Goal: Transaction & Acquisition: Purchase product/service

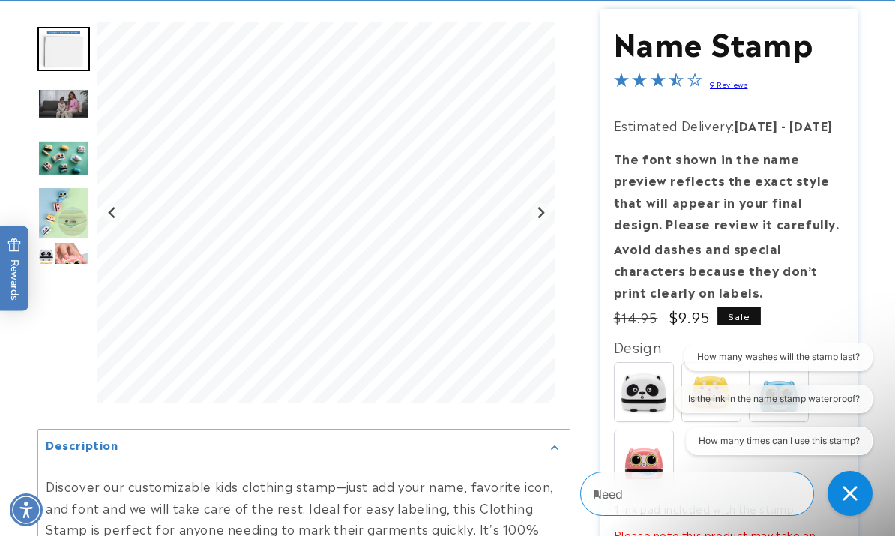
click at [60, 106] on img "Go to slide 3" at bounding box center [63, 103] width 52 height 31
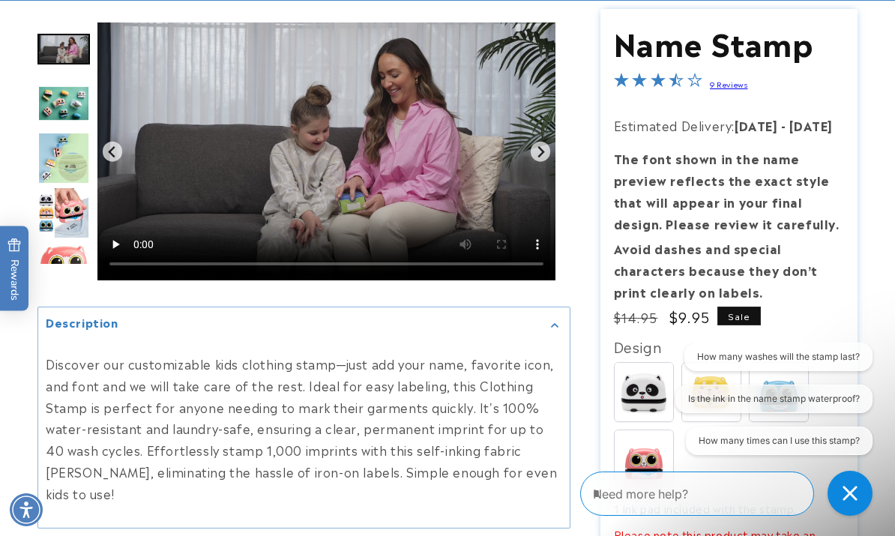
click at [68, 156] on img "Go to slide 5" at bounding box center [63, 158] width 52 height 52
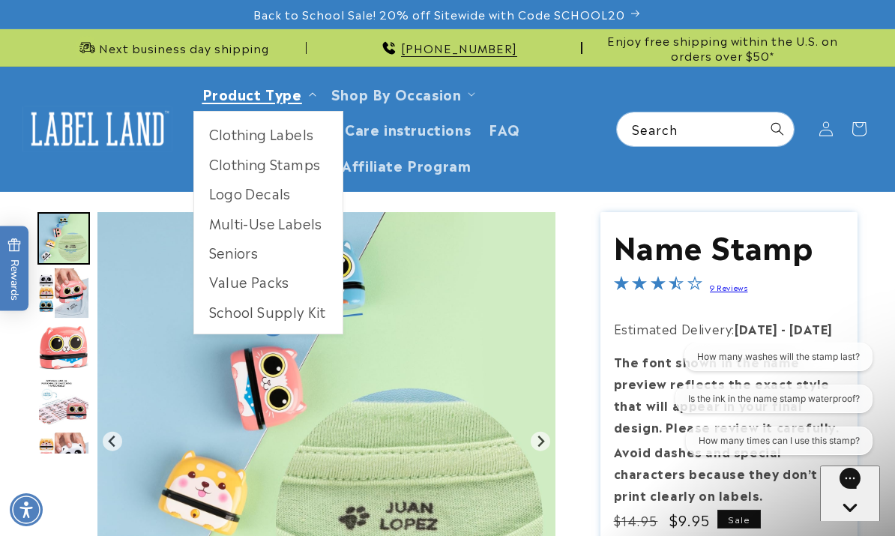
click at [287, 100] on link "Product Type" at bounding box center [252, 93] width 100 height 20
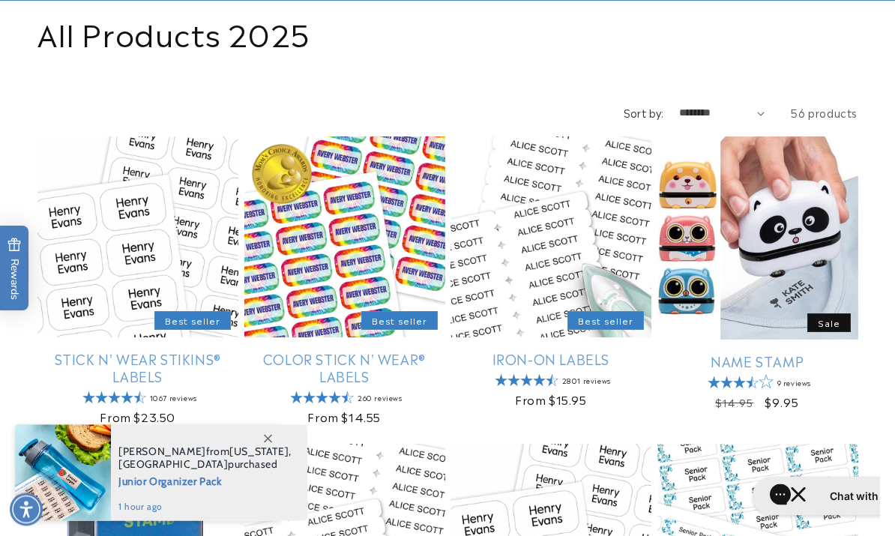
scroll to position [198, 0]
click at [127, 369] on link "Stick N' Wear Stikins® Labels" at bounding box center [137, 367] width 201 height 35
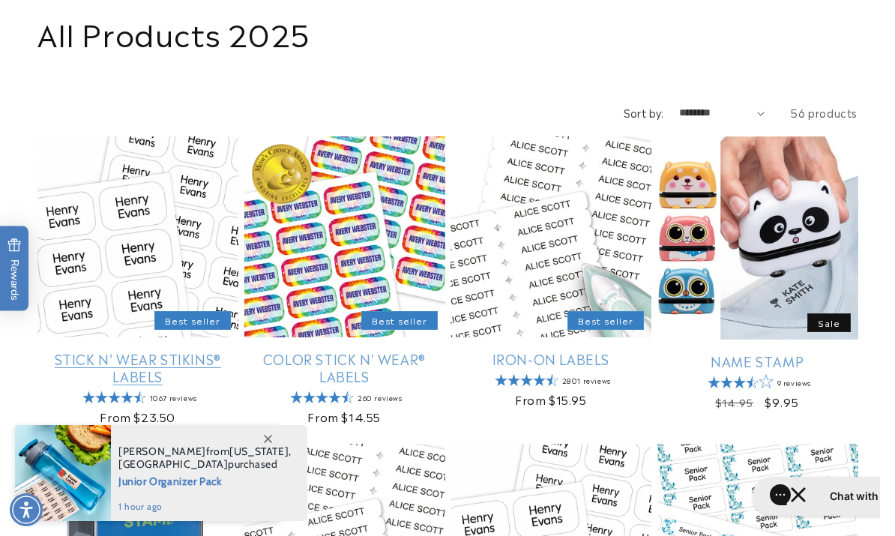
scroll to position [254, 0]
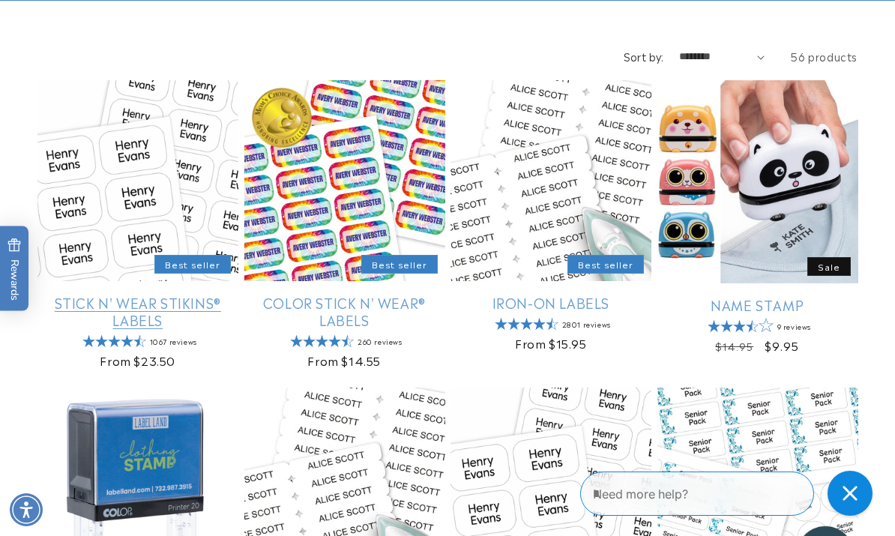
click at [143, 309] on link "Stick N' Wear Stikins® Labels" at bounding box center [137, 311] width 201 height 35
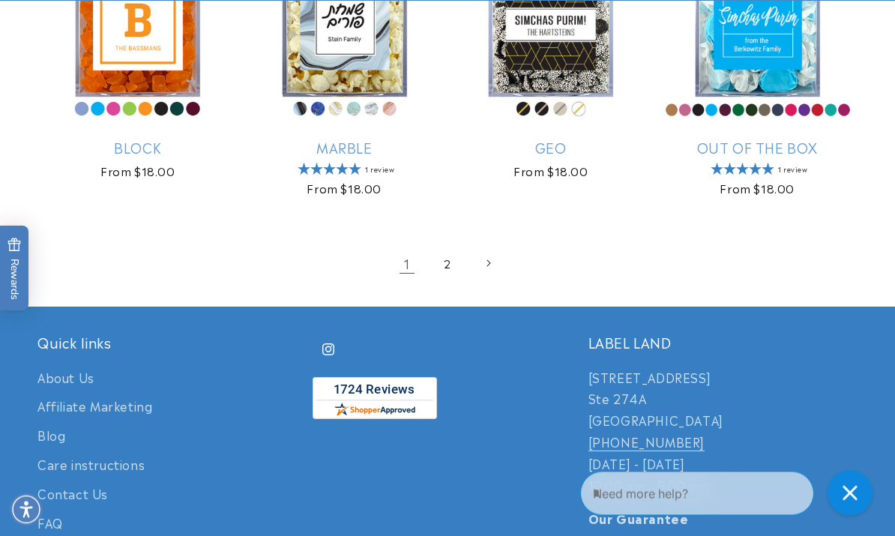
scroll to position [2799, 0]
click at [475, 269] on link "Next page" at bounding box center [487, 263] width 33 height 33
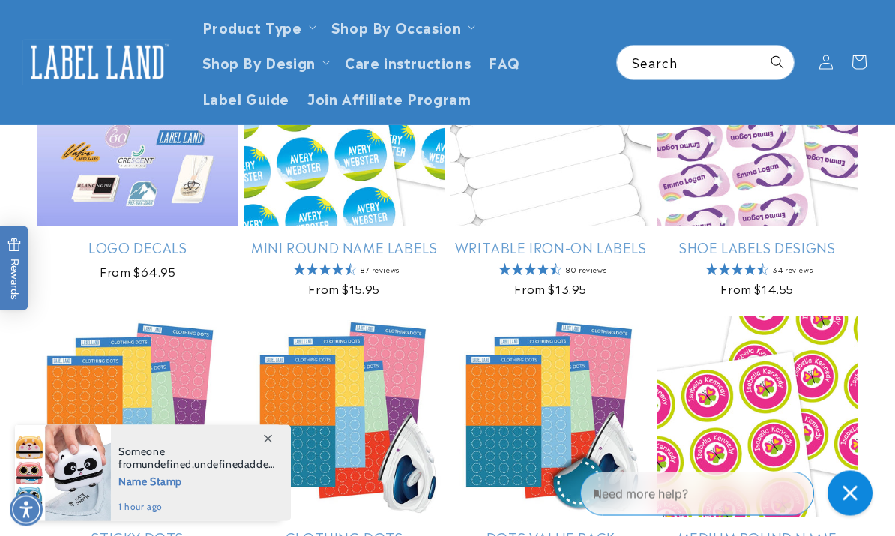
scroll to position [1189, 0]
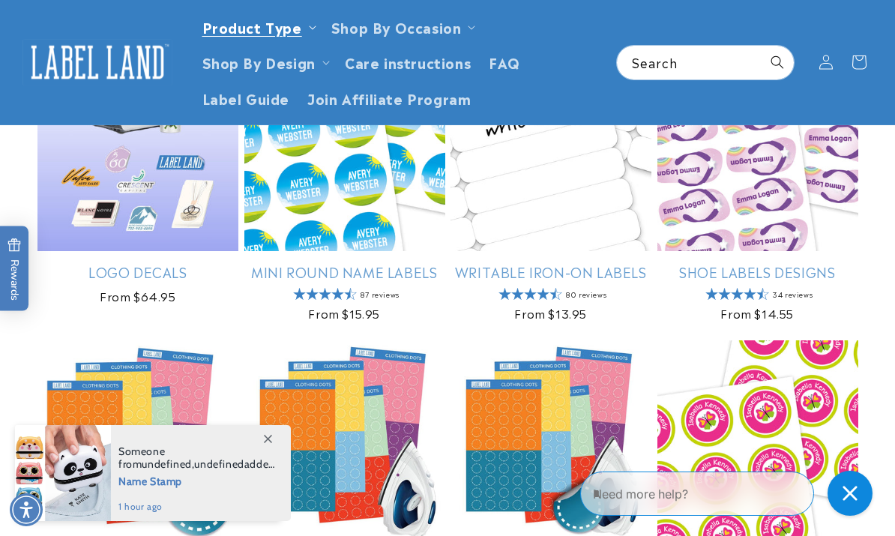
click at [295, 32] on link "Product Type" at bounding box center [252, 26] width 100 height 20
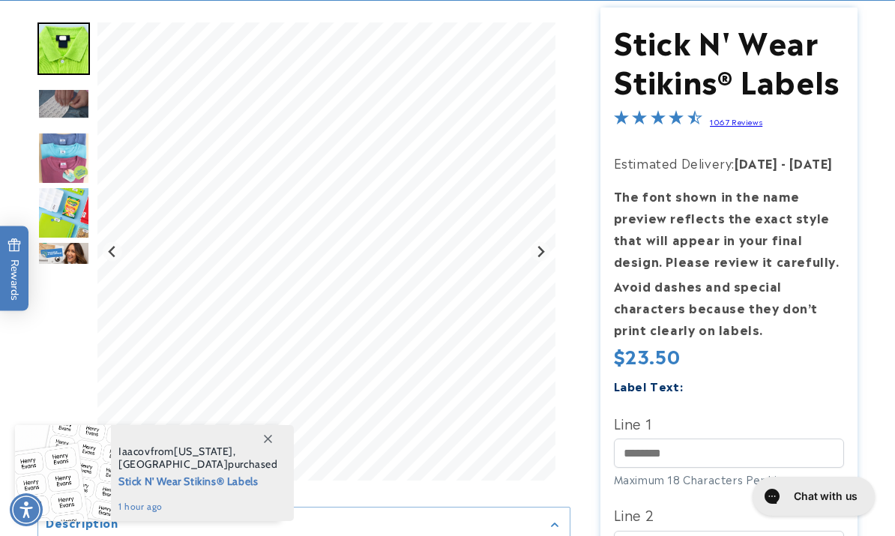
scroll to position [247, 0]
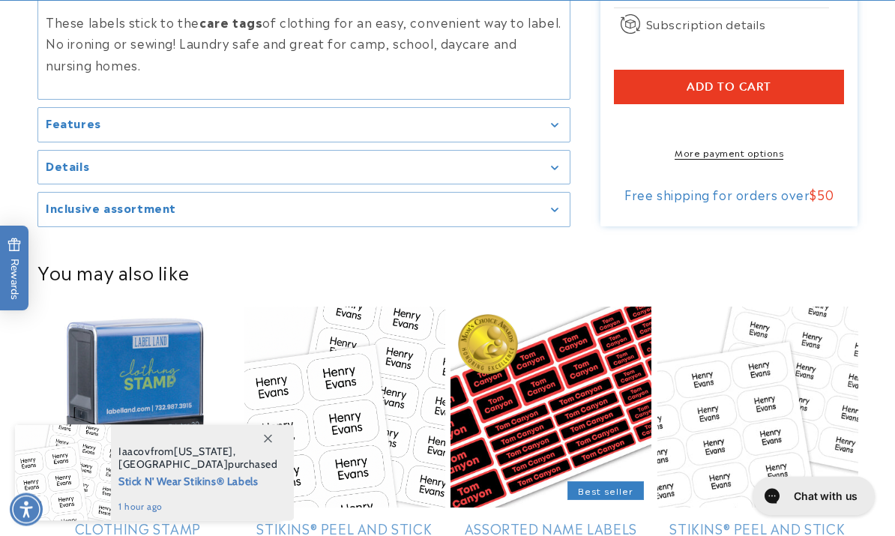
click at [554, 170] on icon "Gallery Viewer" at bounding box center [554, 168] width 7 height 4
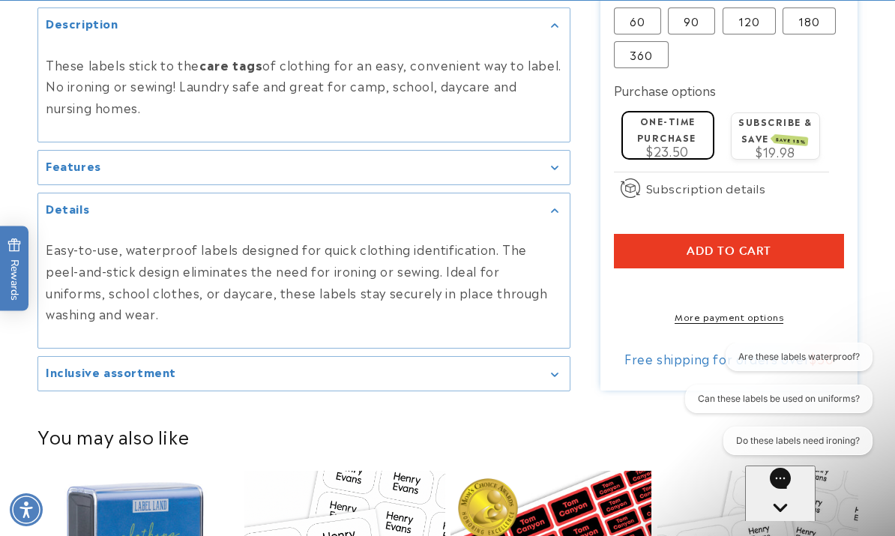
scroll to position [0, 0]
click at [546, 173] on div "Features" at bounding box center [304, 167] width 516 height 11
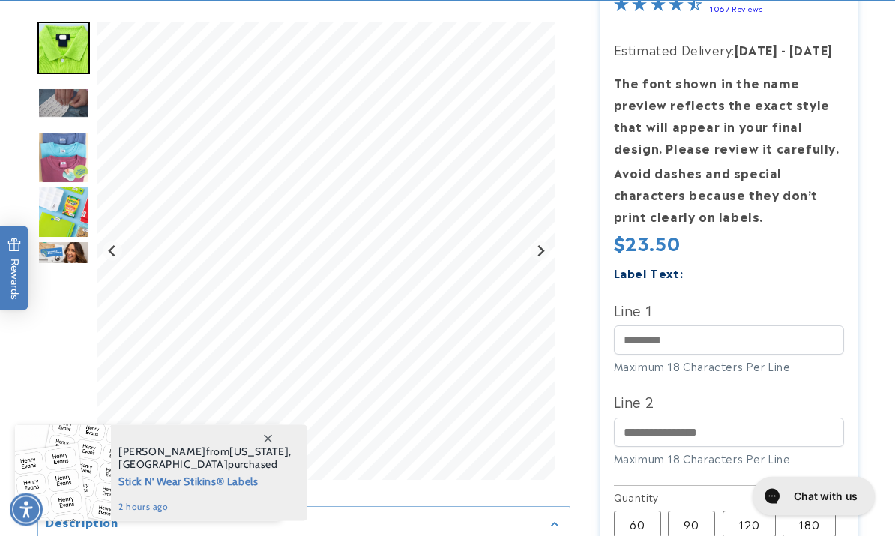
scroll to position [318, 0]
click at [740, 332] on input "Line 1" at bounding box center [729, 339] width 231 height 29
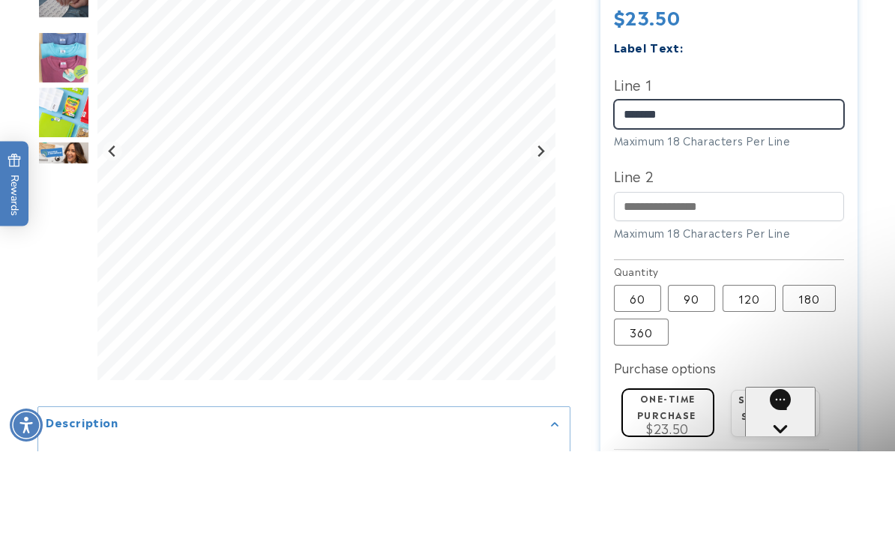
scroll to position [0, 0]
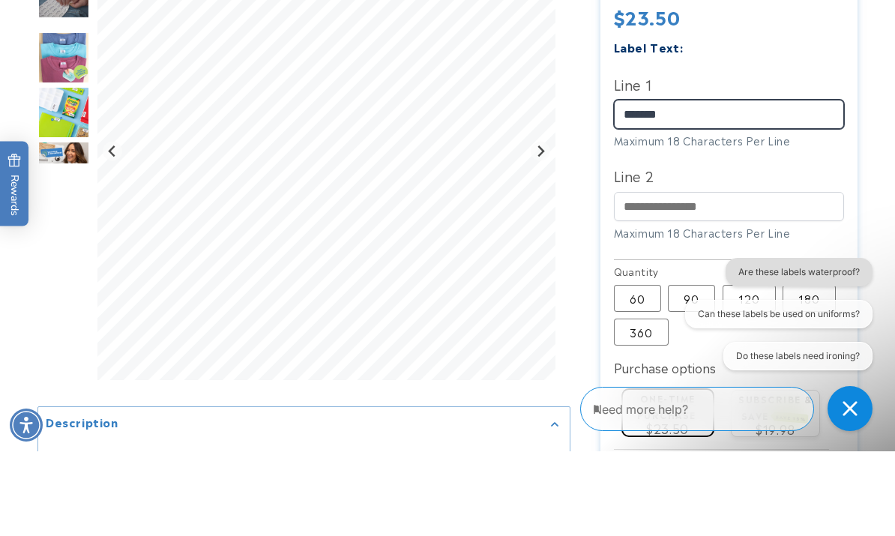
type input "*******"
click at [773, 270] on button "Are these labels waterproof?" at bounding box center [798, 272] width 147 height 28
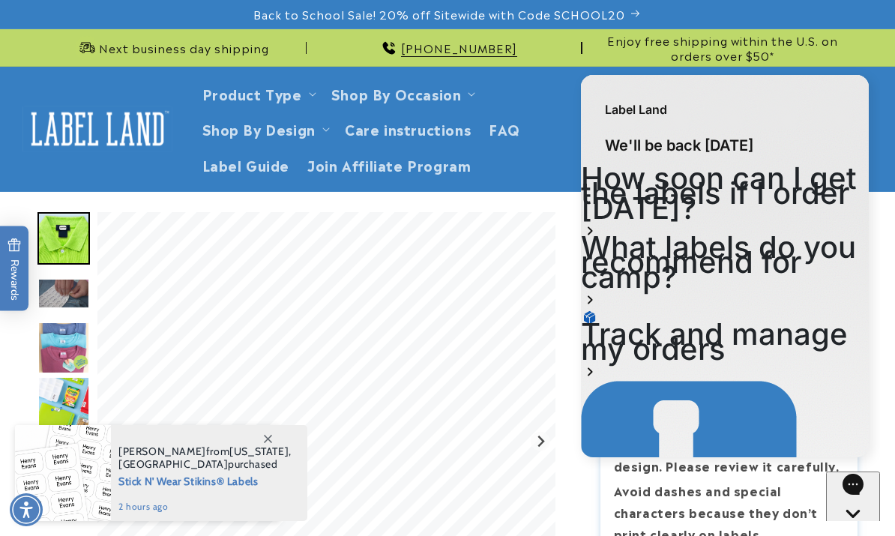
click at [539, 176] on ul "Product Type Clothing Labels Clothing Stamps Logo Decals Multi-Use Labels Senio…" at bounding box center [397, 129] width 408 height 106
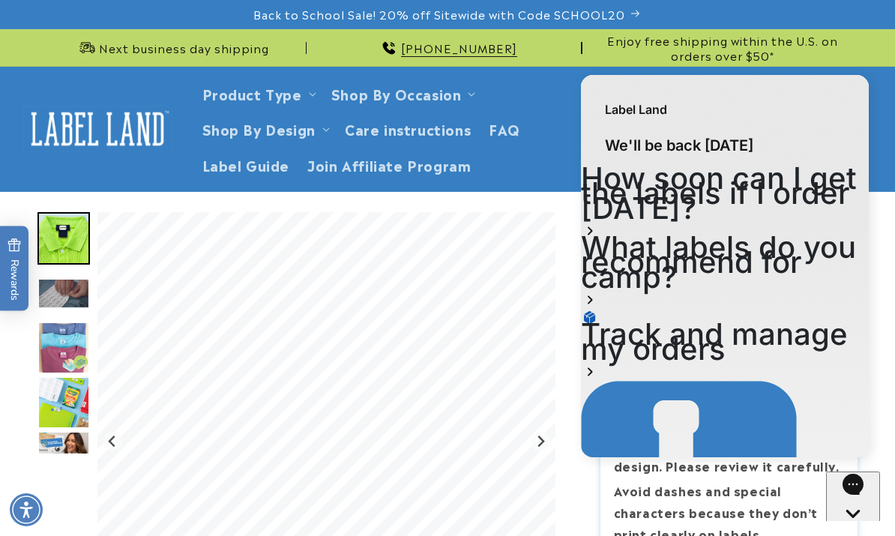
scroll to position [37, 0]
click at [862, 511] on icon "Gorgias live chat" at bounding box center [853, 513] width 30 height 30
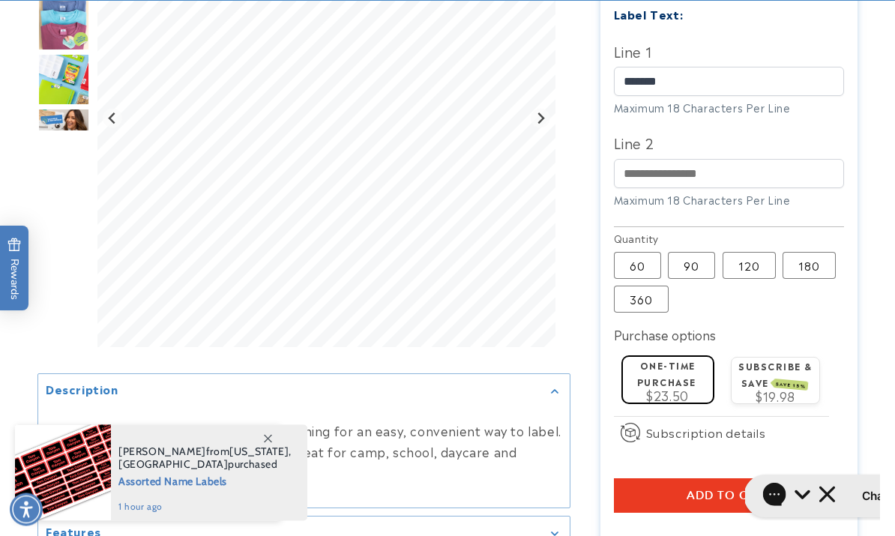
scroll to position [576, 0]
click at [667, 306] on label "360 Variant sold out or unavailable" at bounding box center [641, 298] width 55 height 27
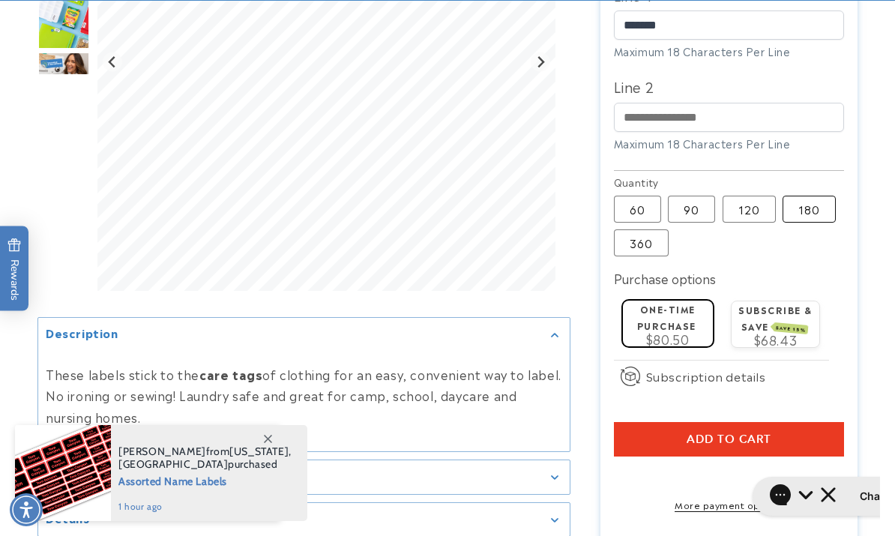
click at [818, 211] on label "180 Variant sold out or unavailable" at bounding box center [808, 209] width 53 height 27
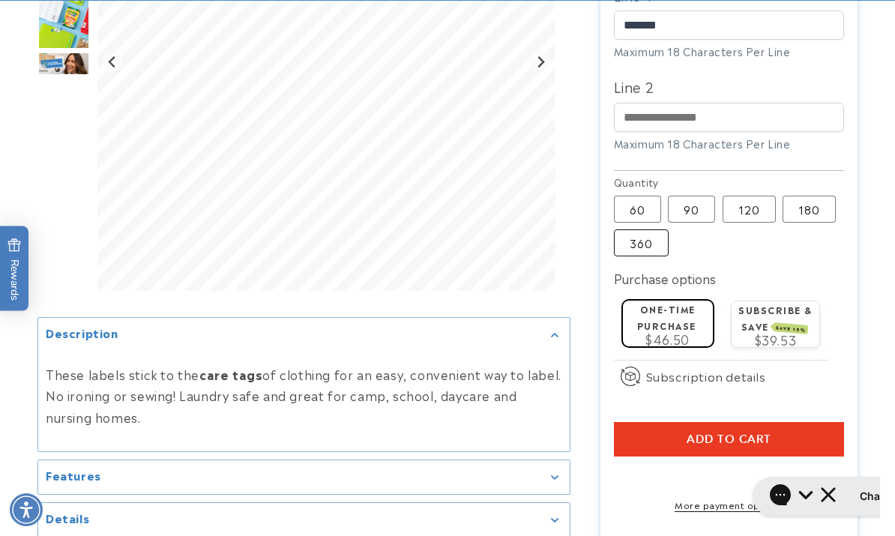
click at [656, 251] on label "360 Variant sold out or unavailable" at bounding box center [641, 242] width 55 height 27
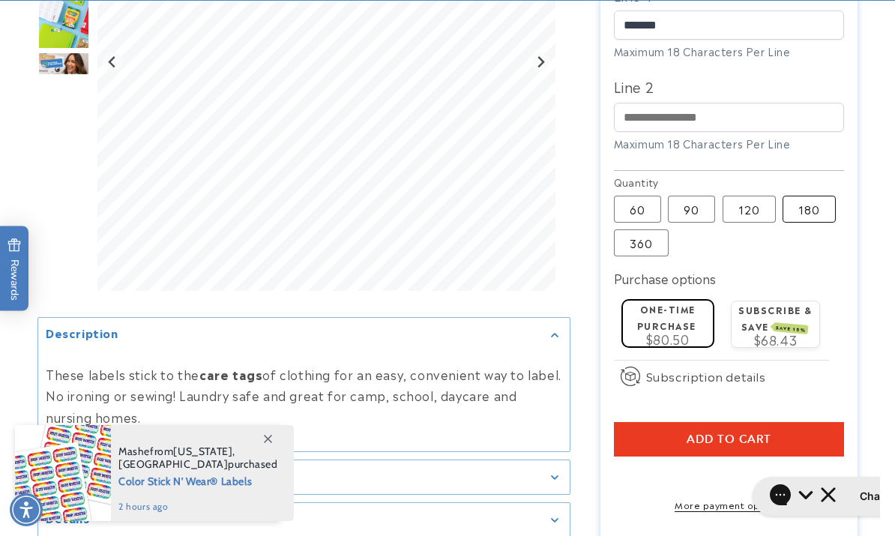
click at [817, 213] on label "180 Variant sold out or unavailable" at bounding box center [808, 209] width 53 height 27
click at [686, 310] on label "One-time purchase" at bounding box center [666, 316] width 59 height 29
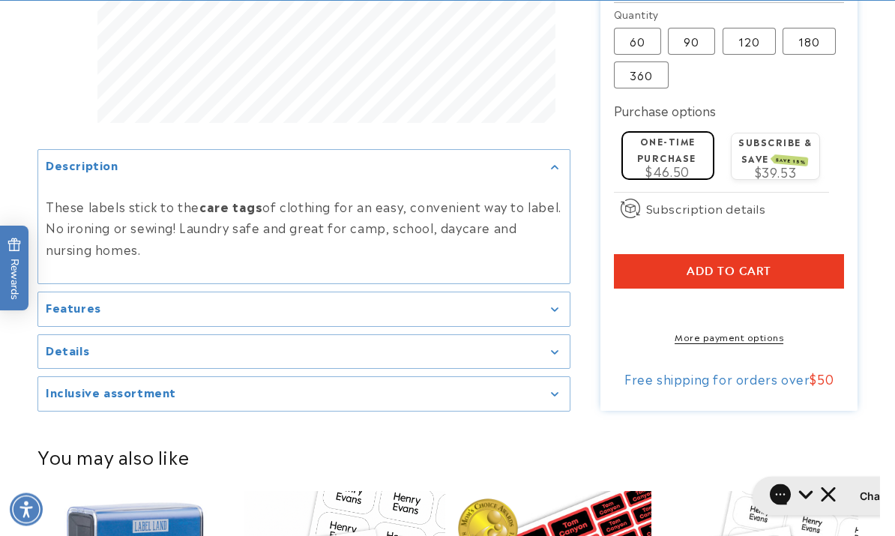
scroll to position [800, 0]
click at [504, 315] on div "Features" at bounding box center [304, 308] width 516 height 11
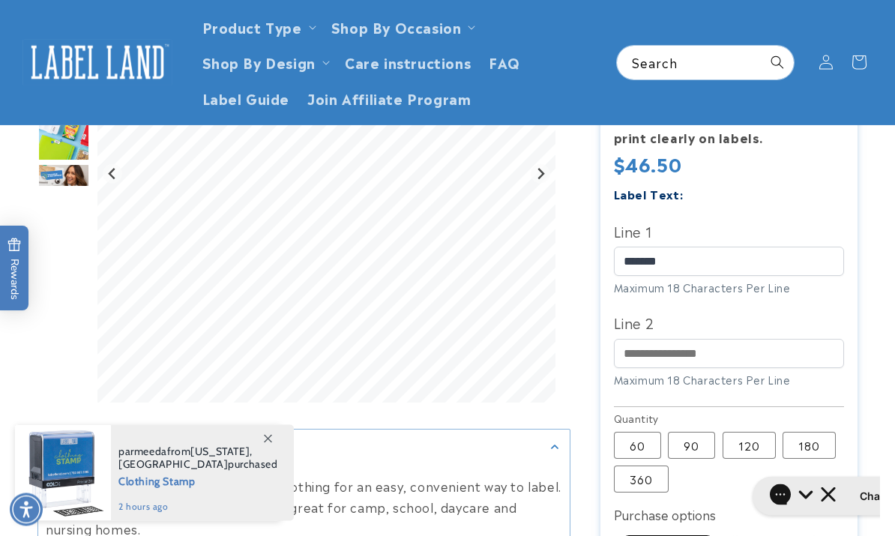
scroll to position [321, 0]
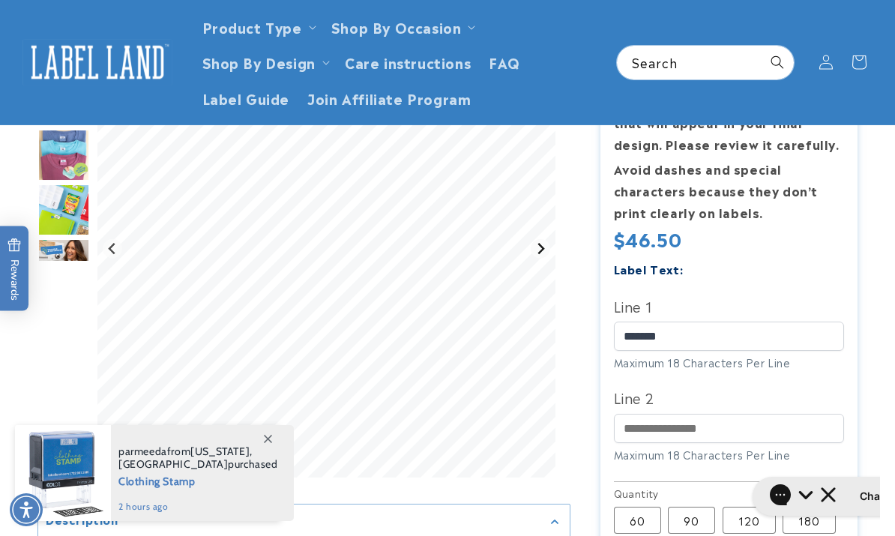
click at [542, 247] on icon "Next slide" at bounding box center [541, 248] width 7 height 11
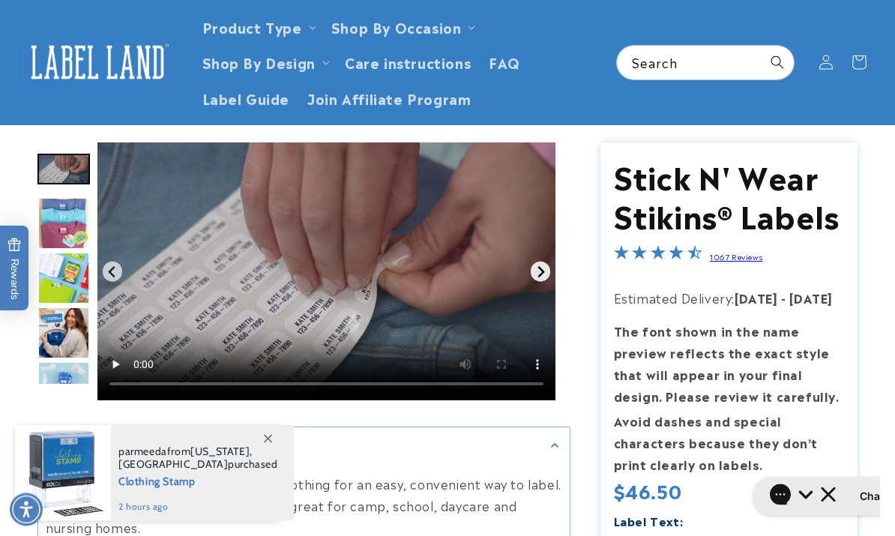
click at [546, 267] on icon "Next slide" at bounding box center [540, 272] width 12 height 12
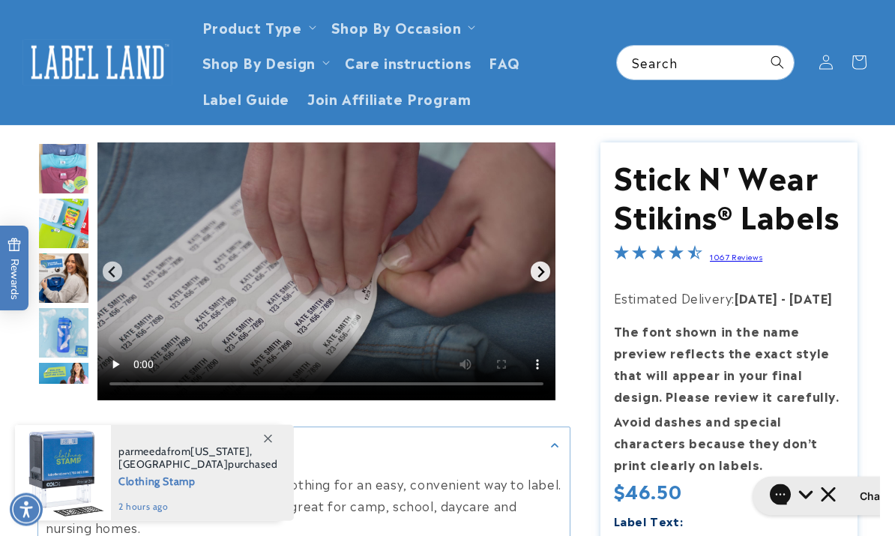
scroll to position [70, 0]
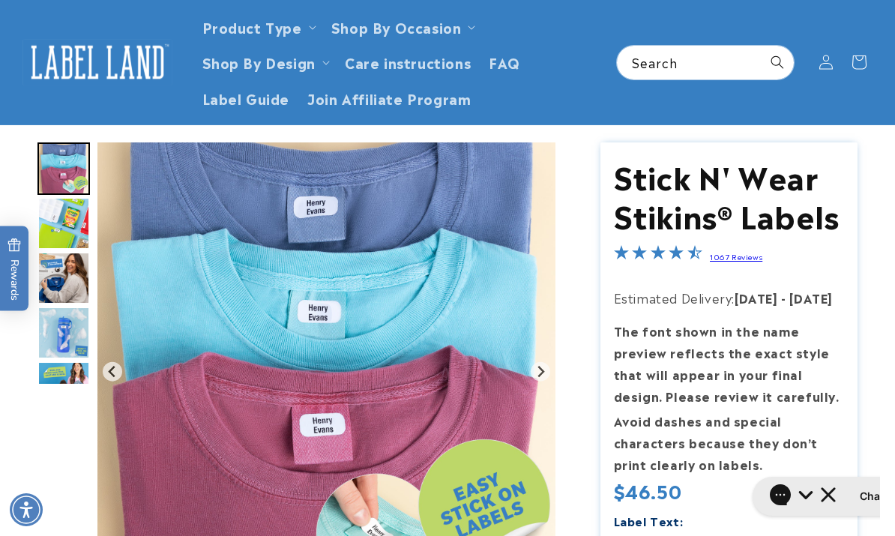
click at [548, 291] on img "Gallery Viewer" at bounding box center [326, 371] width 458 height 458
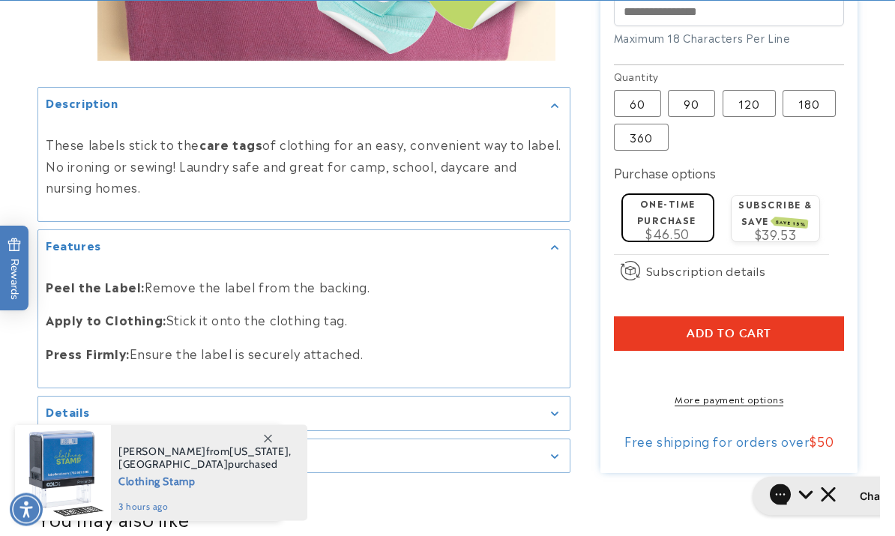
scroll to position [790, 0]
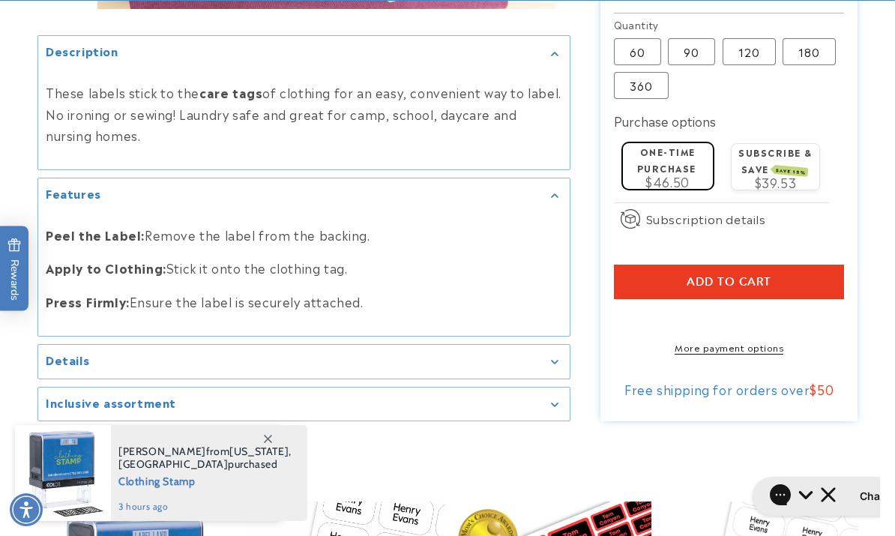
click at [817, 279] on button "Add to cart" at bounding box center [729, 281] width 231 height 34
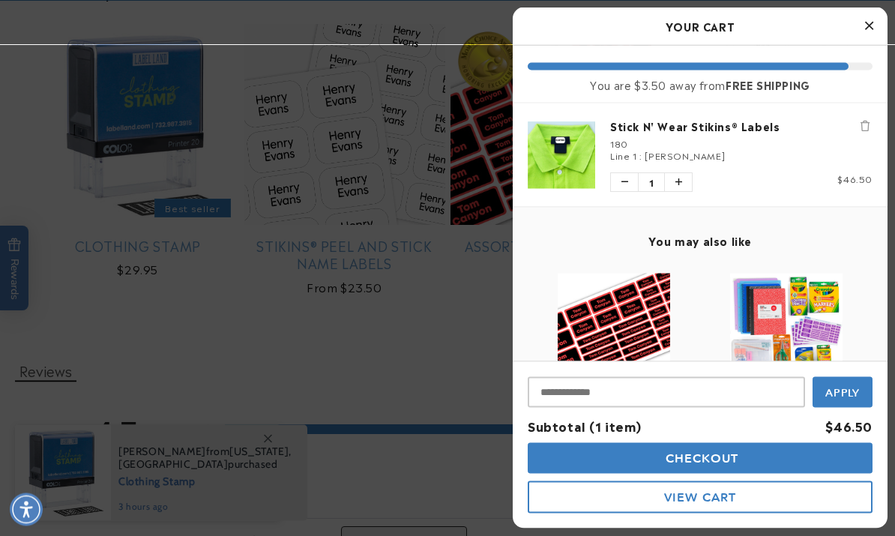
click at [858, 32] on button "Close Cart" at bounding box center [868, 26] width 22 height 22
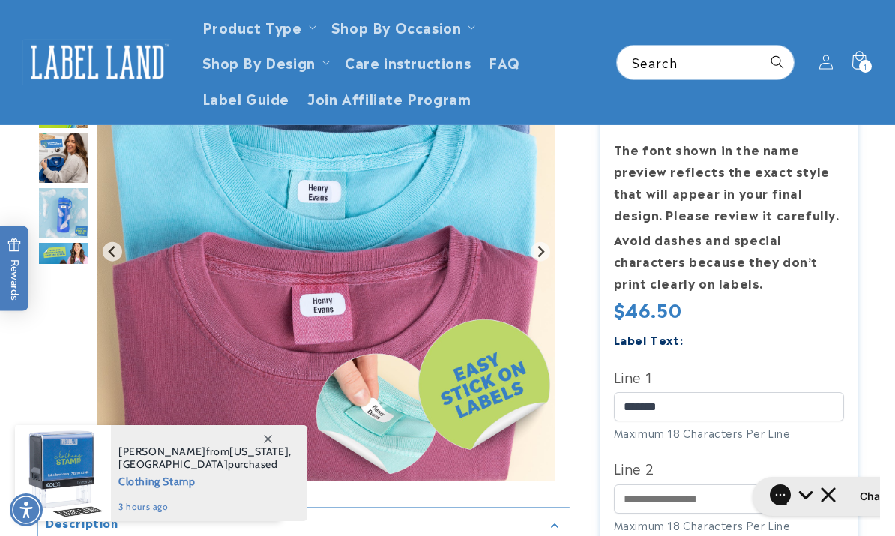
scroll to position [201, 0]
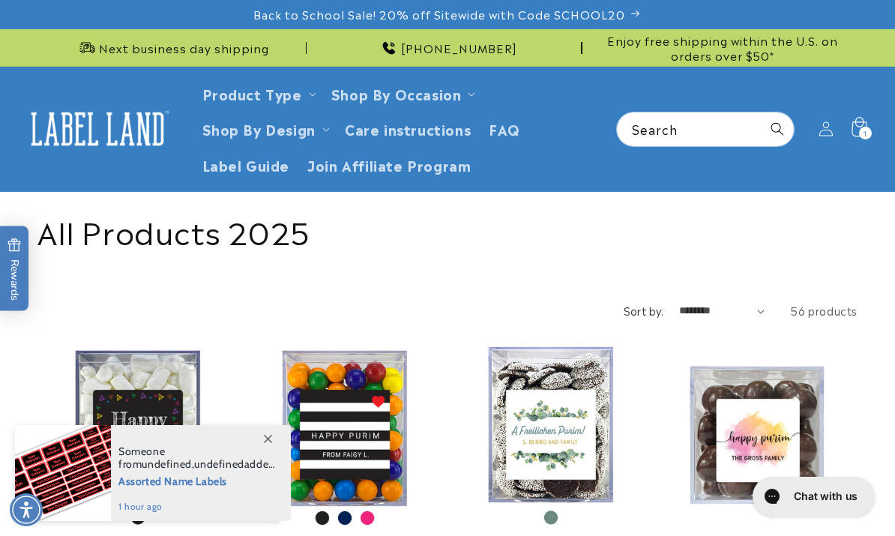
click at [872, 136] on icon at bounding box center [858, 129] width 35 height 35
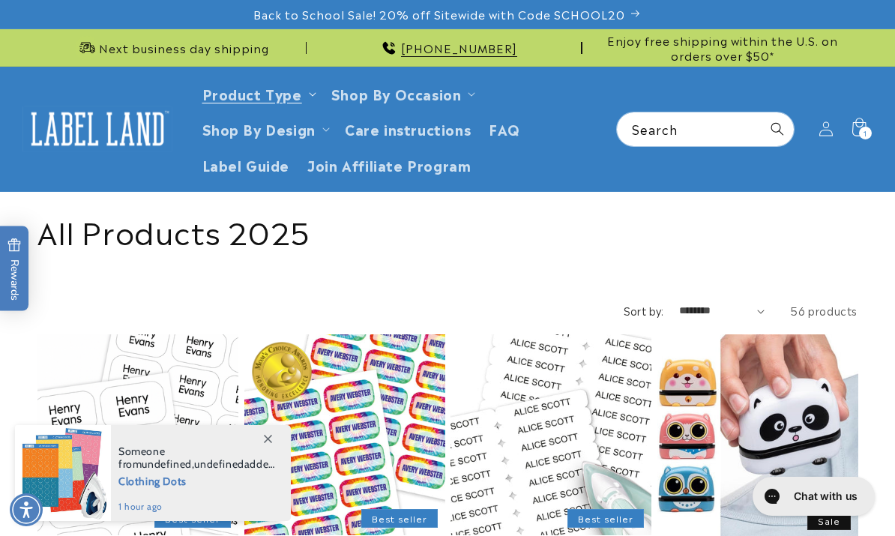
click at [309, 97] on summary "Product Type" at bounding box center [257, 93] width 129 height 35
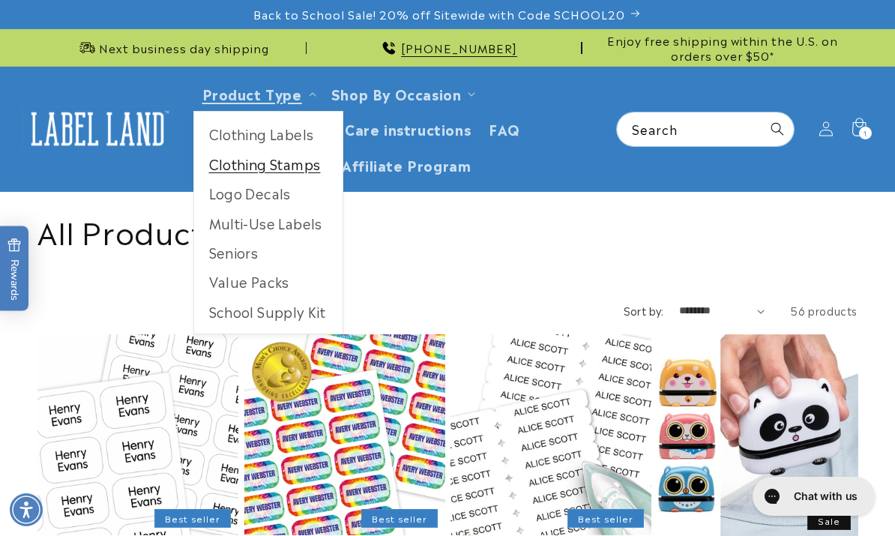
click at [302, 167] on link "Clothing Stamps" at bounding box center [268, 163] width 148 height 29
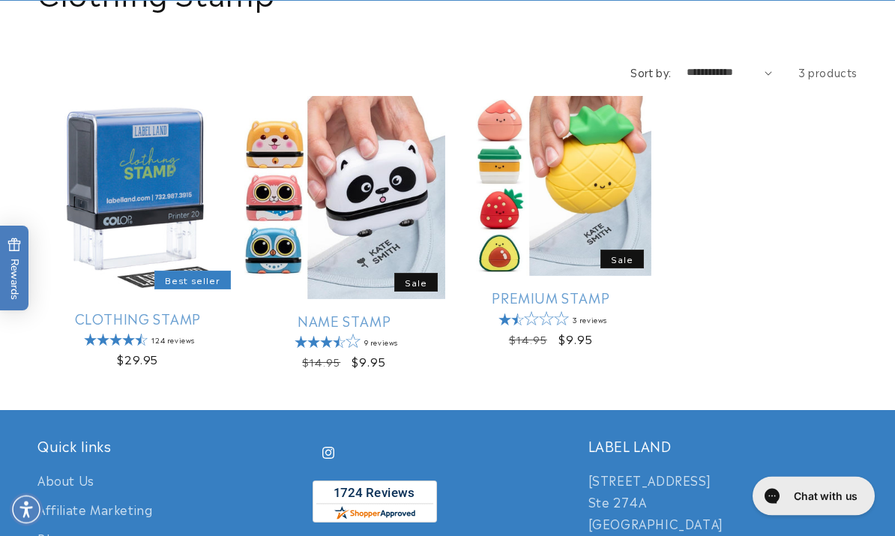
scroll to position [238, 0]
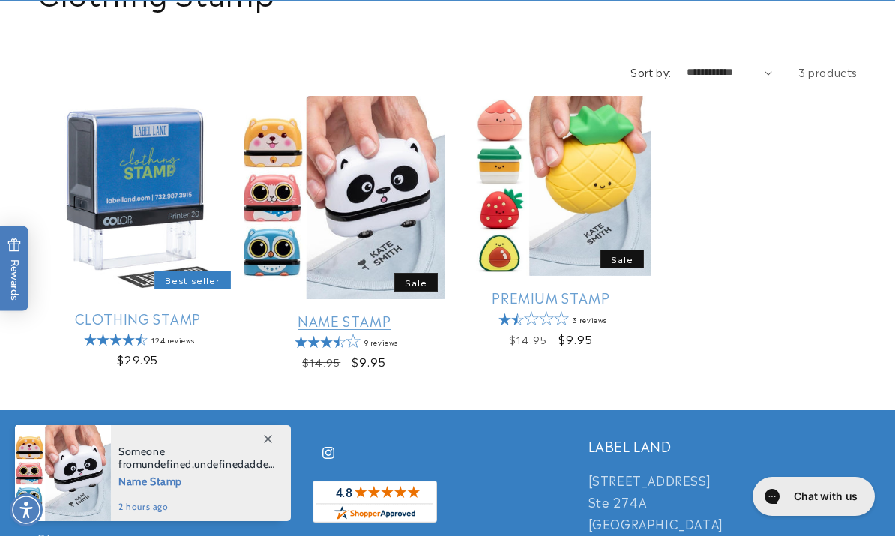
click at [358, 315] on link "Name Stamp" at bounding box center [344, 320] width 201 height 17
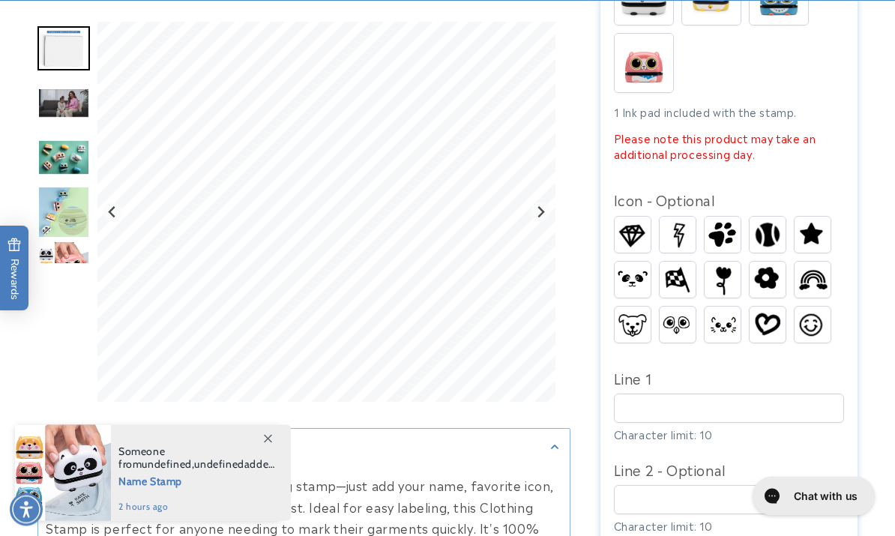
scroll to position [636, 0]
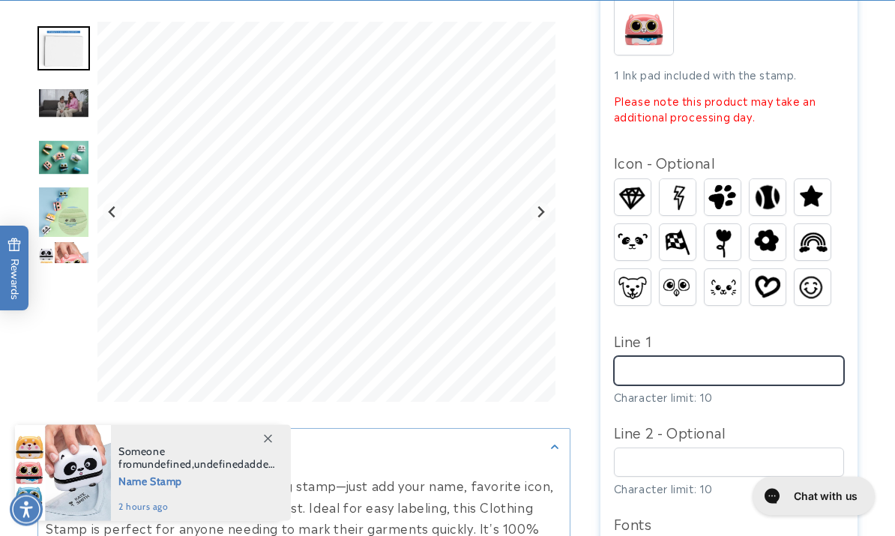
click at [769, 376] on input "Line 1" at bounding box center [729, 371] width 231 height 29
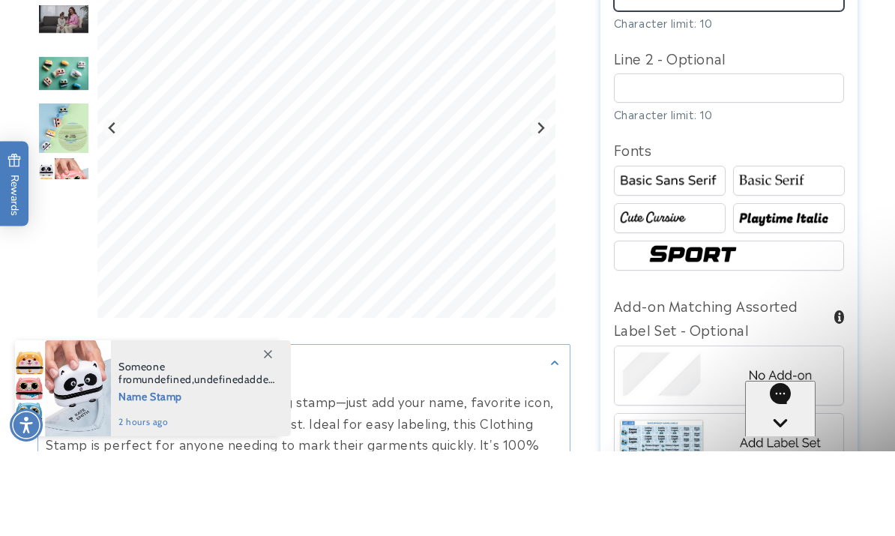
scroll to position [0, 0]
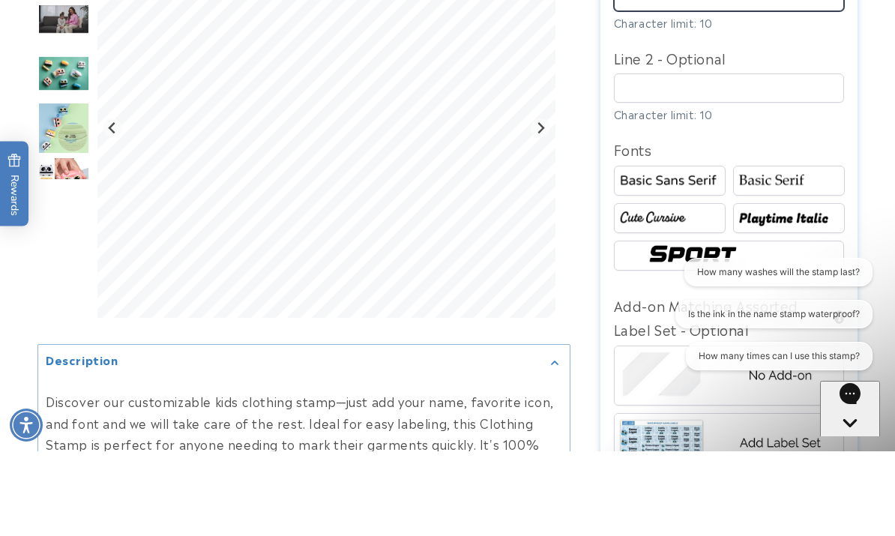
type input "****"
click at [804, 256] on img at bounding box center [788, 265] width 107 height 18
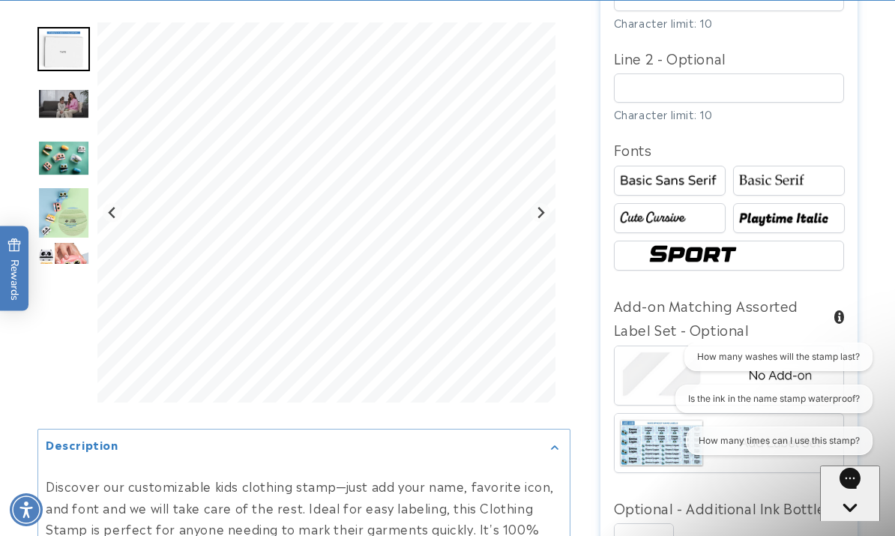
click at [712, 220] on img at bounding box center [669, 218] width 107 height 18
click at [784, 222] on img at bounding box center [788, 218] width 107 height 18
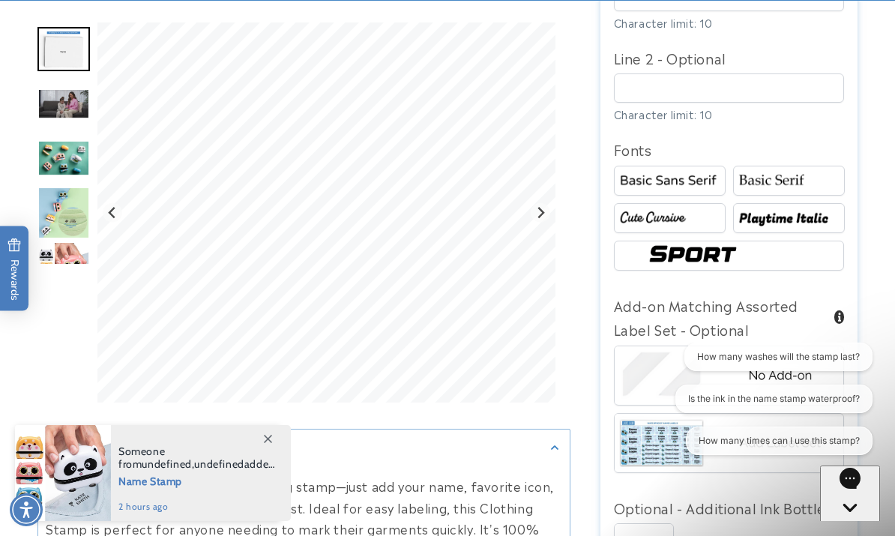
click at [712, 242] on img at bounding box center [729, 255] width 171 height 28
click at [790, 215] on img at bounding box center [788, 218] width 107 height 18
click at [674, 215] on img at bounding box center [669, 218] width 107 height 18
click at [804, 220] on img at bounding box center [788, 218] width 107 height 18
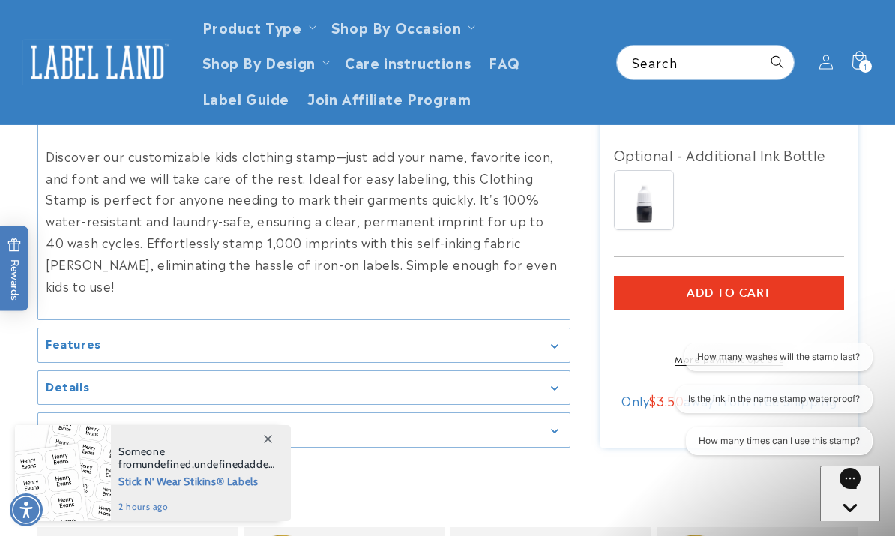
scroll to position [1364, 0]
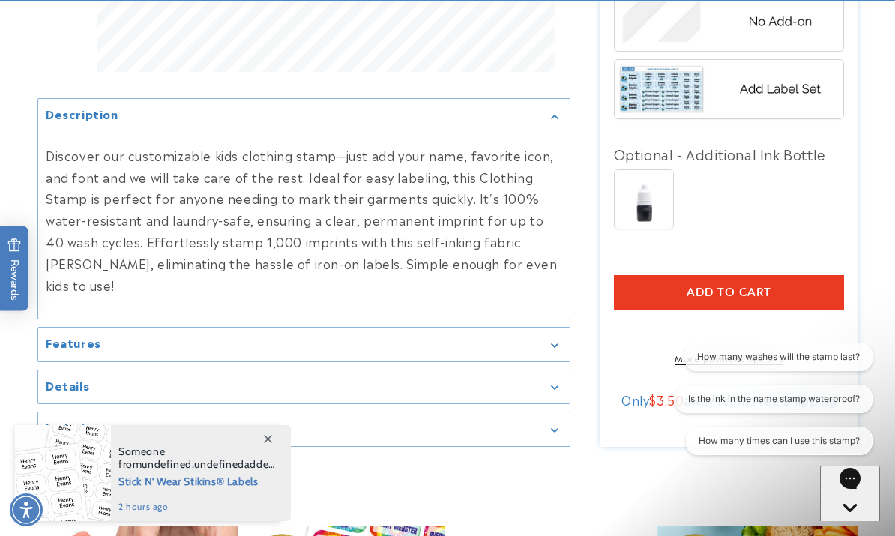
click at [548, 345] on summary "Features" at bounding box center [303, 345] width 531 height 34
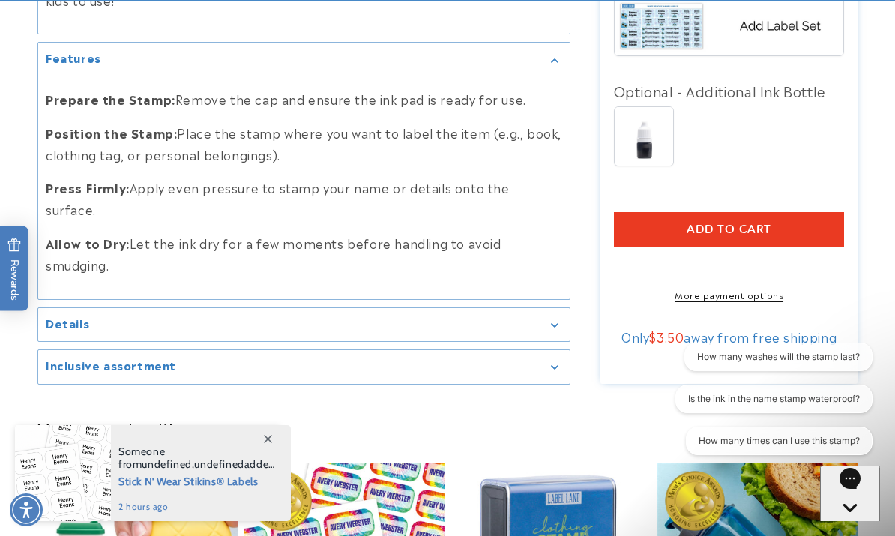
click at [796, 232] on button "Add to cart" at bounding box center [729, 229] width 231 height 34
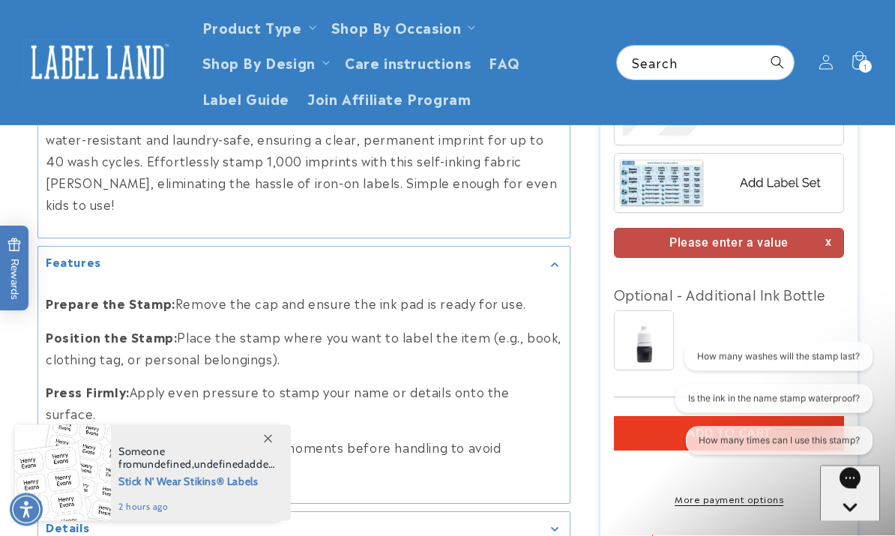
scroll to position [1225, 0]
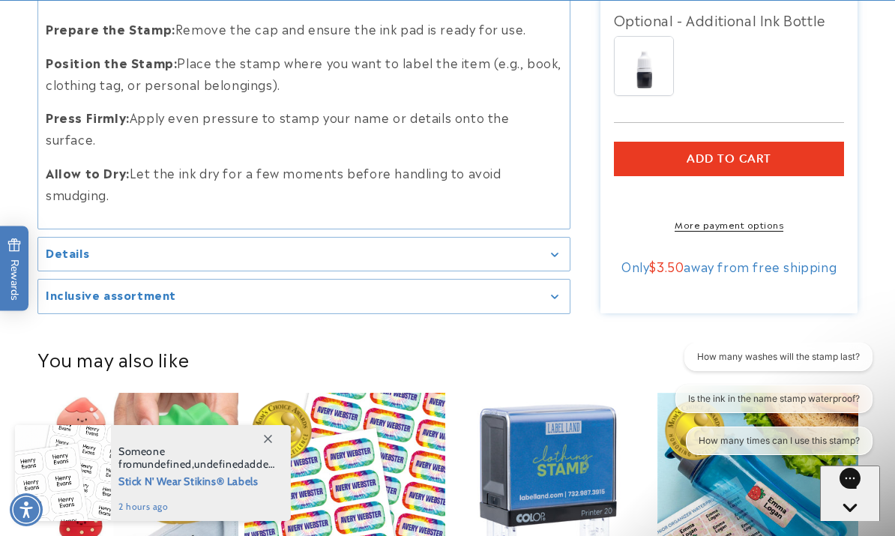
click at [796, 142] on button "Add to cart" at bounding box center [729, 159] width 231 height 34
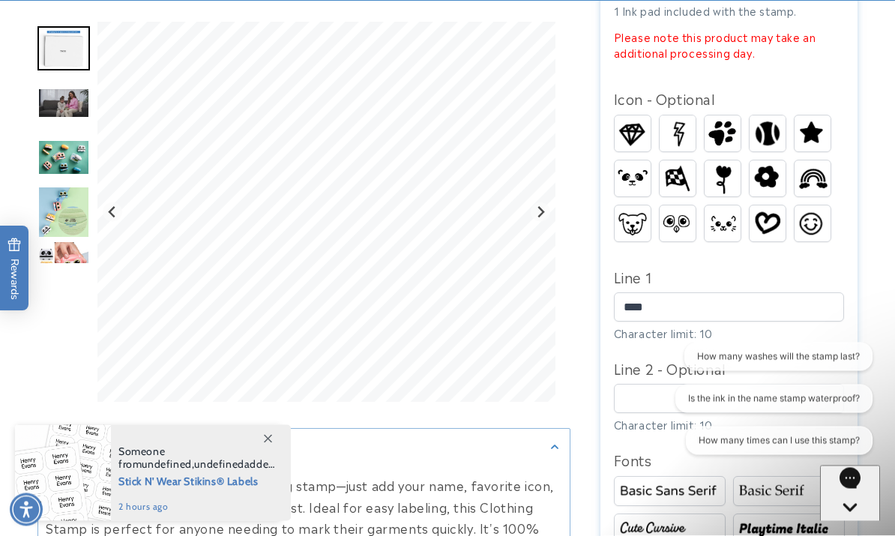
scroll to position [714, 0]
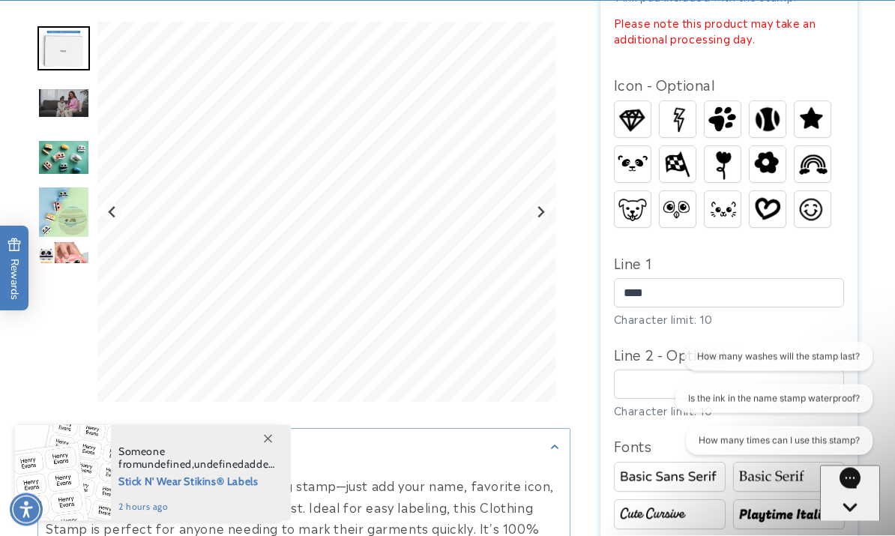
click at [855, 300] on section "Name Stamp Name Stamp 9 Reviews Estimated Delivery: Aug 29 - Sep 04 The font sh…" at bounding box center [728, 321] width 257 height 1646
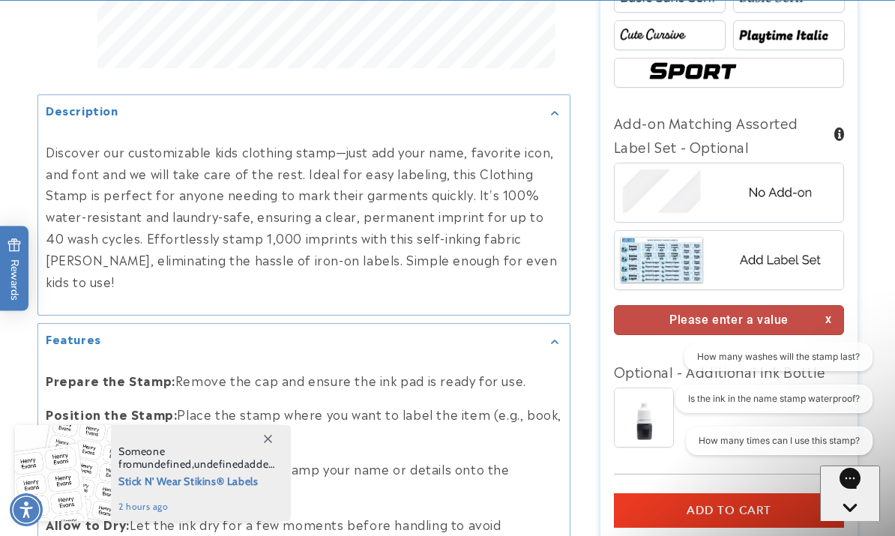
scroll to position [1203, 0]
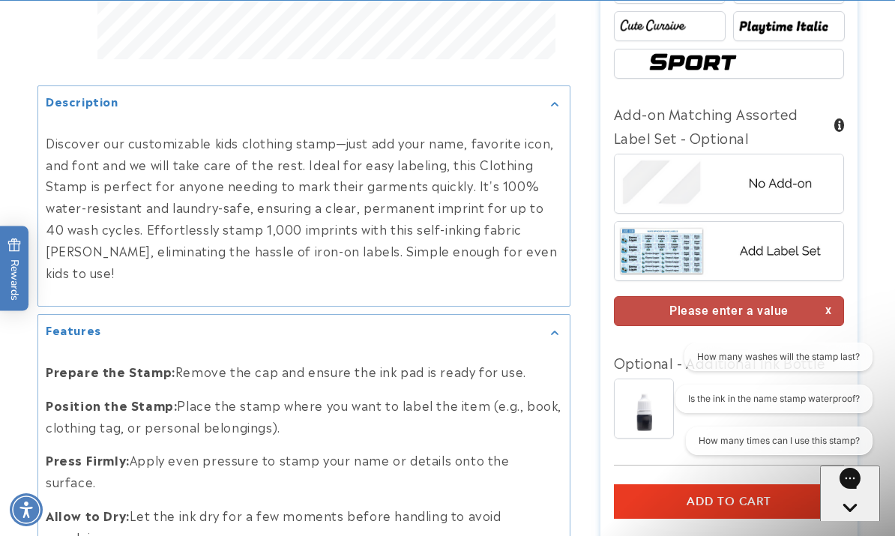
click at [798, 181] on img at bounding box center [728, 182] width 229 height 57
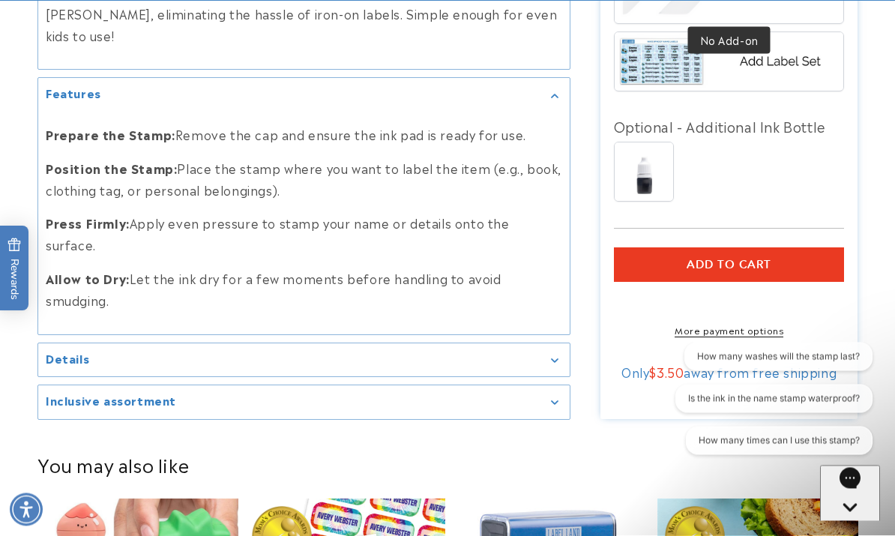
click at [814, 256] on button "Add to cart" at bounding box center [729, 265] width 231 height 34
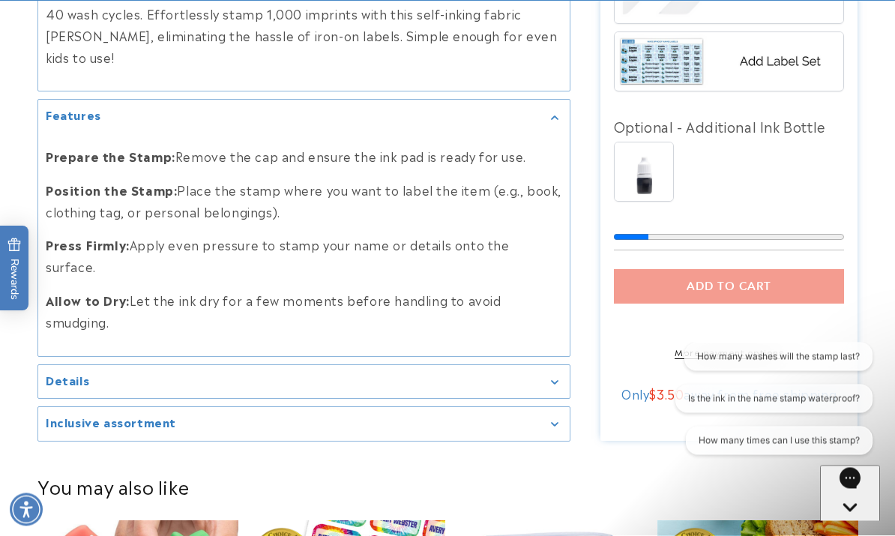
scroll to position [1392, 0]
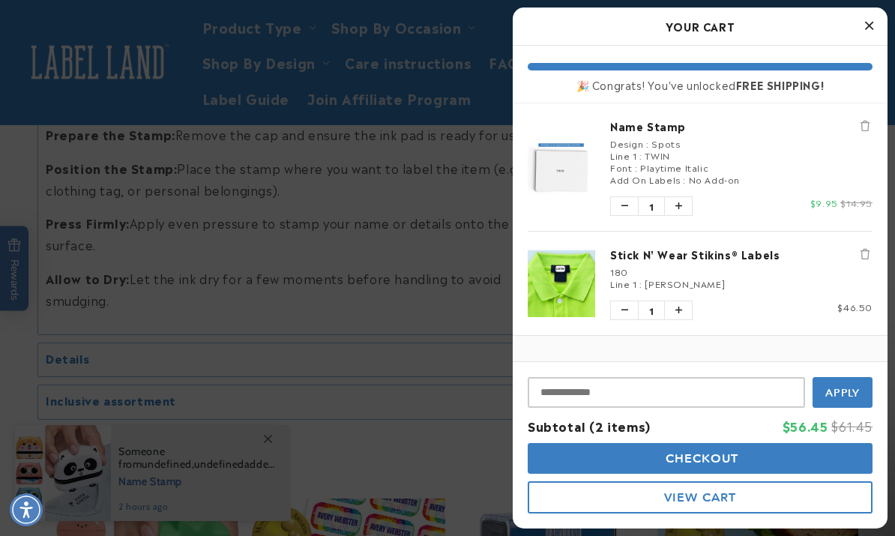
click at [865, 29] on icon "Close Cart" at bounding box center [869, 25] width 8 height 13
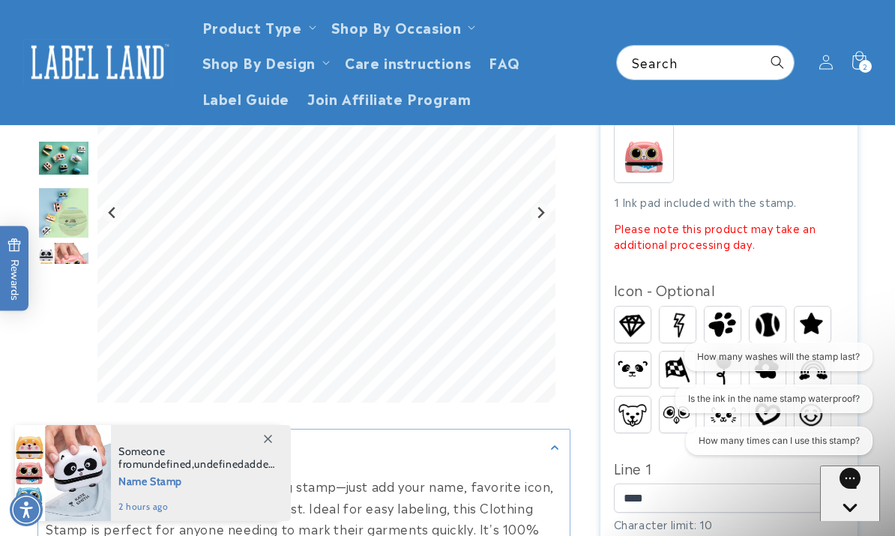
scroll to position [0, 0]
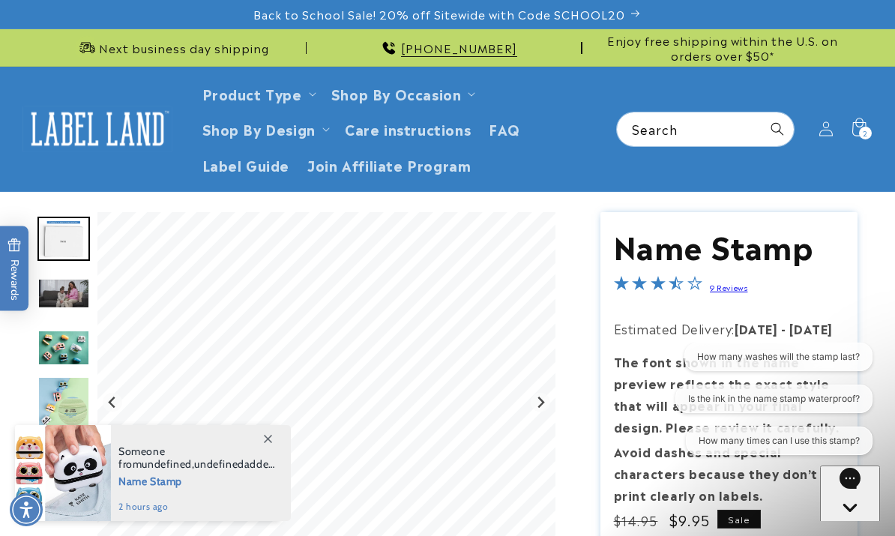
click at [745, 239] on h1 "Name Stamp" at bounding box center [729, 245] width 231 height 39
click at [284, 94] on link "Product Type" at bounding box center [252, 93] width 100 height 20
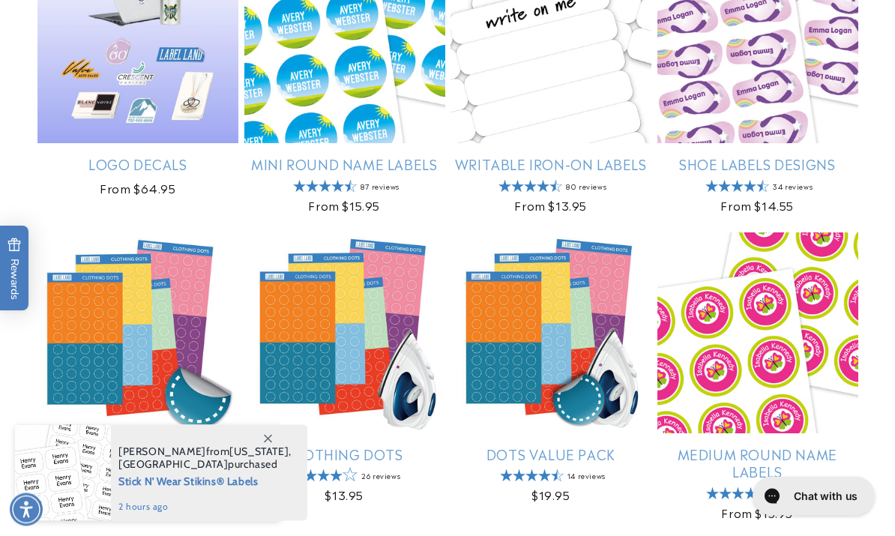
scroll to position [1297, 0]
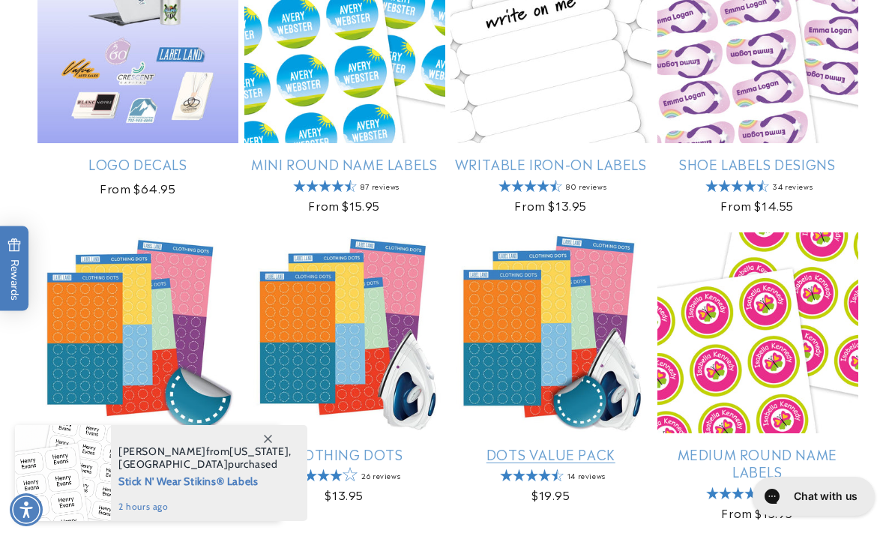
click at [580, 445] on link "Dots Value Pack" at bounding box center [550, 453] width 201 height 17
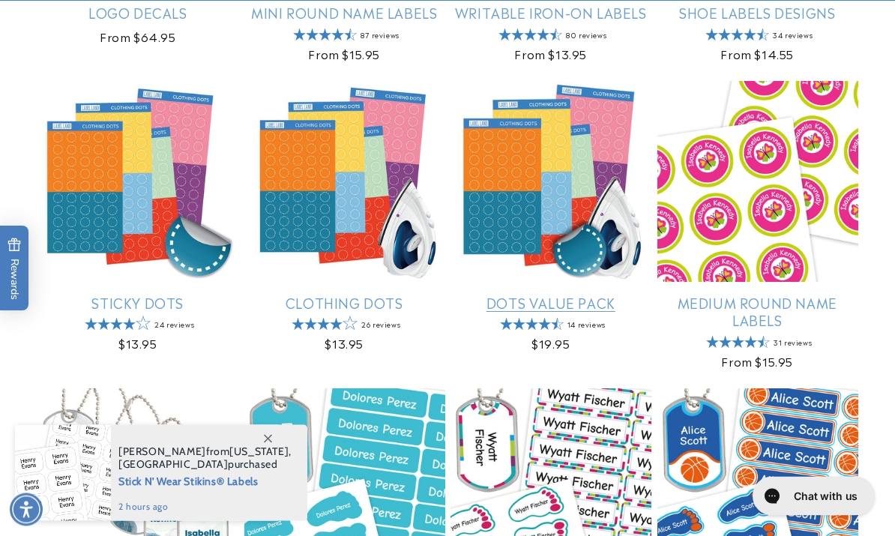
scroll to position [1448, 0]
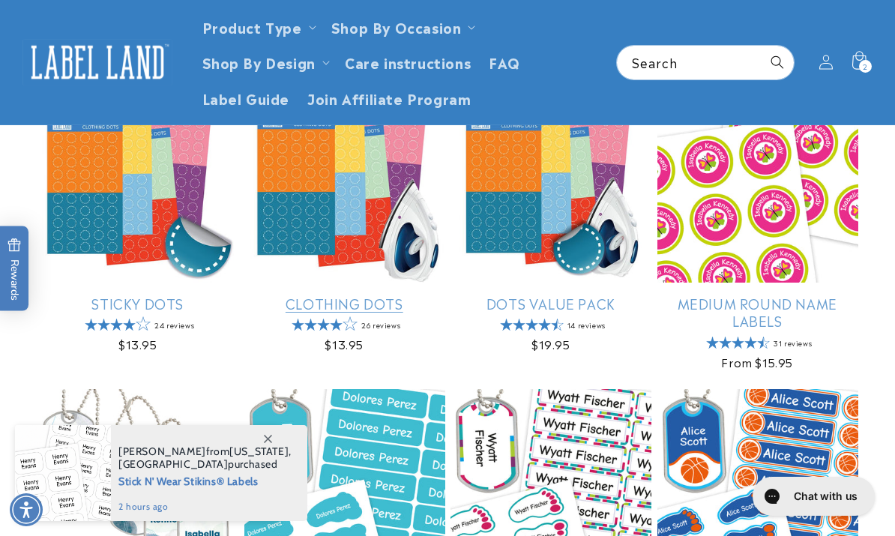
click at [360, 305] on link "Clothing Dots" at bounding box center [344, 302] width 201 height 17
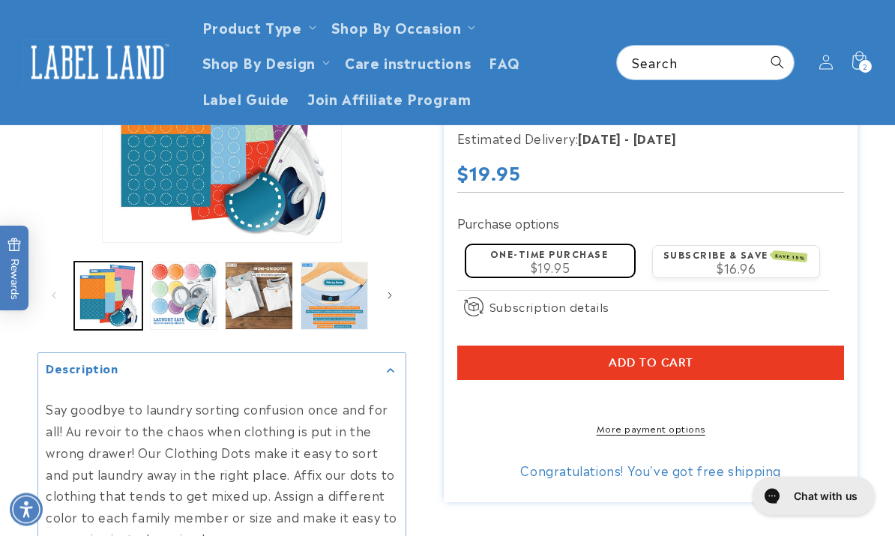
scroll to position [223, 0]
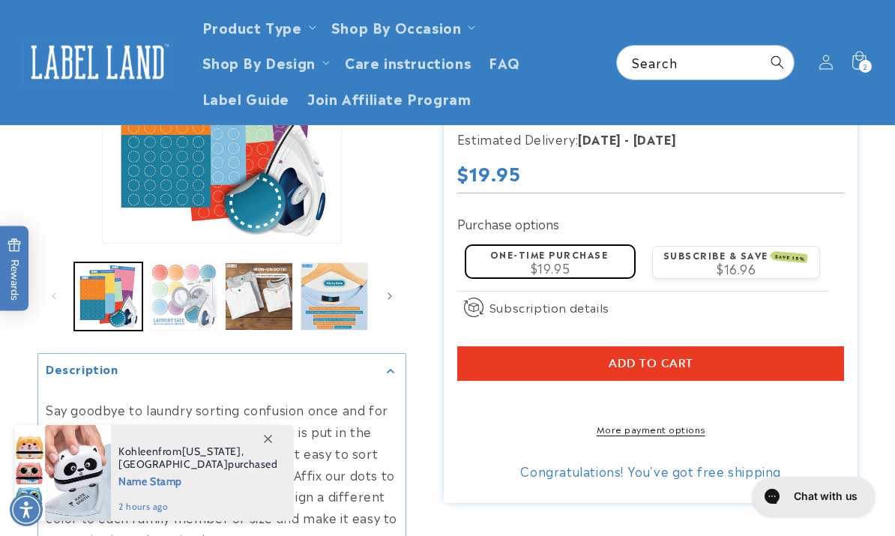
click at [195, 299] on button "Load image 2 in gallery view" at bounding box center [184, 296] width 68 height 68
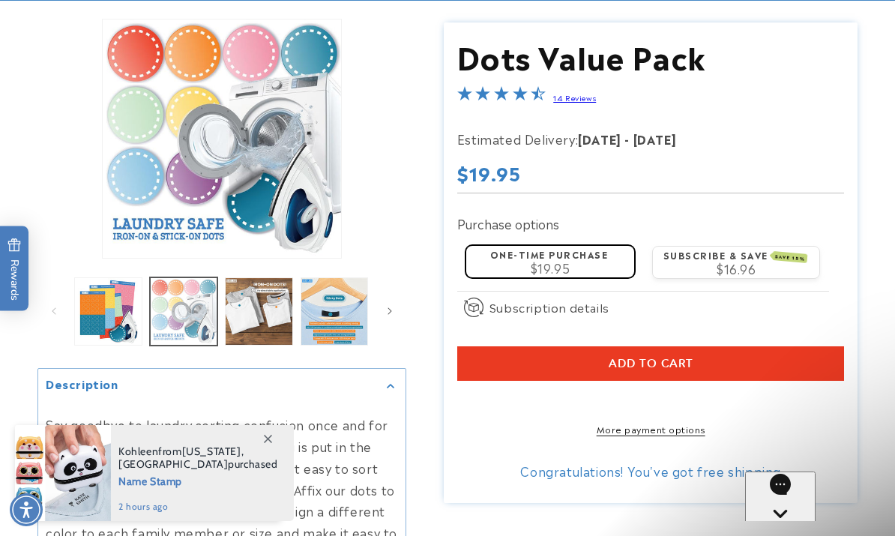
scroll to position [0, 0]
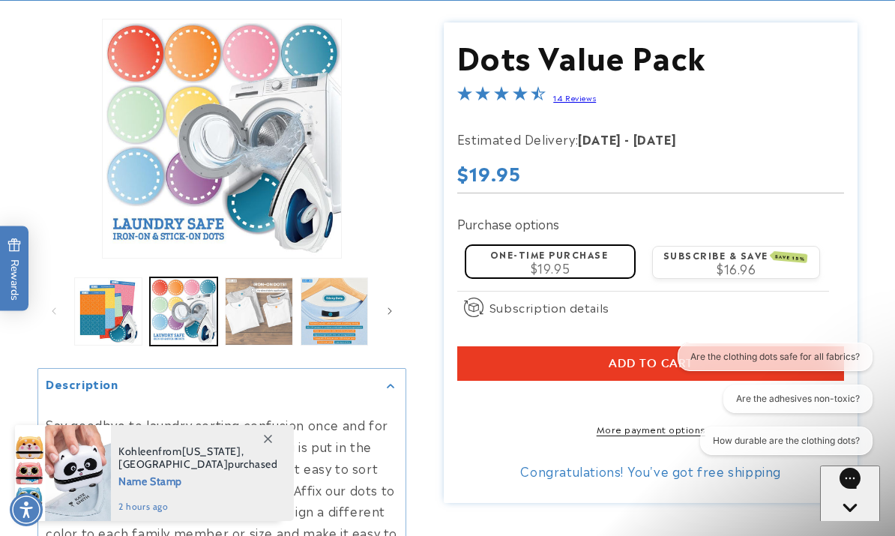
click at [278, 320] on button "Load image 3 in gallery view" at bounding box center [259, 311] width 68 height 68
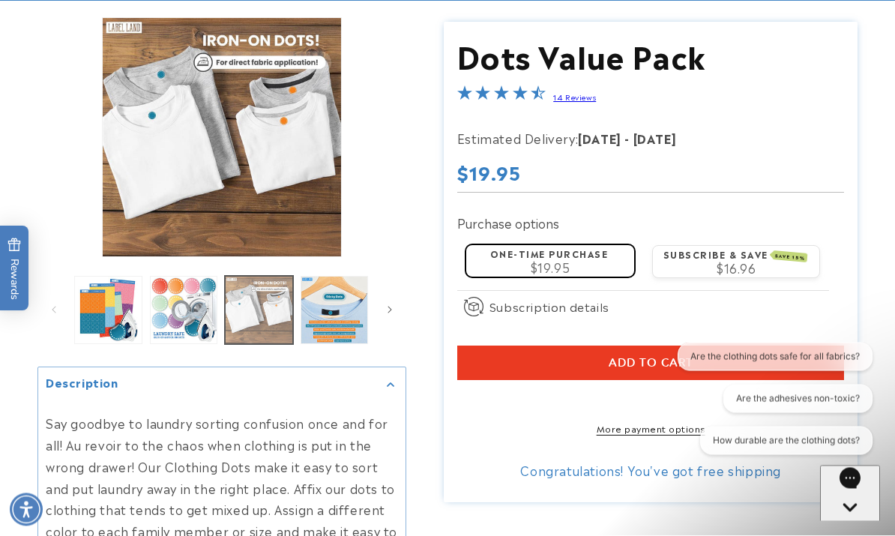
scroll to position [209, 0]
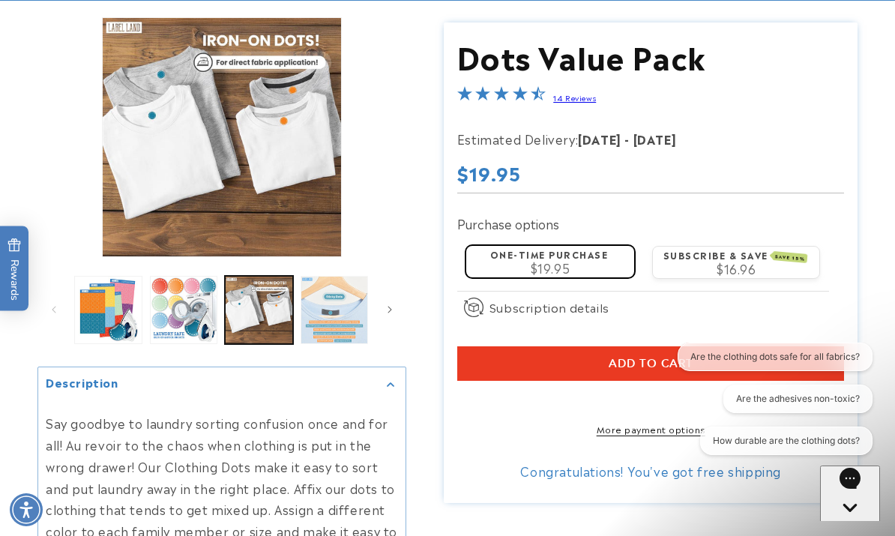
click at [338, 309] on button "Load image 4 in gallery view" at bounding box center [334, 310] width 68 height 68
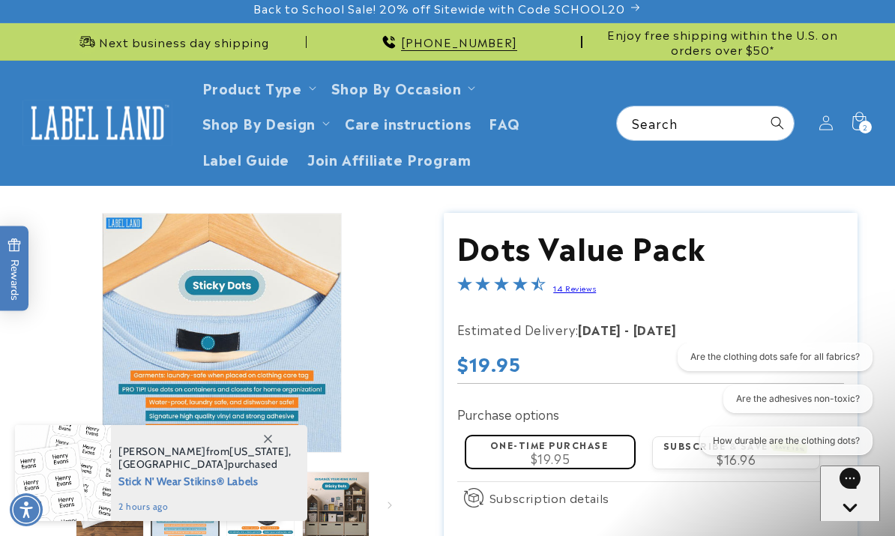
scroll to position [0, 0]
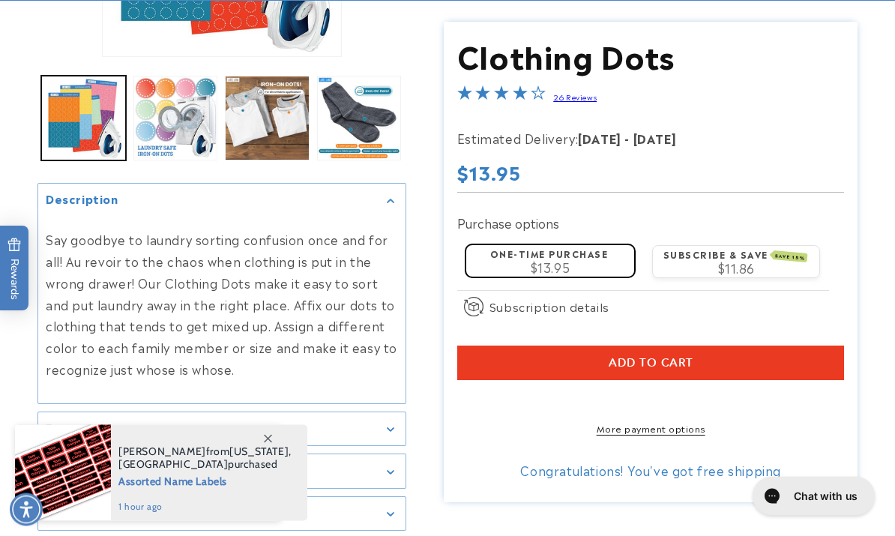
scroll to position [409, 0]
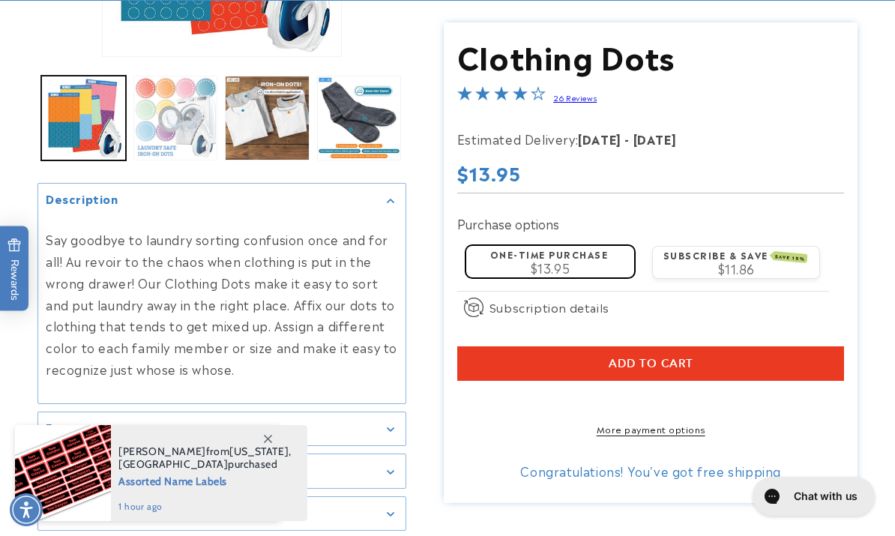
click at [187, 121] on button "Load image 2 in gallery view" at bounding box center [175, 118] width 85 height 85
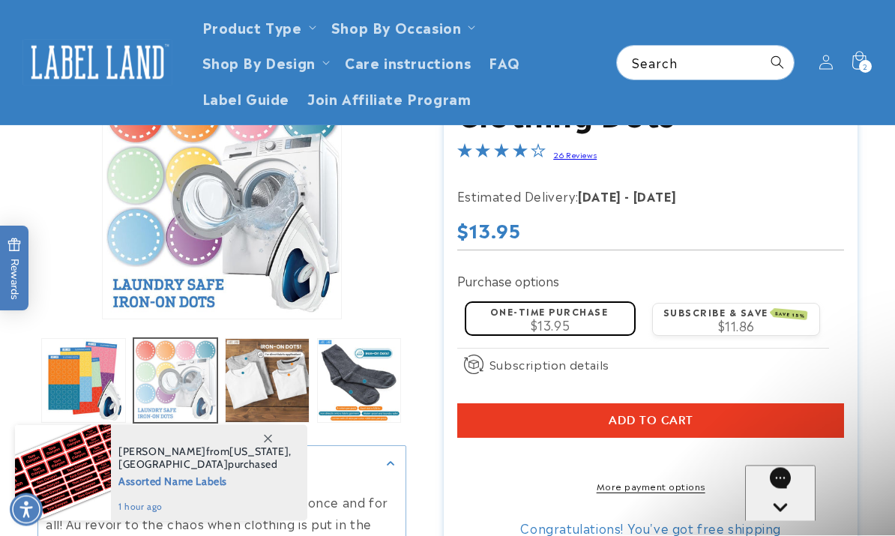
scroll to position [141, 0]
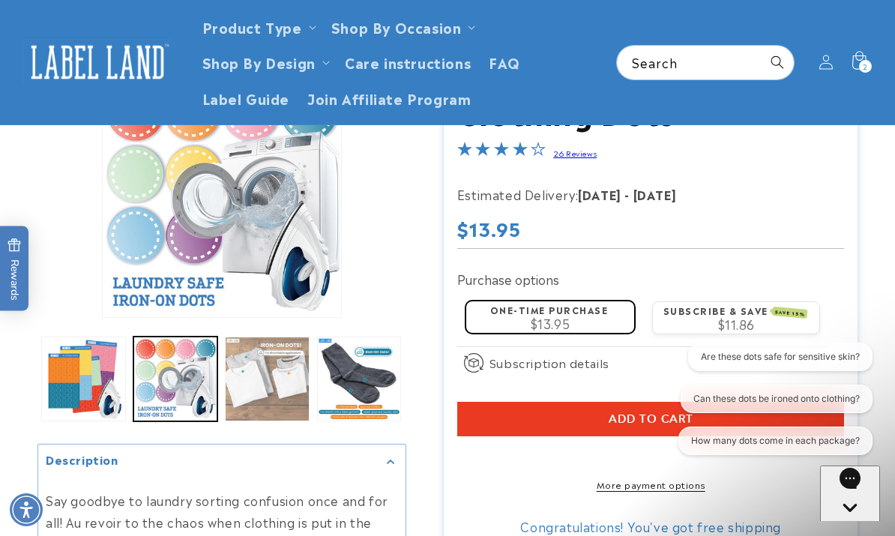
click at [284, 380] on button "Load image 3 in gallery view" at bounding box center [267, 378] width 85 height 85
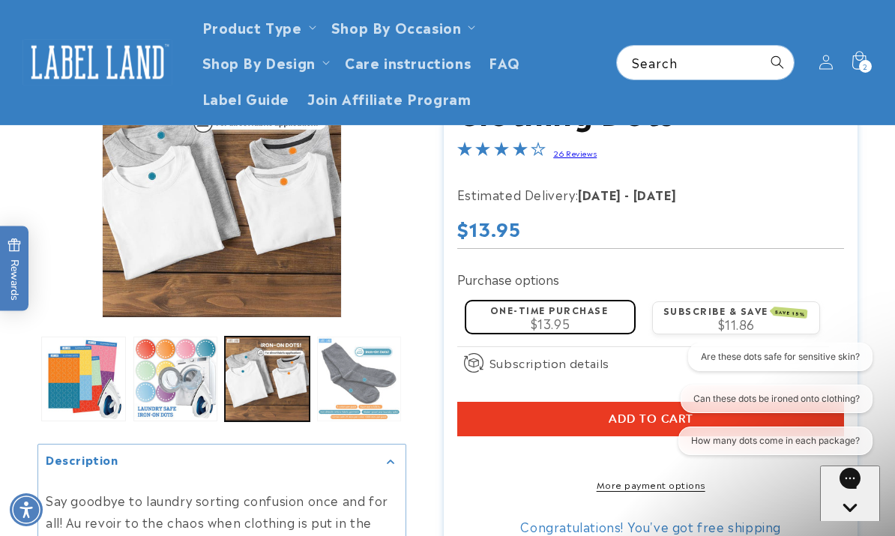
click at [361, 373] on button "Load image 4 in gallery view" at bounding box center [359, 378] width 85 height 85
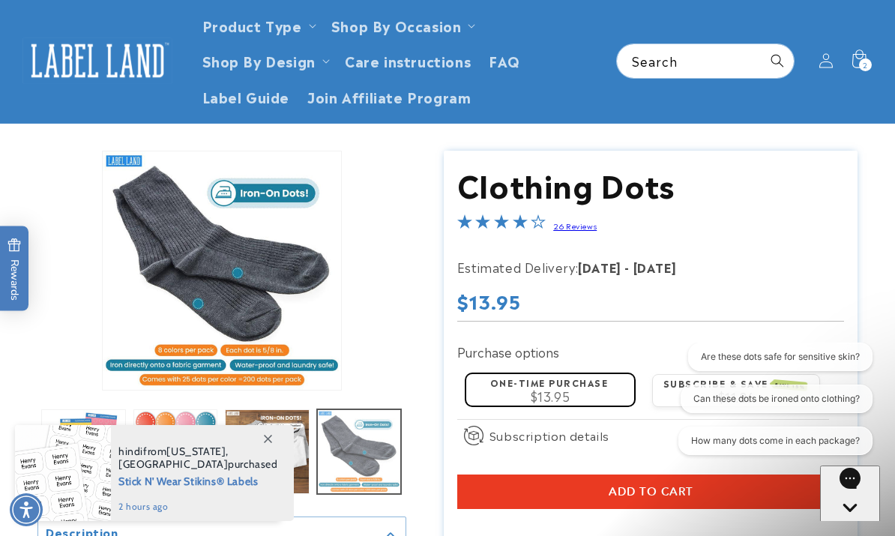
scroll to position [0, 0]
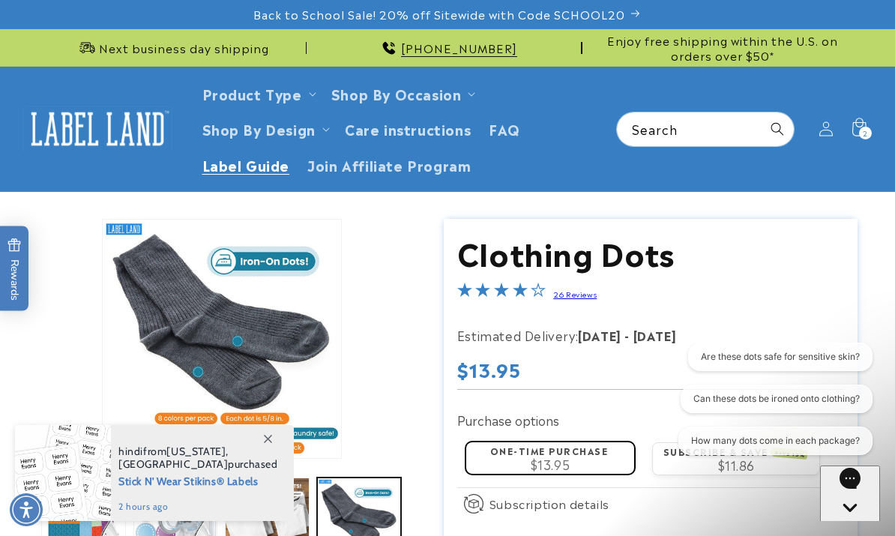
click at [252, 175] on link "Label Guide" at bounding box center [246, 164] width 106 height 35
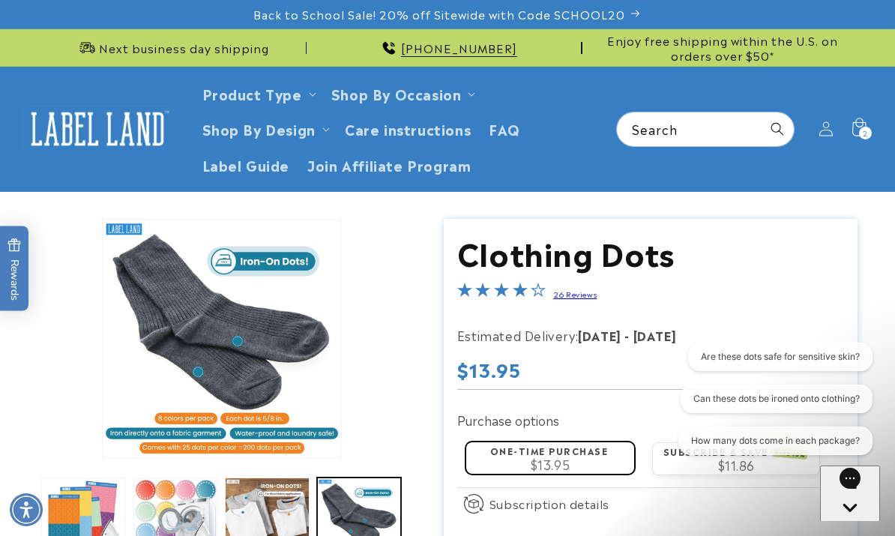
click at [851, 526] on div "Gorgias live chat" at bounding box center [850, 535] width 48 height 19
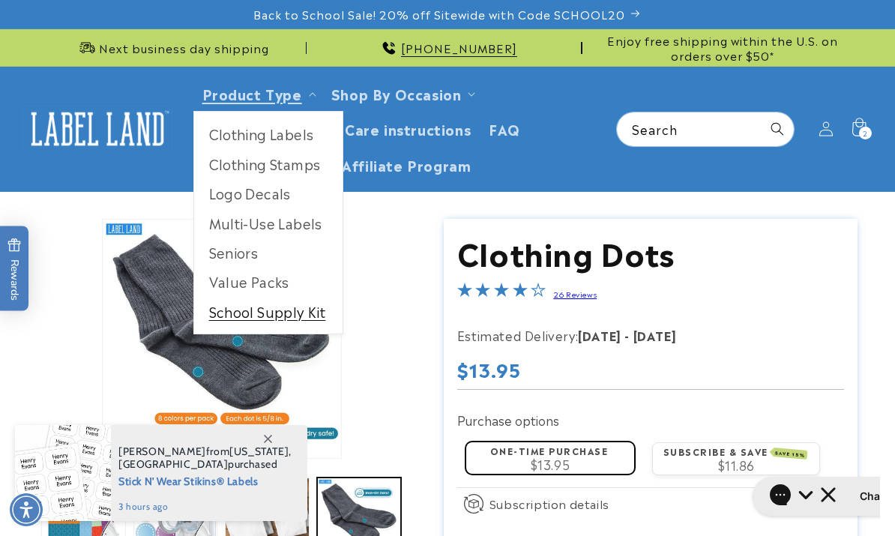
click at [302, 310] on link "School Supply Kit" at bounding box center [268, 311] width 148 height 29
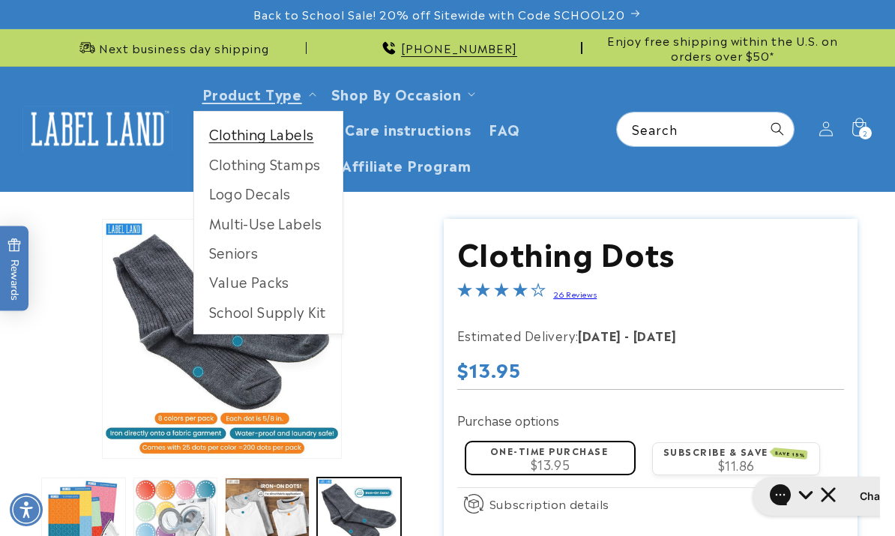
click at [266, 124] on link "Clothing Labels" at bounding box center [268, 133] width 148 height 29
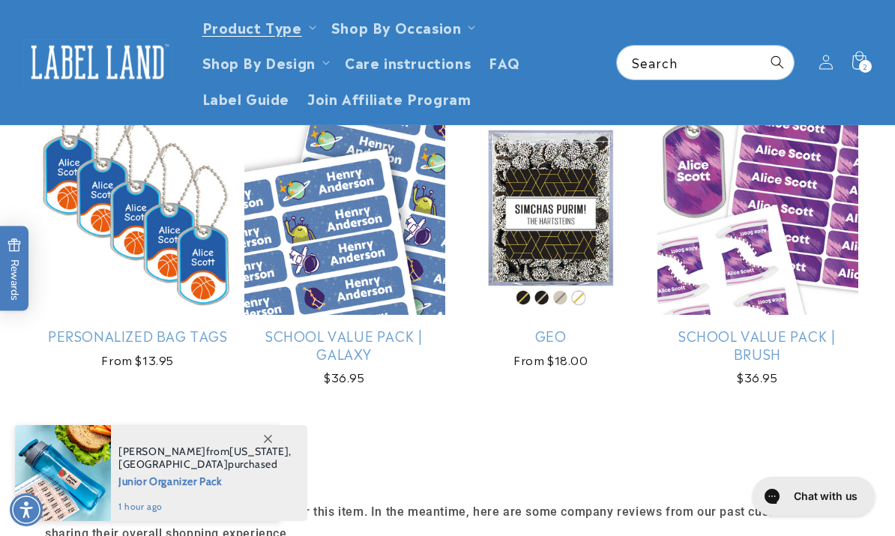
scroll to position [1186, 0]
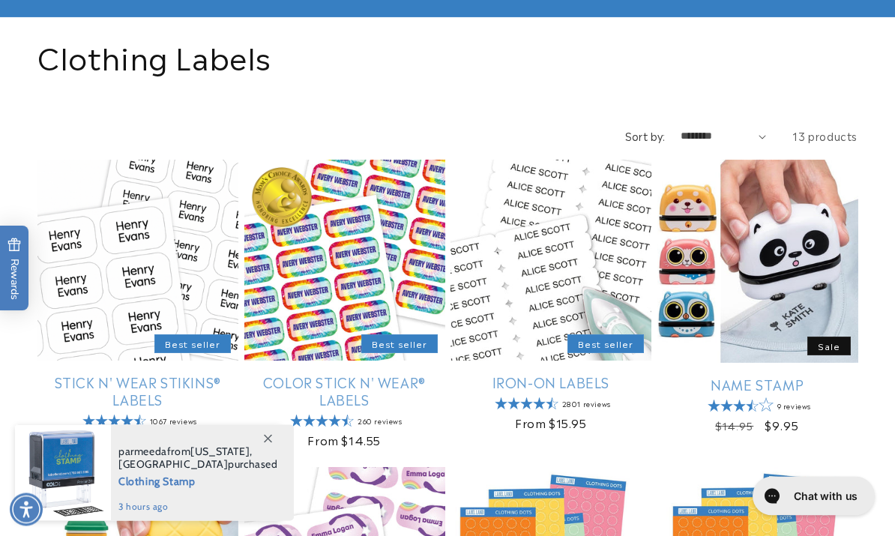
scroll to position [193, 0]
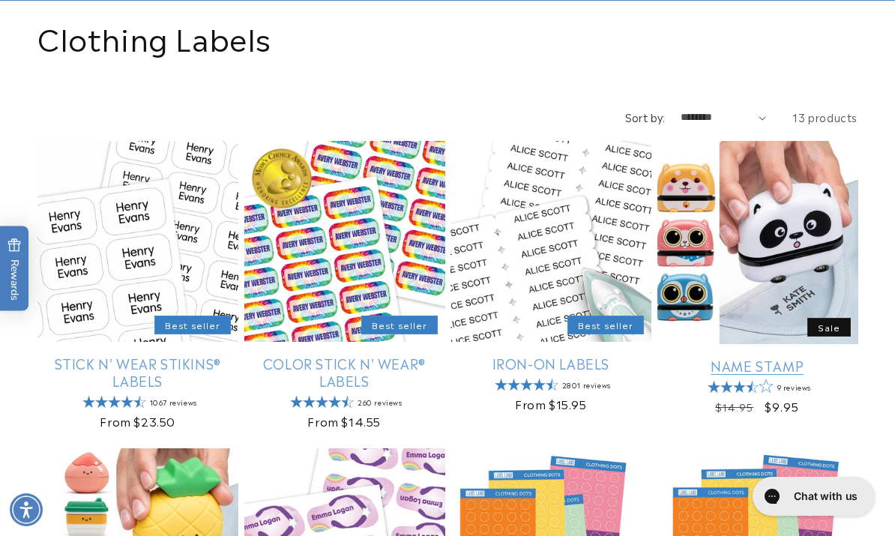
click at [789, 360] on link "Name Stamp" at bounding box center [757, 365] width 201 height 17
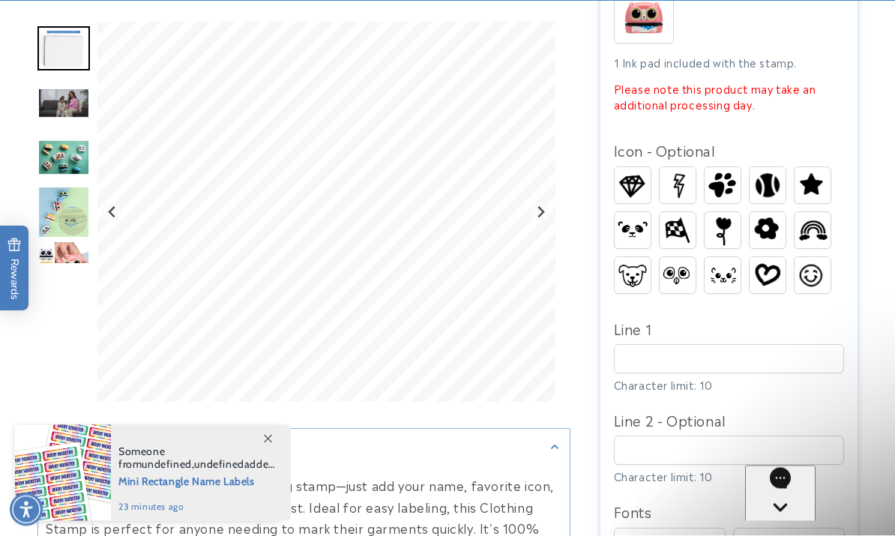
scroll to position [649, 0]
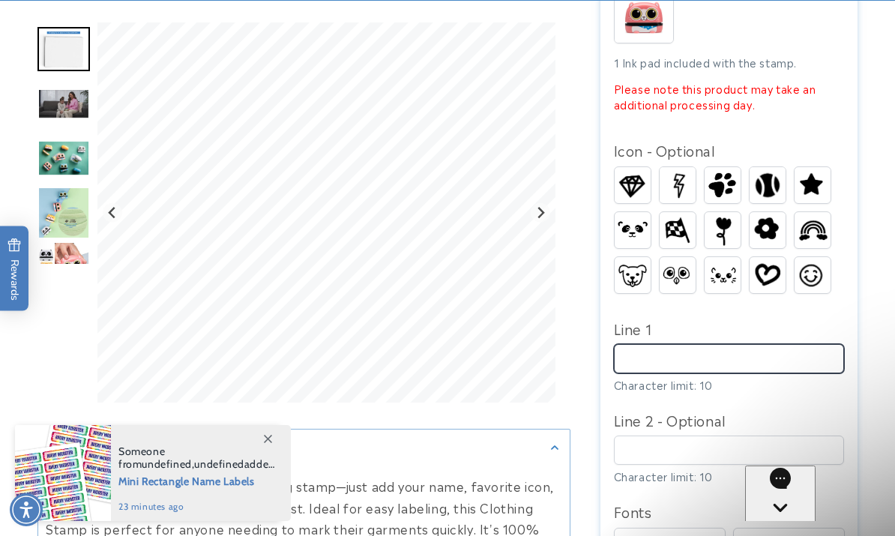
click at [814, 350] on input "Line 1" at bounding box center [729, 358] width 231 height 29
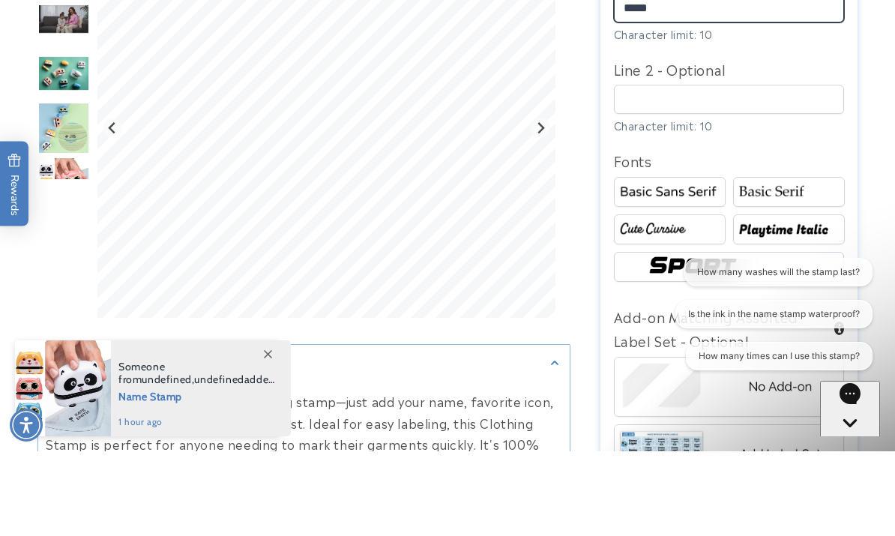
scroll to position [967, 0]
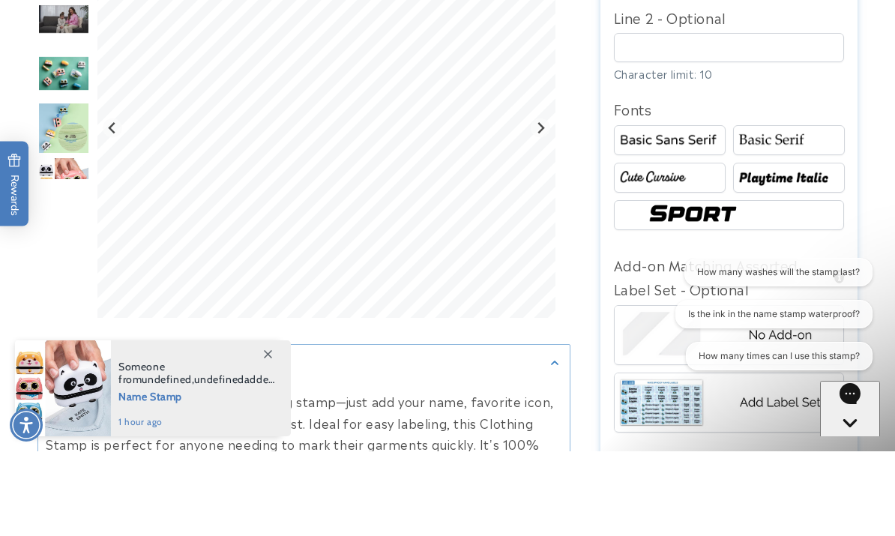
type input "*****"
click at [777, 253] on img at bounding box center [788, 262] width 107 height 18
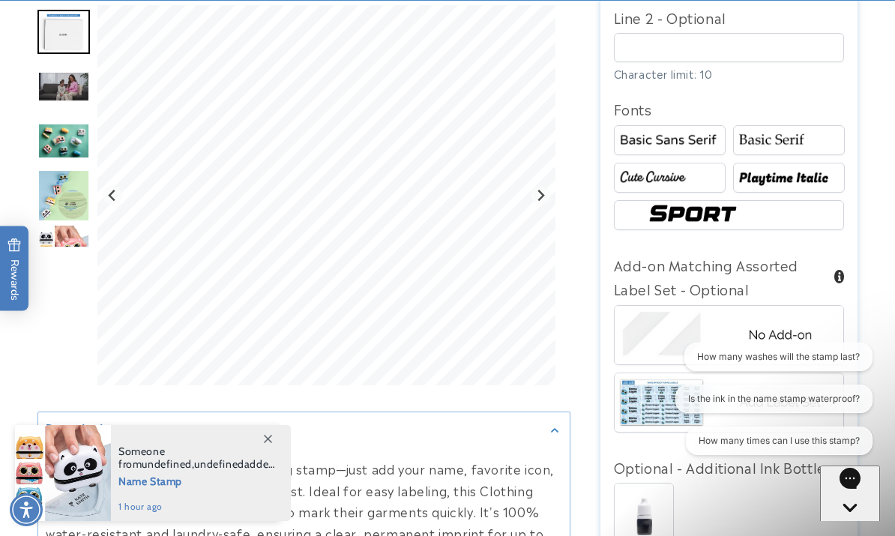
click at [730, 213] on img at bounding box center [729, 215] width 171 height 28
click at [692, 169] on img at bounding box center [669, 178] width 107 height 18
click at [683, 182] on img at bounding box center [669, 178] width 107 height 18
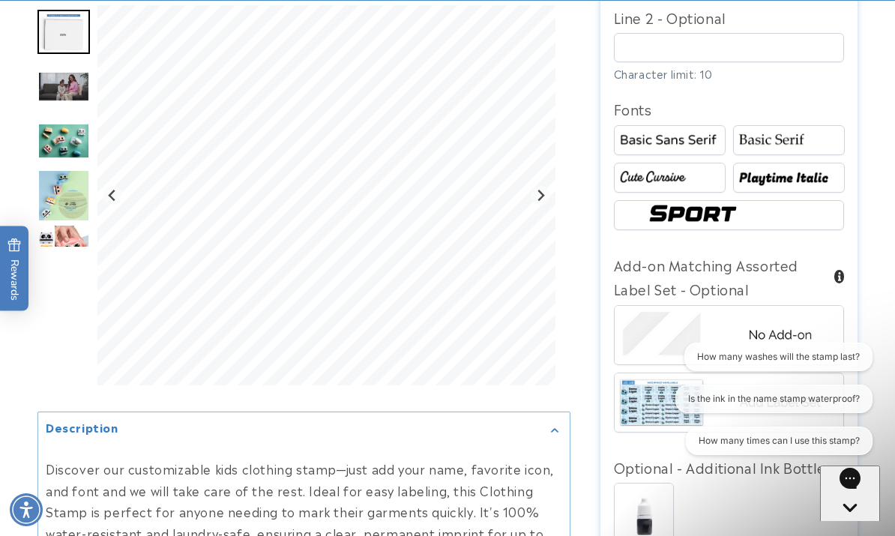
click at [791, 138] on img at bounding box center [788, 140] width 107 height 18
click at [716, 132] on img at bounding box center [669, 140] width 107 height 18
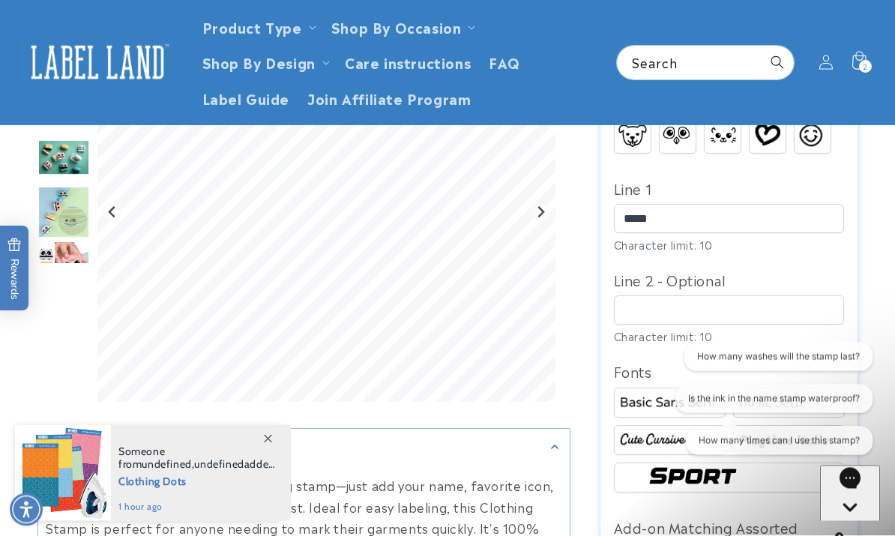
scroll to position [783, 0]
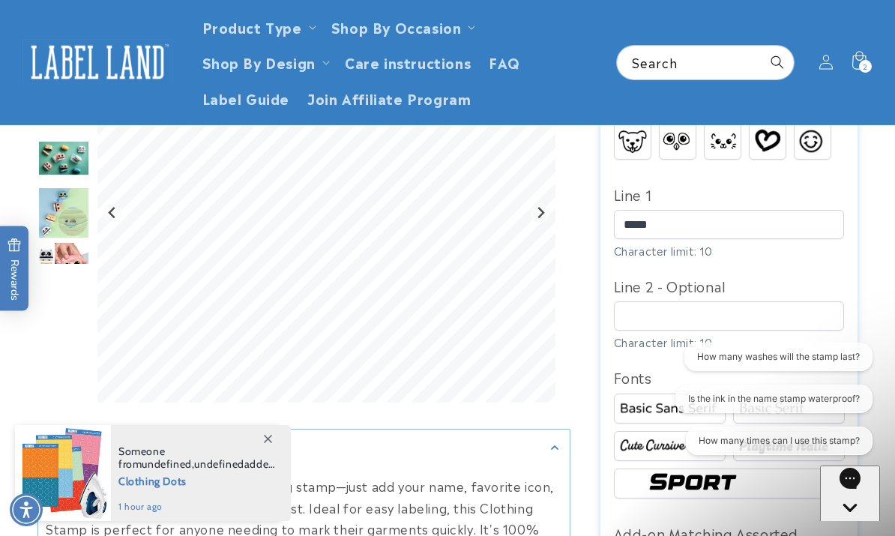
click at [64, 232] on img "Go to slide 5" at bounding box center [63, 213] width 52 height 52
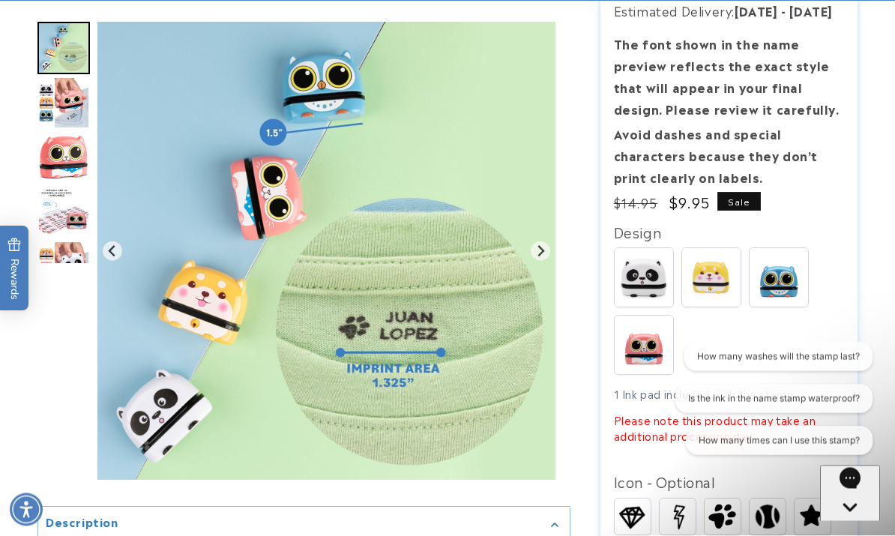
scroll to position [393, 0]
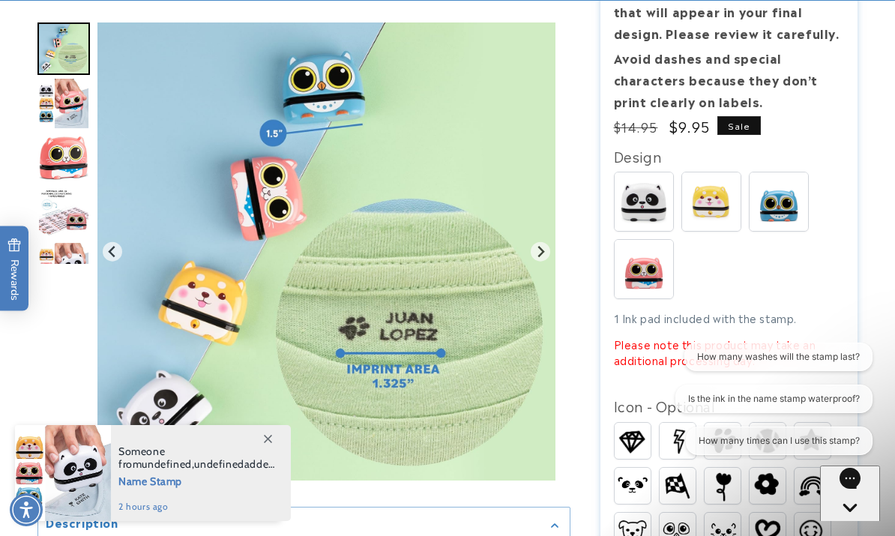
click at [720, 194] on img at bounding box center [711, 201] width 58 height 58
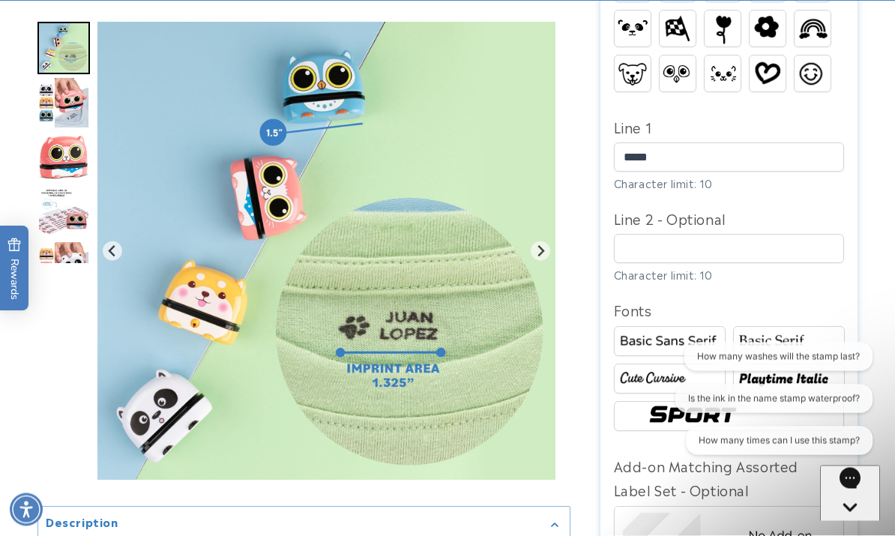
scroll to position [850, 0]
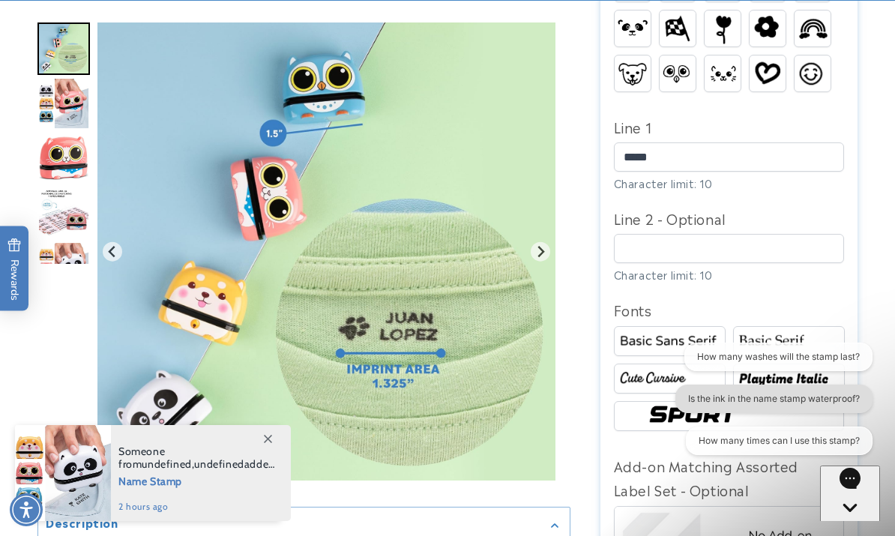
click at [796, 411] on button "Is the ink in the name stamp waterproof?" at bounding box center [773, 398] width 197 height 28
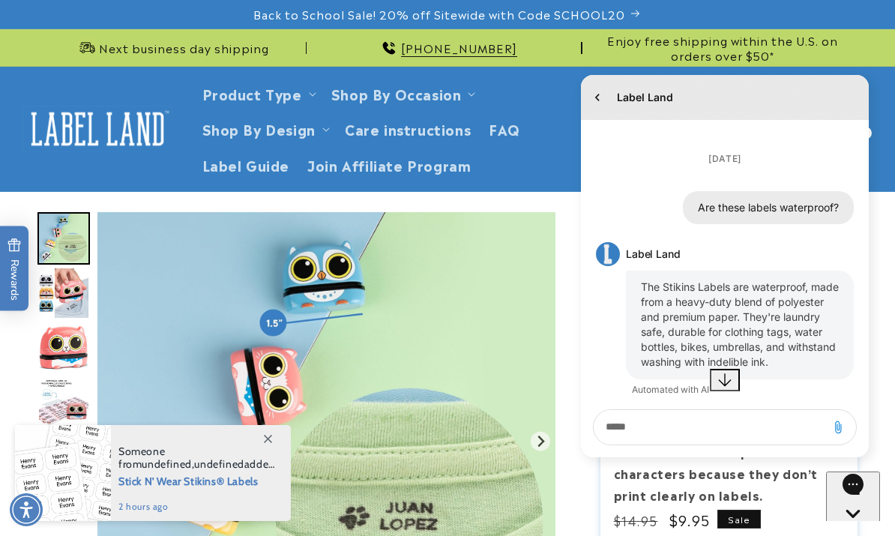
scroll to position [0, 0]
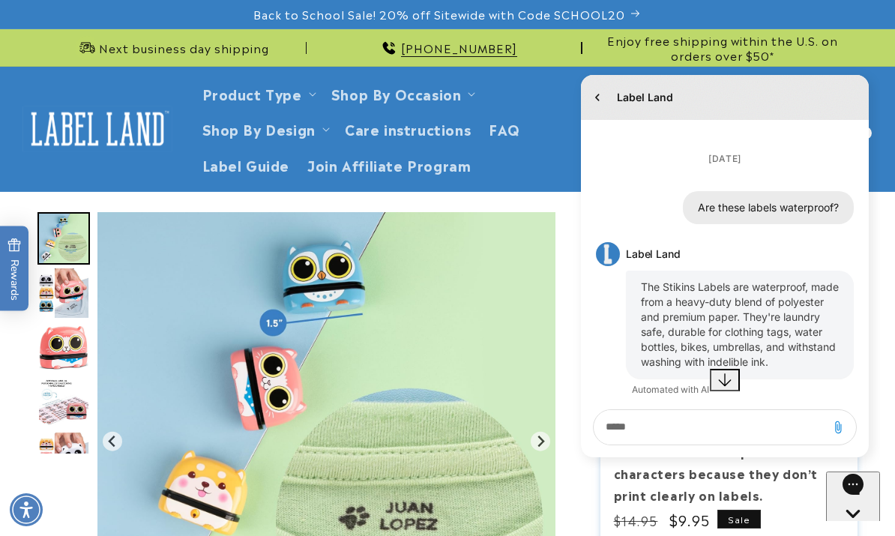
click at [617, 92] on h1 "Label Land" at bounding box center [645, 97] width 56 height 15
click at [544, 101] on ul "Product Type Clothing Labels Clothing Stamps Logo Decals Multi-Use Labels Senio…" at bounding box center [397, 129] width 408 height 106
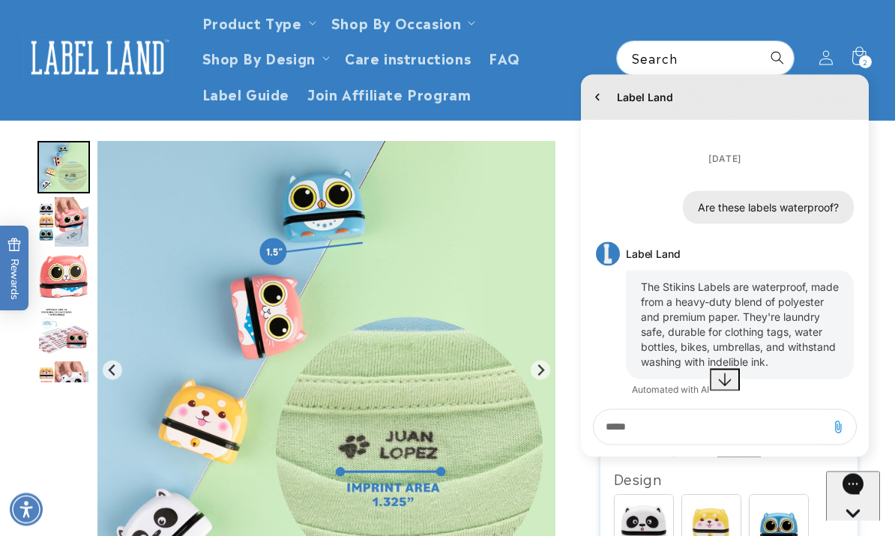
scroll to position [70, 0]
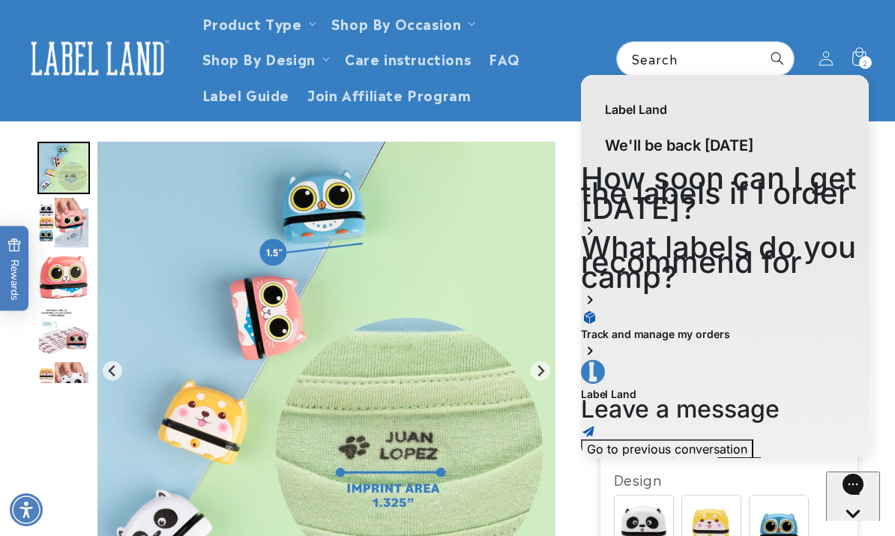
click at [618, 103] on h1 "Label Land" at bounding box center [636, 109] width 62 height 21
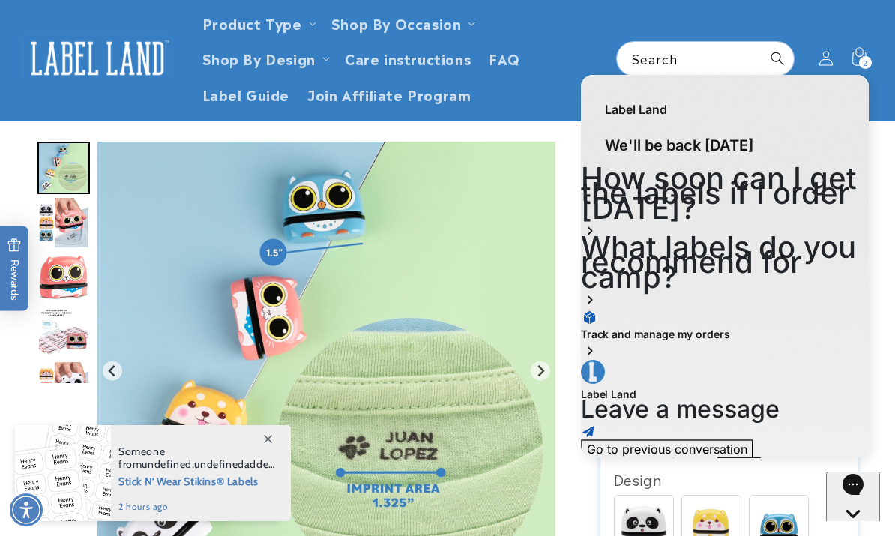
click at [548, 535] on img "Gallery Viewer" at bounding box center [326, 371] width 458 height 458
click at [276, 452] on span at bounding box center [267, 438] width 27 height 27
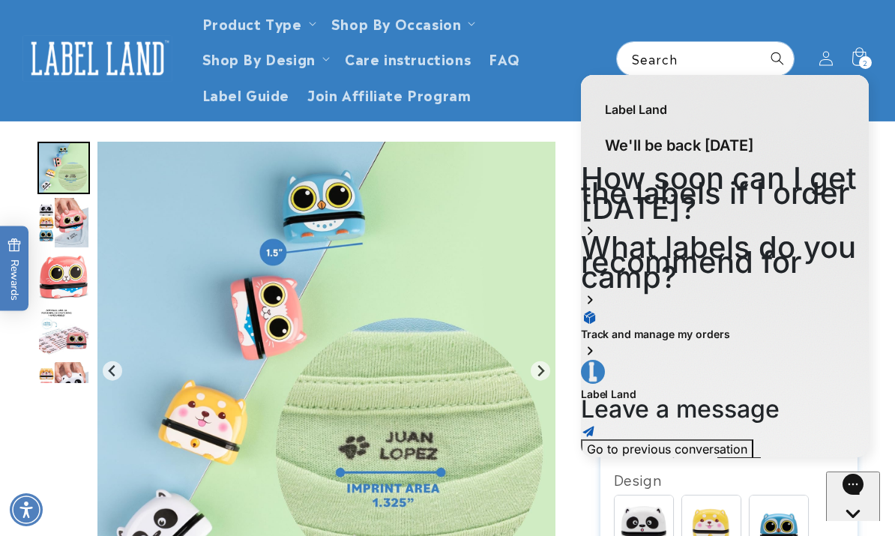
click at [854, 532] on icon "Gorgias live chat" at bounding box center [852, 539] width 14 height 14
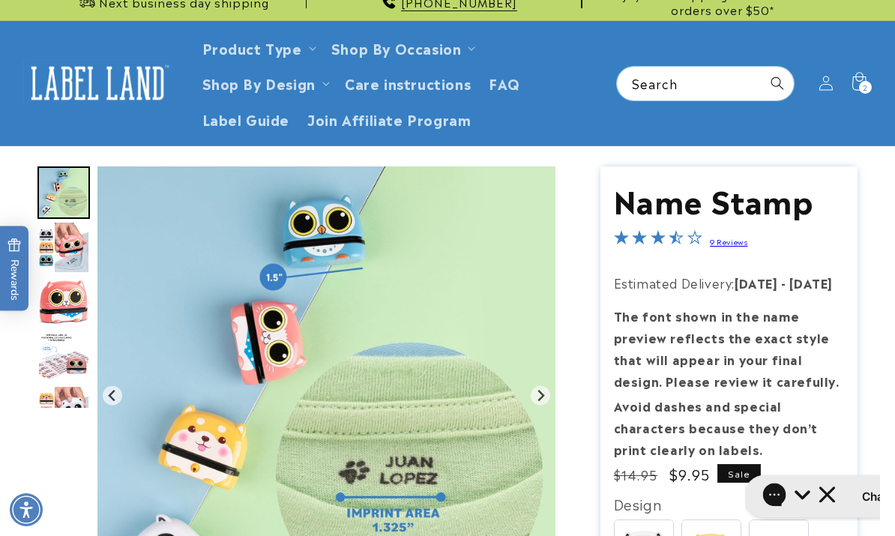
scroll to position [0, 0]
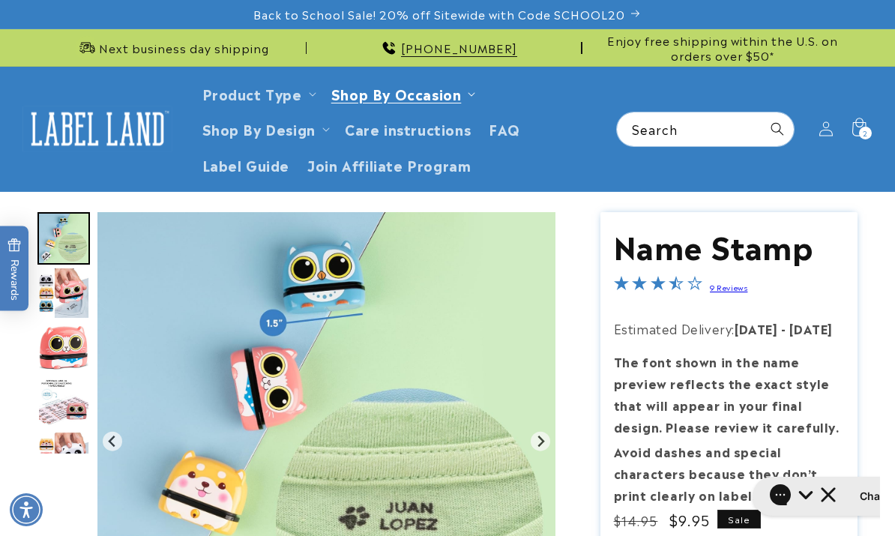
click at [436, 97] on span "Shop By Occasion" at bounding box center [396, 93] width 130 height 17
click at [440, 92] on span "Shop By Occasion" at bounding box center [396, 93] width 130 height 17
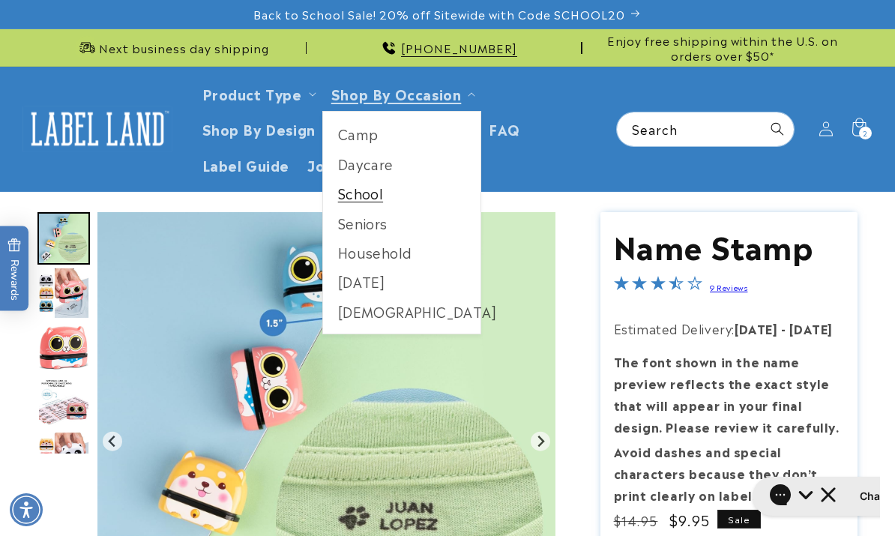
click at [374, 200] on link "School" at bounding box center [402, 192] width 158 height 29
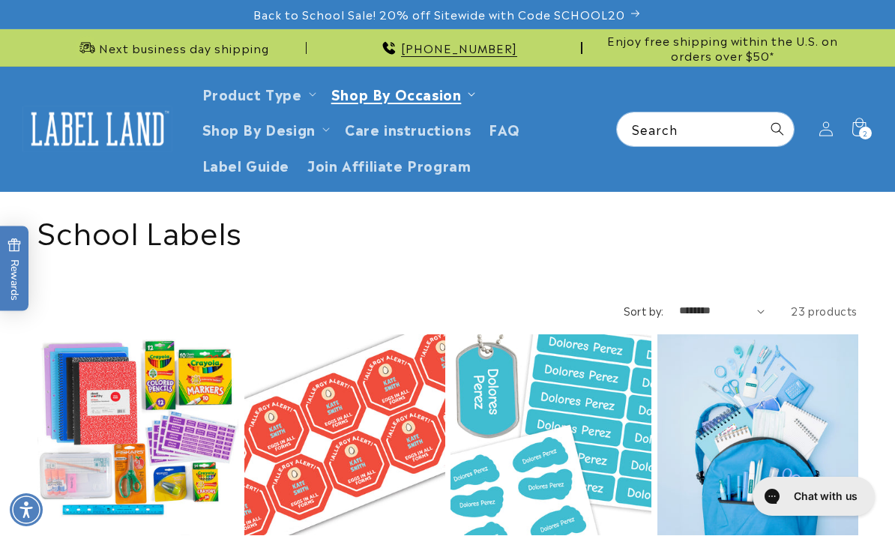
click at [368, 96] on span "Shop By Occasion" at bounding box center [396, 93] width 130 height 17
click at [447, 99] on span "Shop By Occasion" at bounding box center [396, 93] width 130 height 17
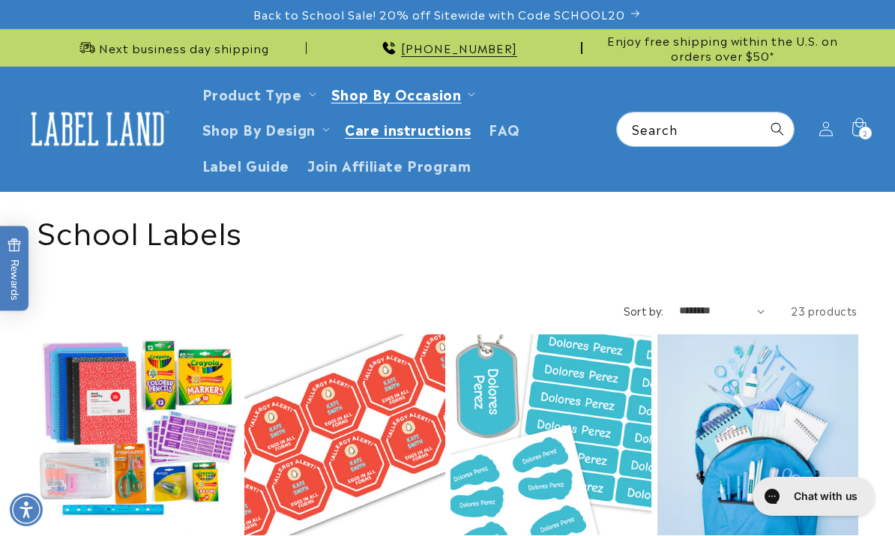
click at [447, 121] on span "Care instructions" at bounding box center [408, 128] width 126 height 17
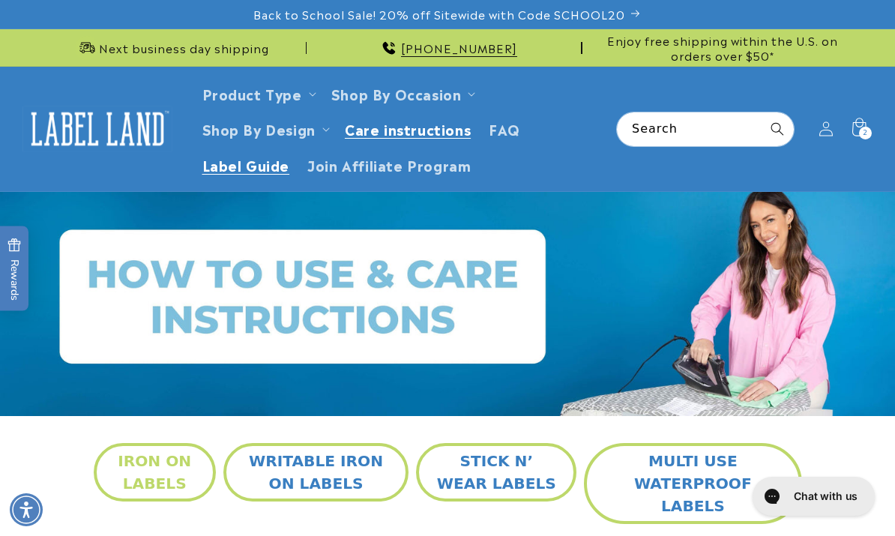
click at [241, 163] on span "Label Guide" at bounding box center [246, 164] width 88 height 17
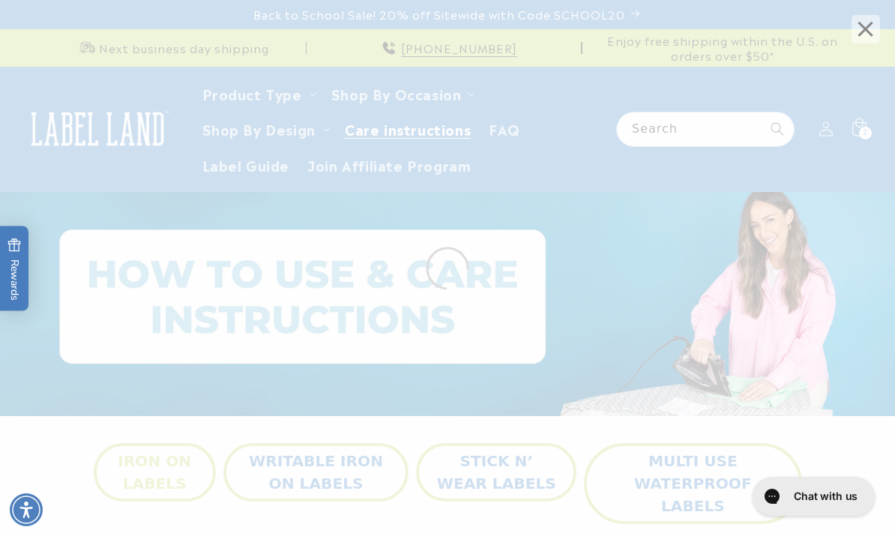
click at [864, 33] on span "×" at bounding box center [865, 29] width 28 height 28
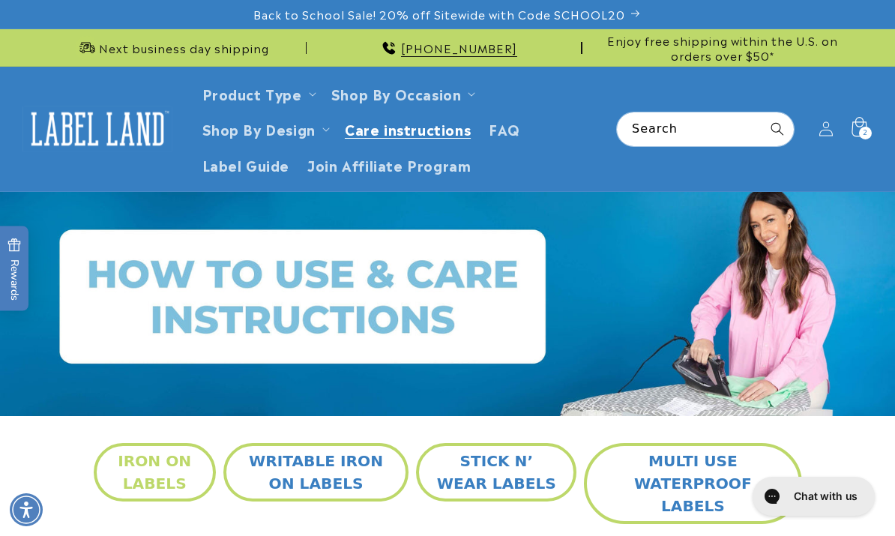
click at [865, 130] on span "2" at bounding box center [864, 133] width 4 height 13
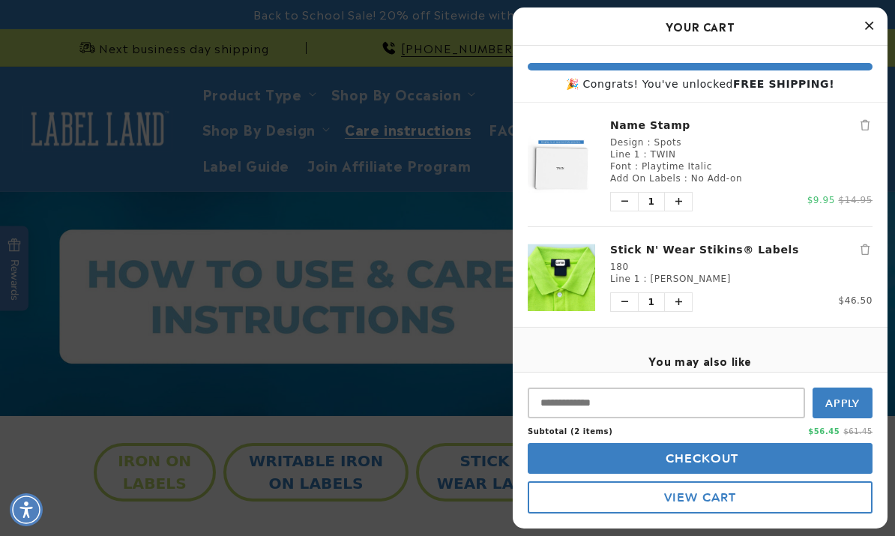
click at [649, 132] on link "Name Stamp" at bounding box center [741, 125] width 262 height 15
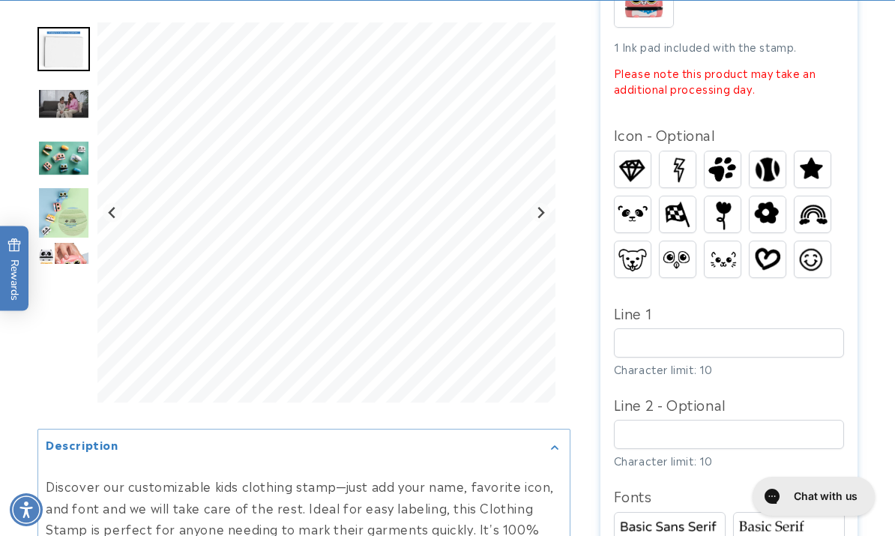
scroll to position [728, 0]
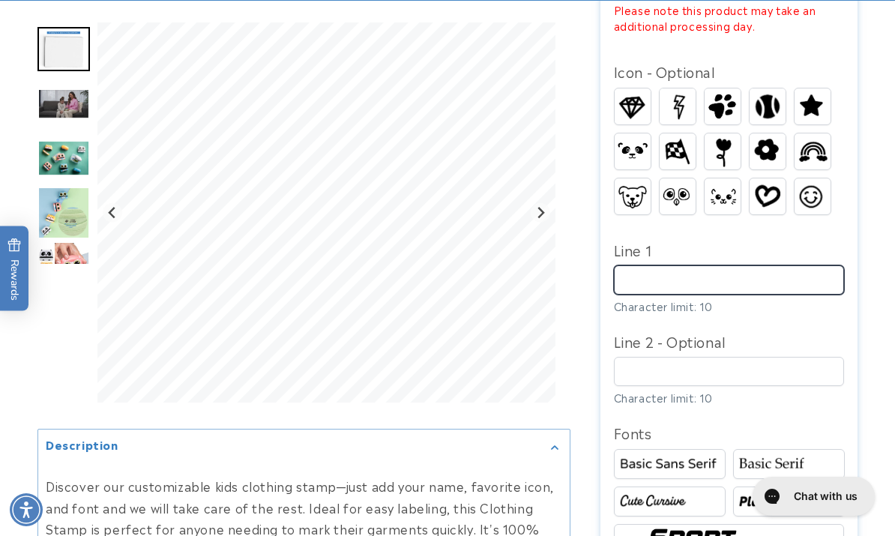
click at [784, 272] on input "Line 1" at bounding box center [729, 279] width 231 height 29
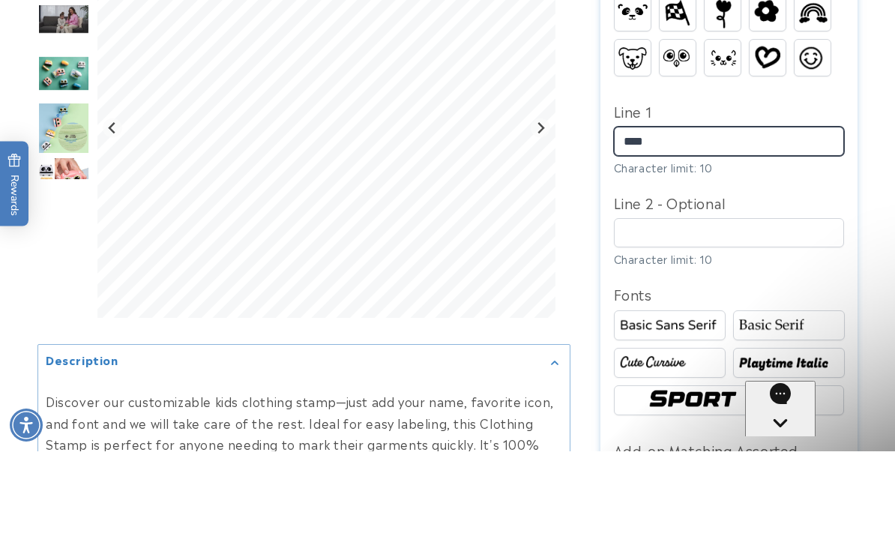
scroll to position [0, 0]
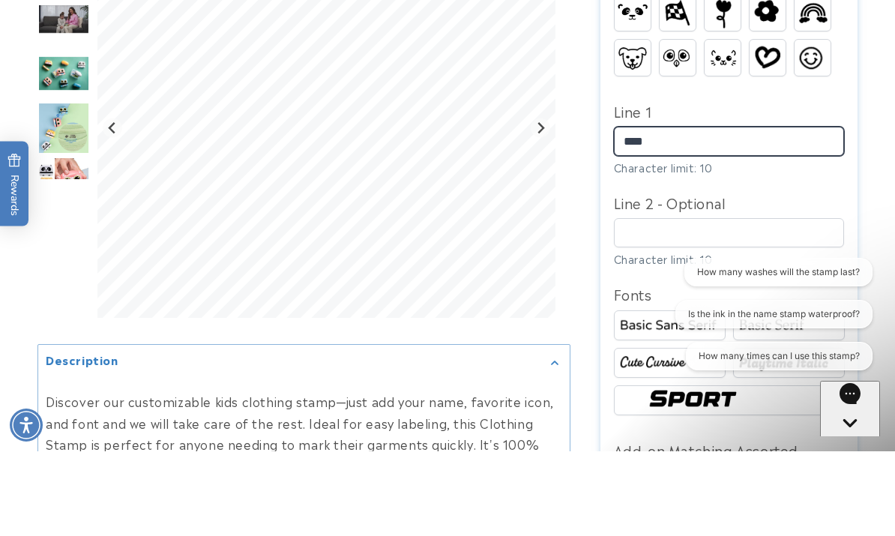
type input "****"
click at [802, 263] on div "Design Spots Buddy" at bounding box center [729, 295] width 231 height 1079
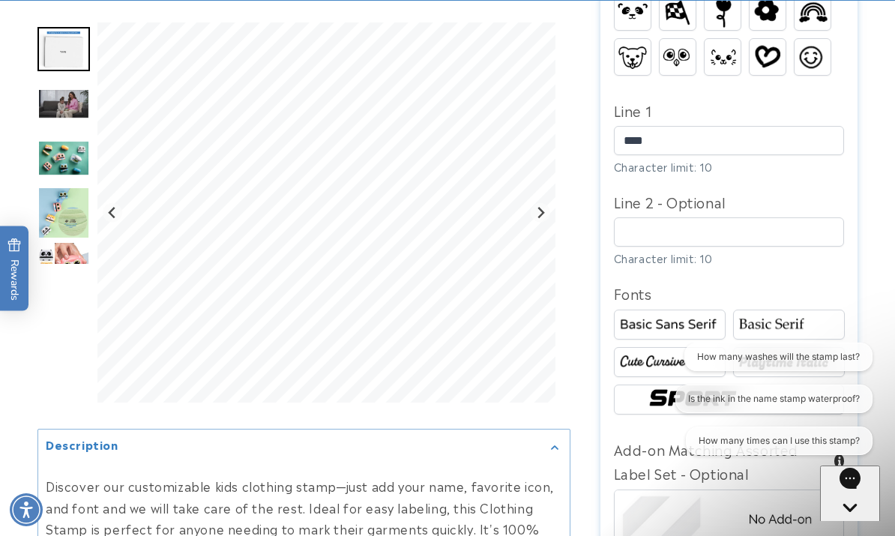
click at [814, 265] on div "Design Spots Buddy" at bounding box center [729, 209] width 231 height 1079
click at [805, 320] on img at bounding box center [788, 324] width 107 height 18
click at [689, 360] on img at bounding box center [669, 362] width 107 height 18
click at [771, 365] on img at bounding box center [788, 362] width 107 height 18
click at [703, 343] on button "How many washes will the stamp last?" at bounding box center [778, 356] width 188 height 28
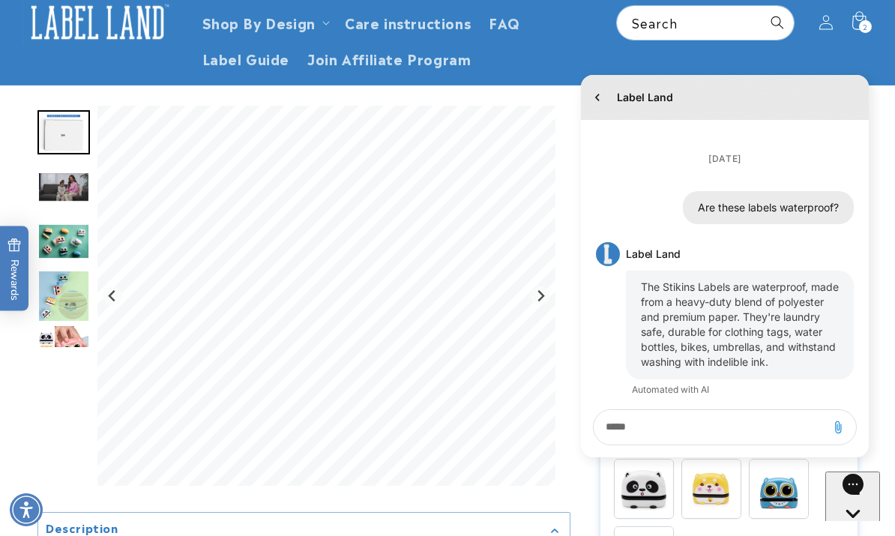
scroll to position [343, 0]
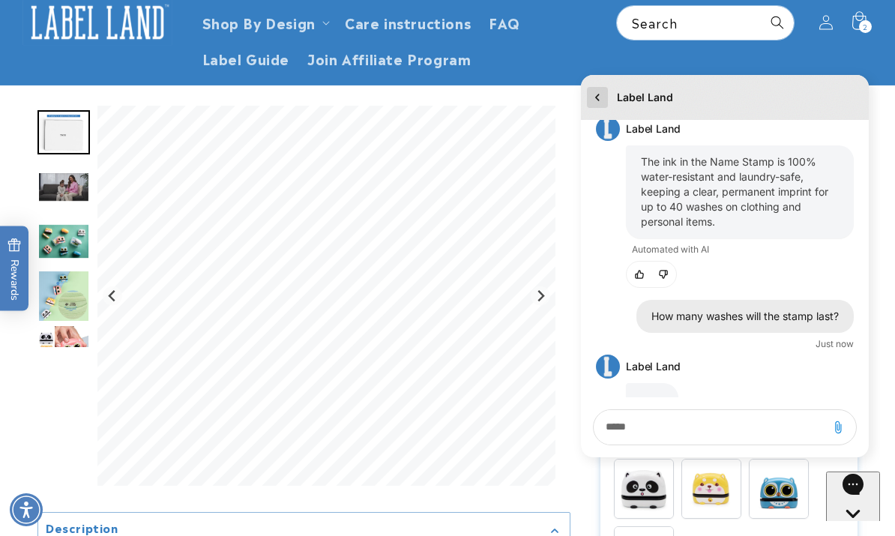
click at [606, 90] on button "go to home page" at bounding box center [597, 97] width 21 height 21
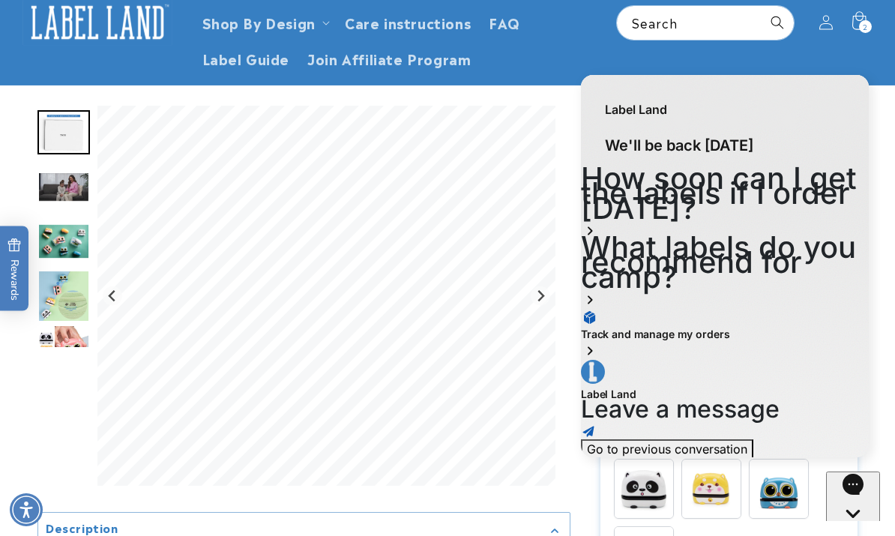
click at [859, 532] on icon "Gorgias live chat" at bounding box center [852, 539] width 14 height 14
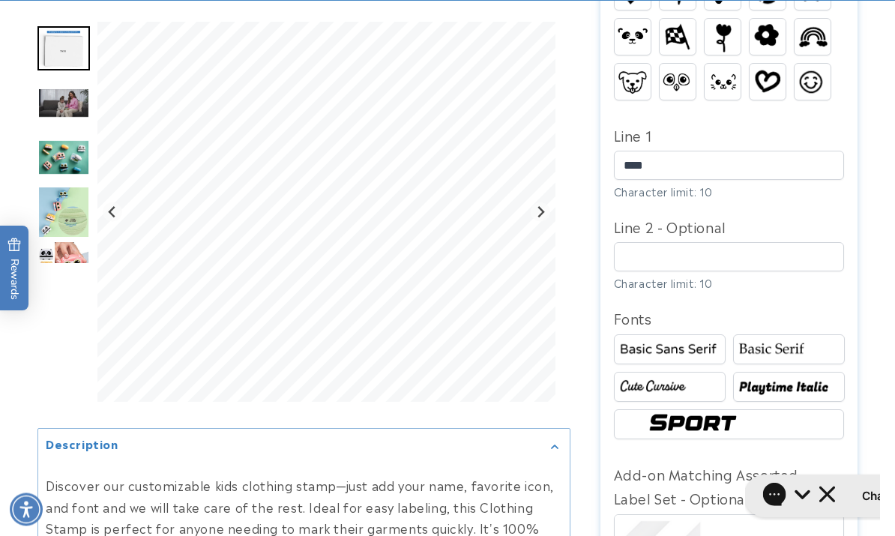
scroll to position [882, 0]
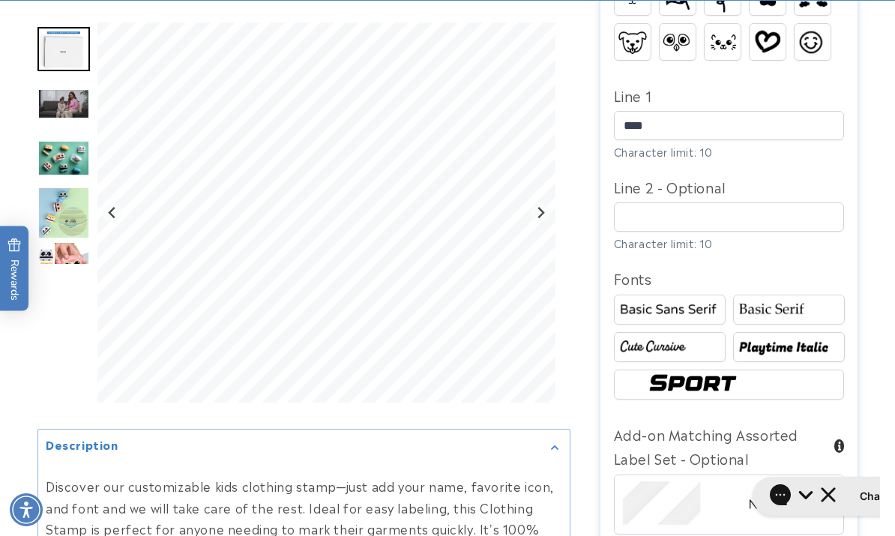
click at [722, 373] on img at bounding box center [729, 384] width 171 height 28
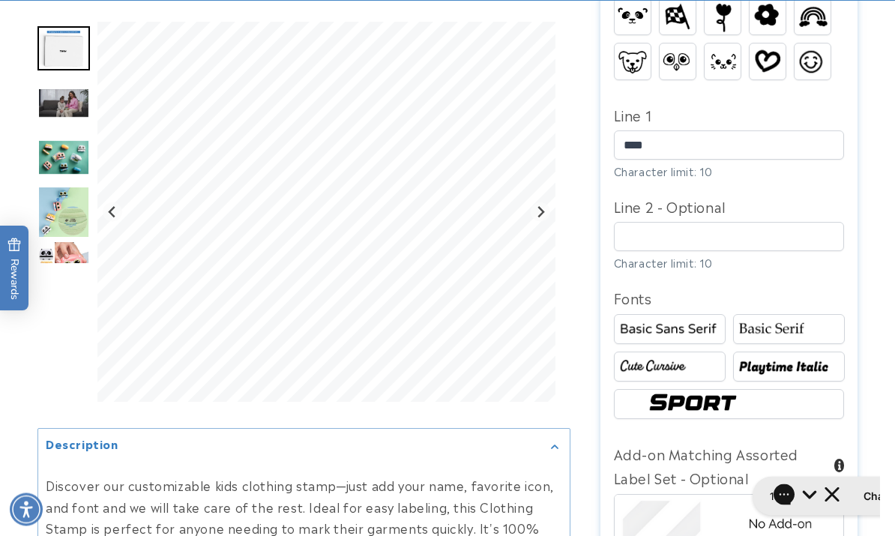
scroll to position [868, 0]
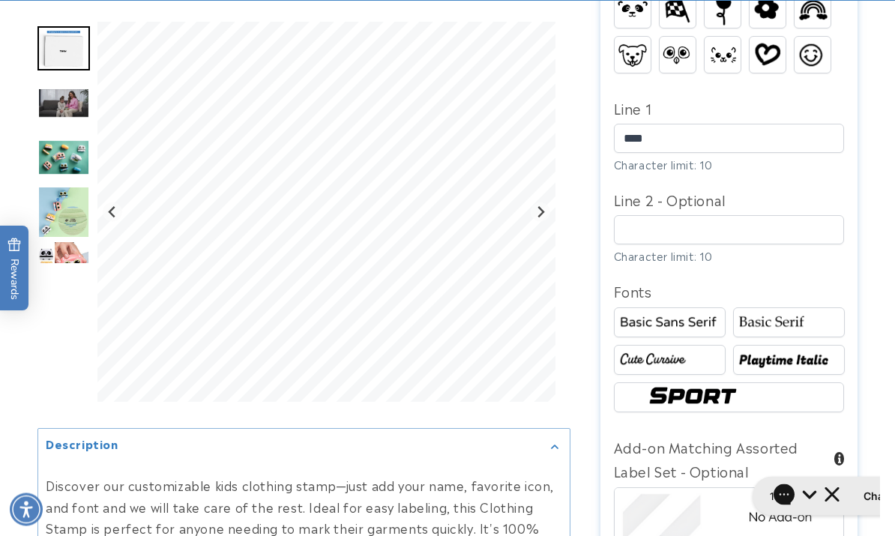
click at [689, 316] on img at bounding box center [669, 323] width 107 height 18
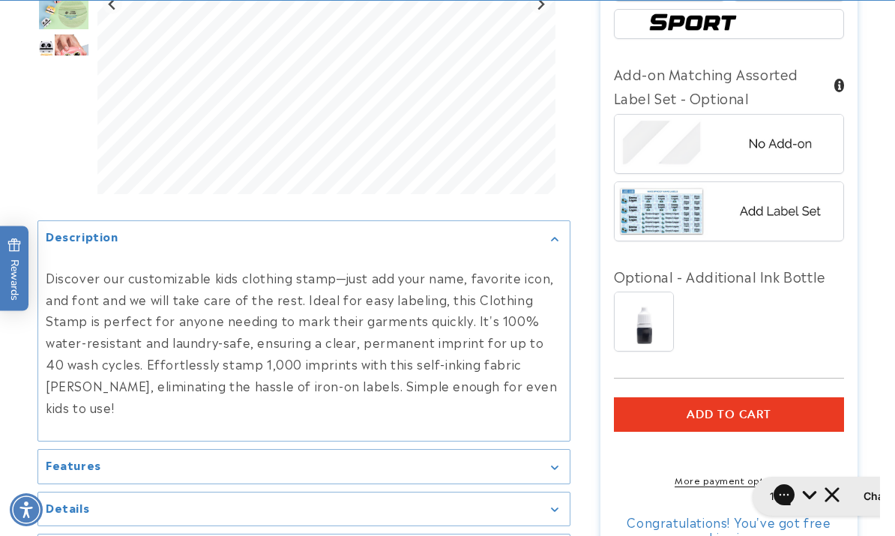
scroll to position [1252, 0]
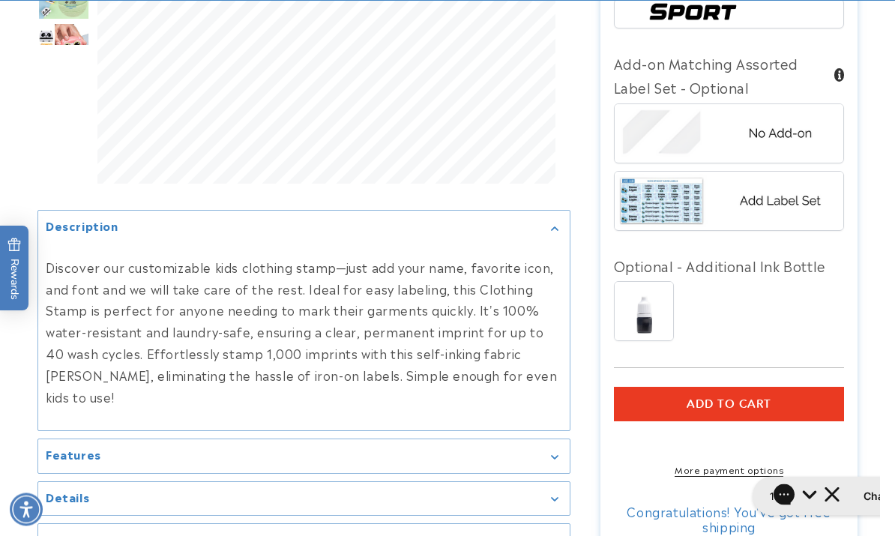
click at [814, 387] on button "Add to cart" at bounding box center [729, 404] width 231 height 34
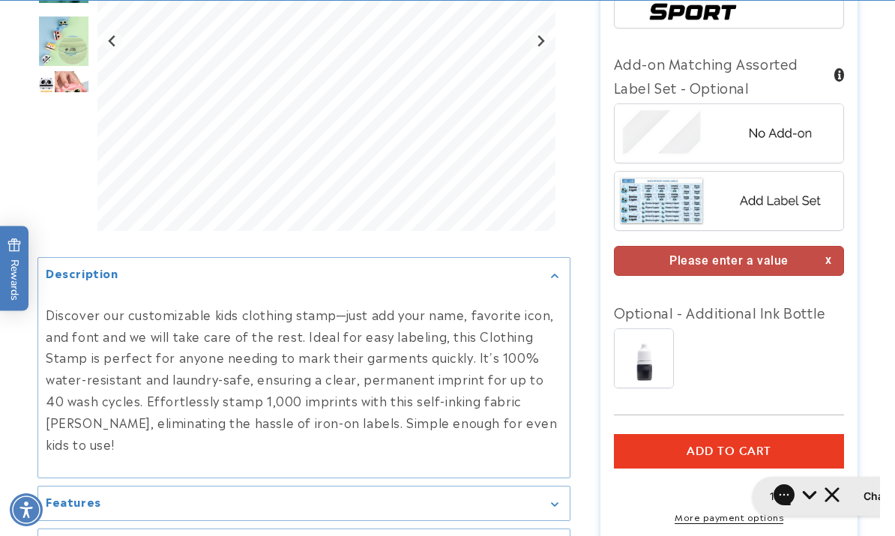
click at [809, 252] on div "Please enter a value" at bounding box center [729, 261] width 231 height 31
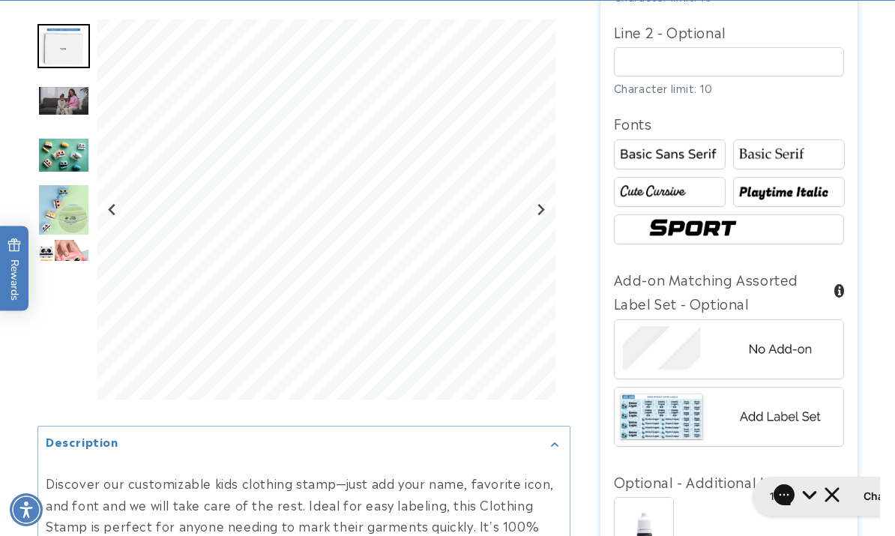
scroll to position [1111, 0]
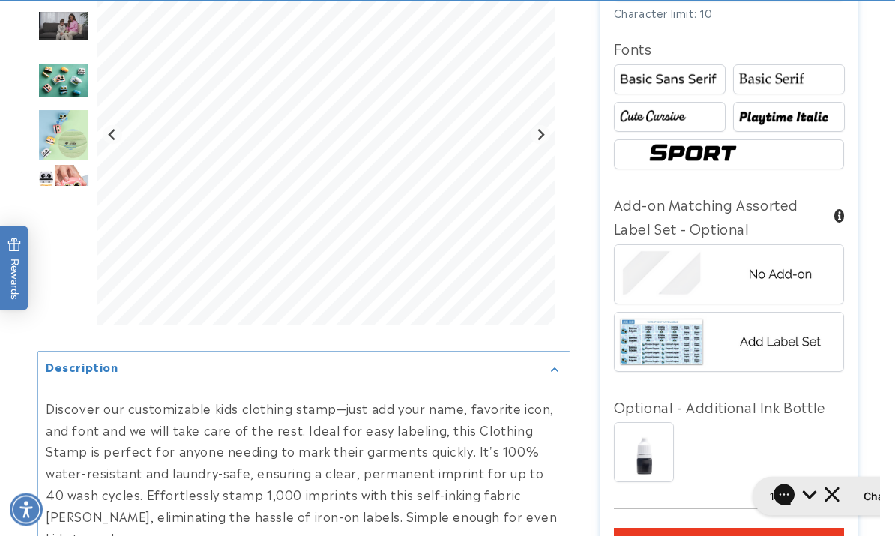
click at [795, 267] on img at bounding box center [728, 274] width 229 height 57
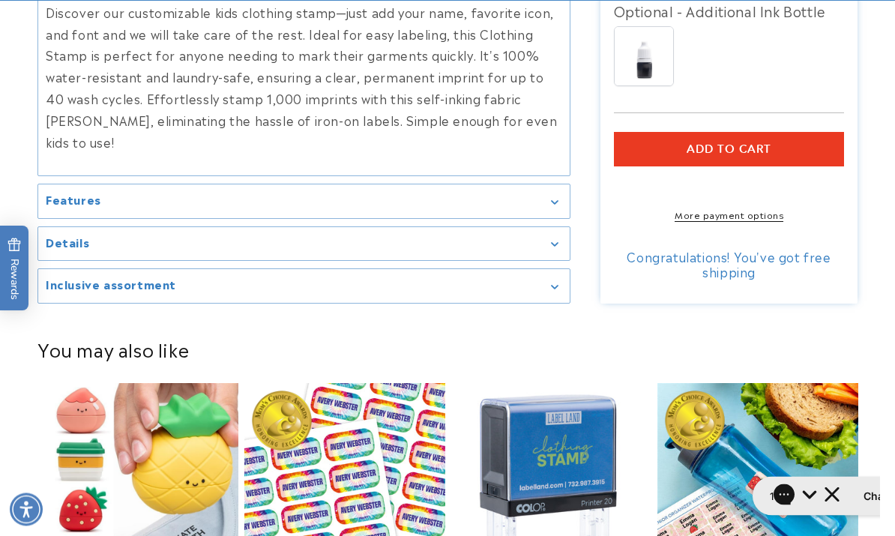
scroll to position [1508, 0]
click at [778, 140] on button "Add to cart" at bounding box center [729, 149] width 231 height 34
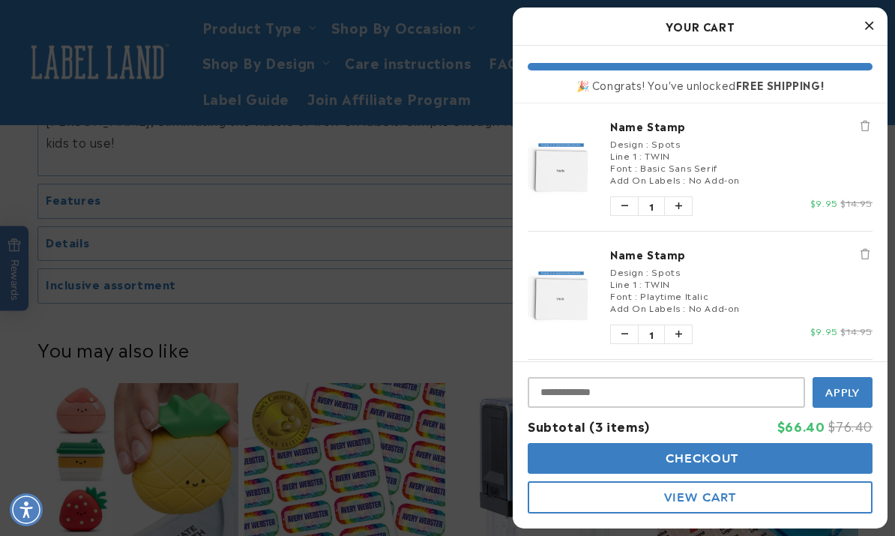
click at [660, 282] on span "TWIN" at bounding box center [656, 282] width 25 height 13
click at [867, 250] on icon "Remove Name Stamp" at bounding box center [864, 254] width 9 height 10
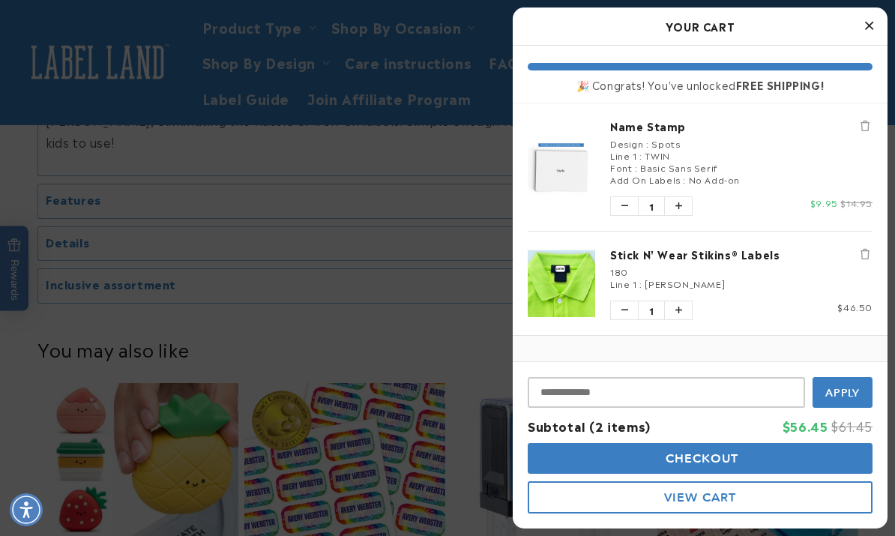
click at [637, 160] on span ":" at bounding box center [636, 166] width 3 height 13
click at [559, 169] on img "product" at bounding box center [560, 167] width 67 height 56
click at [645, 66] on div at bounding box center [699, 66] width 345 height 7
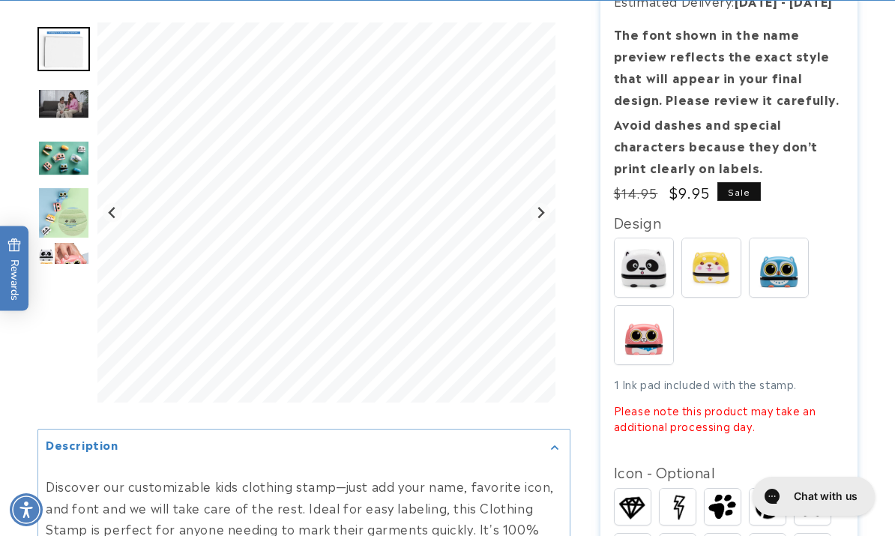
scroll to position [336, 0]
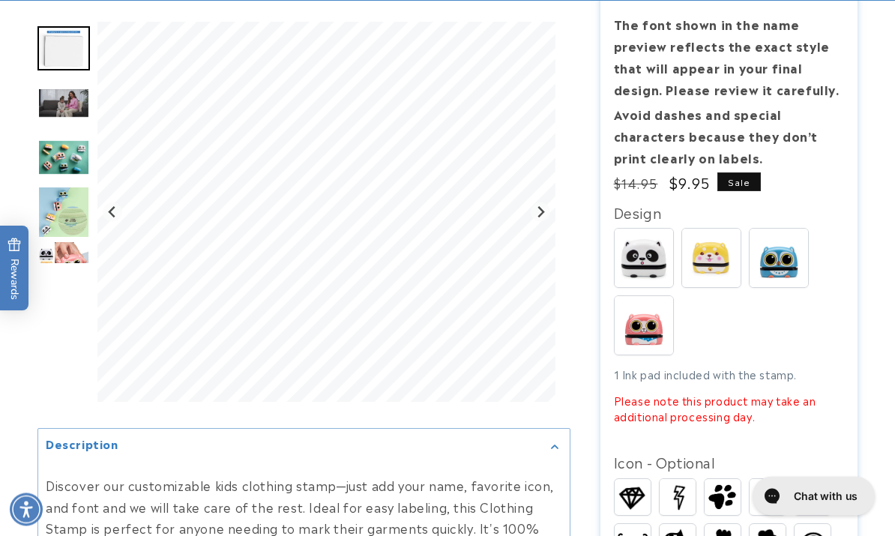
click at [717, 250] on img at bounding box center [711, 258] width 58 height 58
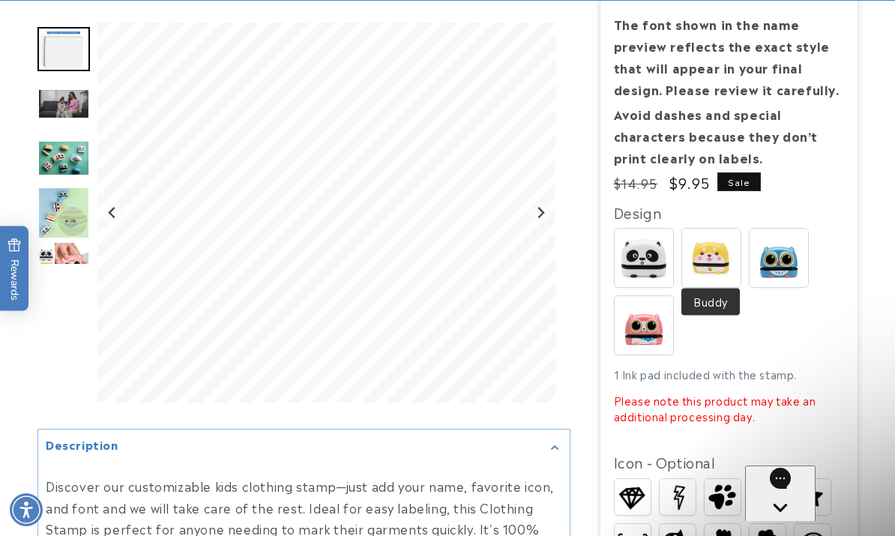
scroll to position [0, 0]
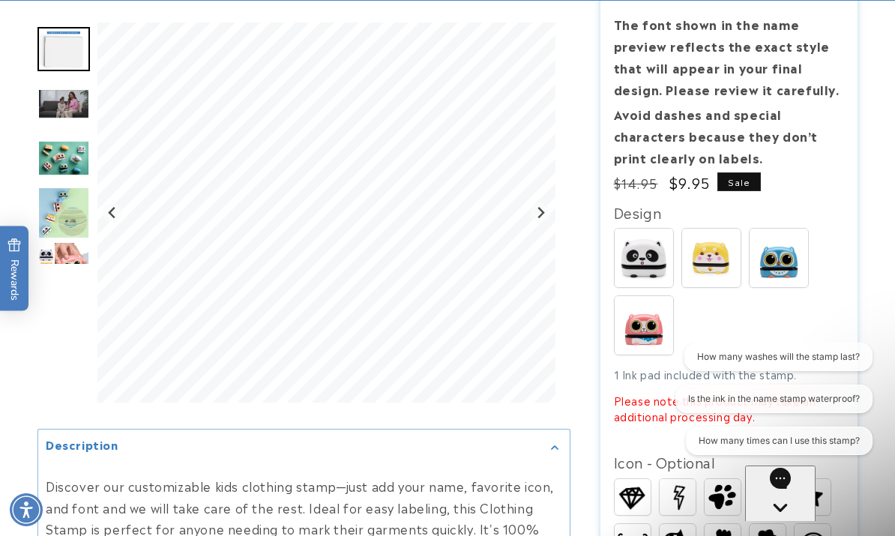
click at [650, 331] on img at bounding box center [643, 325] width 58 height 58
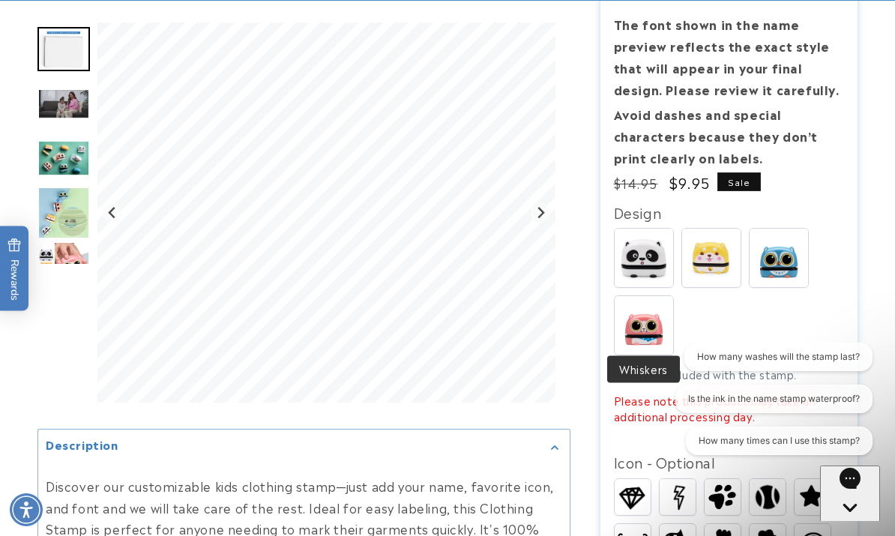
click at [725, 249] on img at bounding box center [711, 258] width 58 height 58
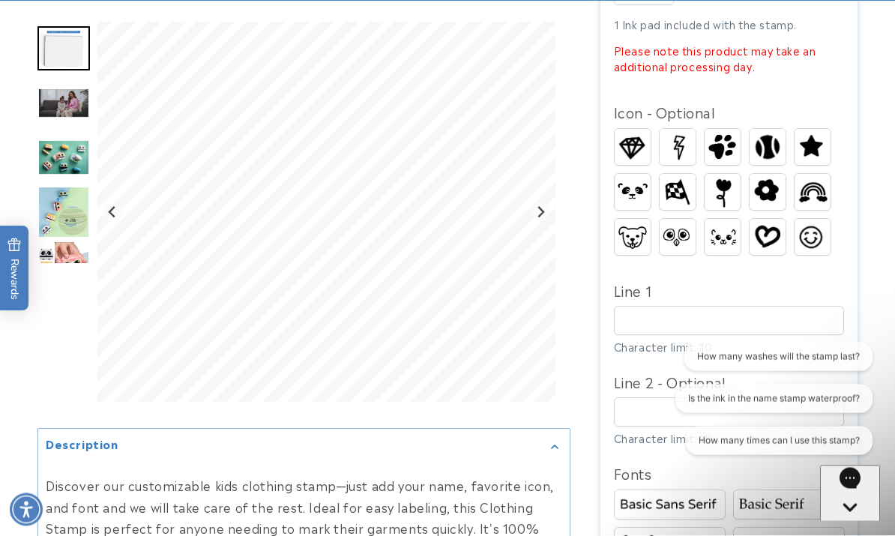
scroll to position [687, 0]
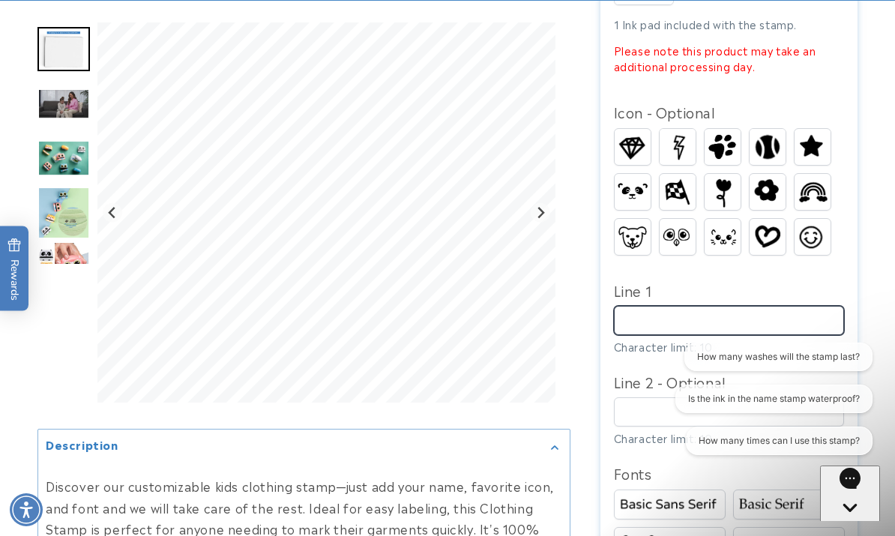
click at [787, 311] on input "Line 1" at bounding box center [729, 320] width 231 height 29
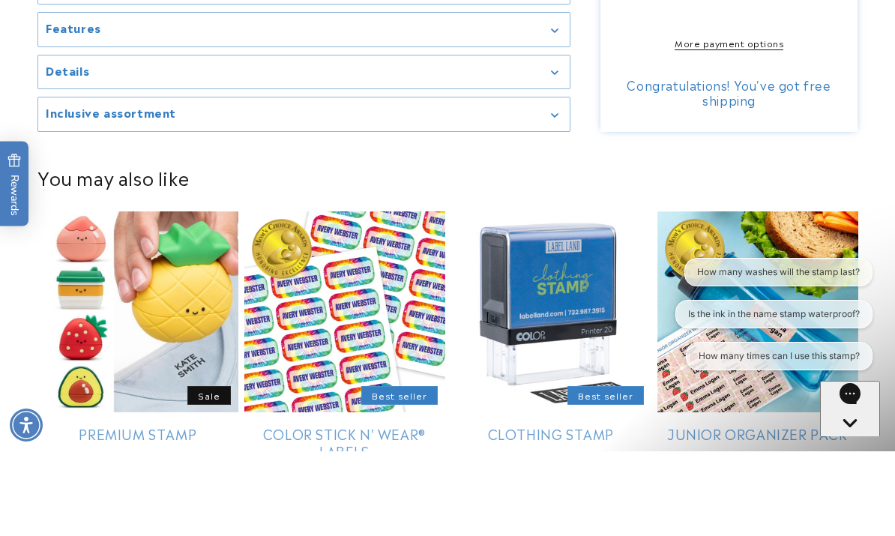
scroll to position [1644, 0]
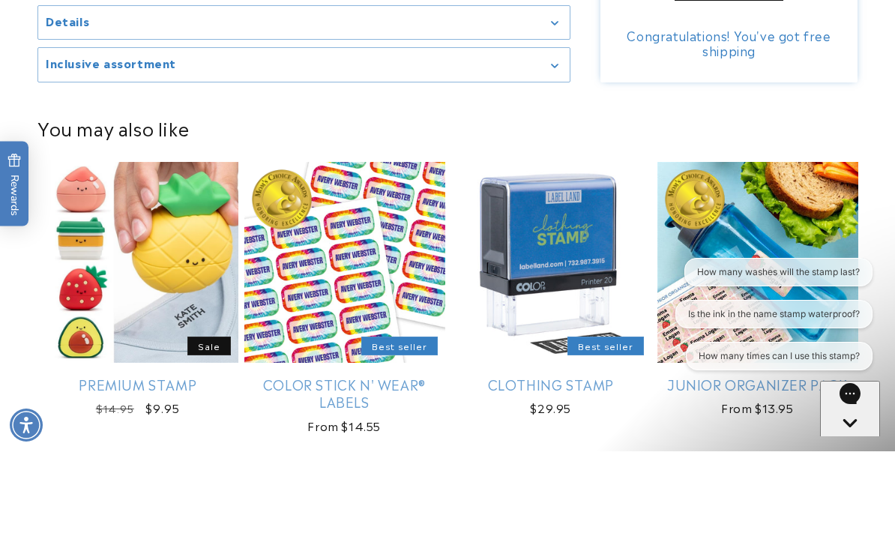
type input "******"
click at [854, 441] on icon "Gorgias live chat" at bounding box center [849, 448] width 15 height 15
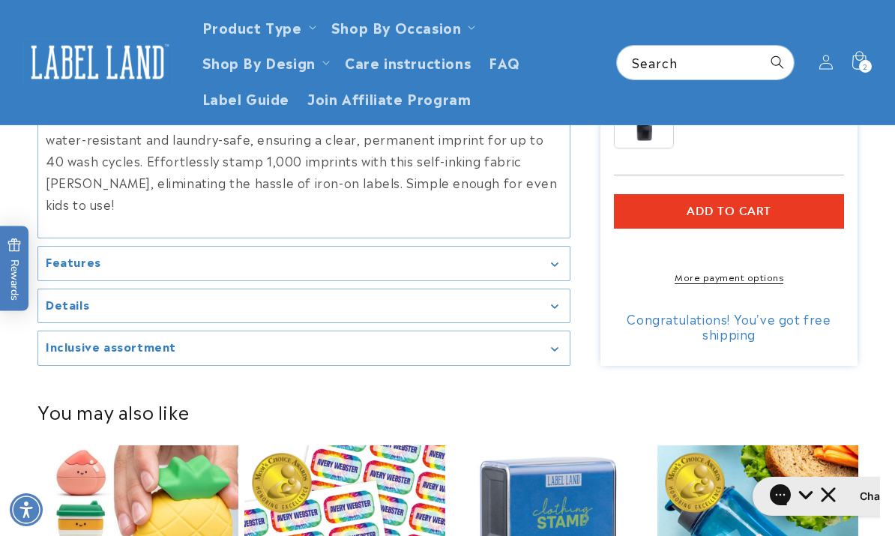
click at [815, 199] on button "Add to cart" at bounding box center [729, 211] width 231 height 34
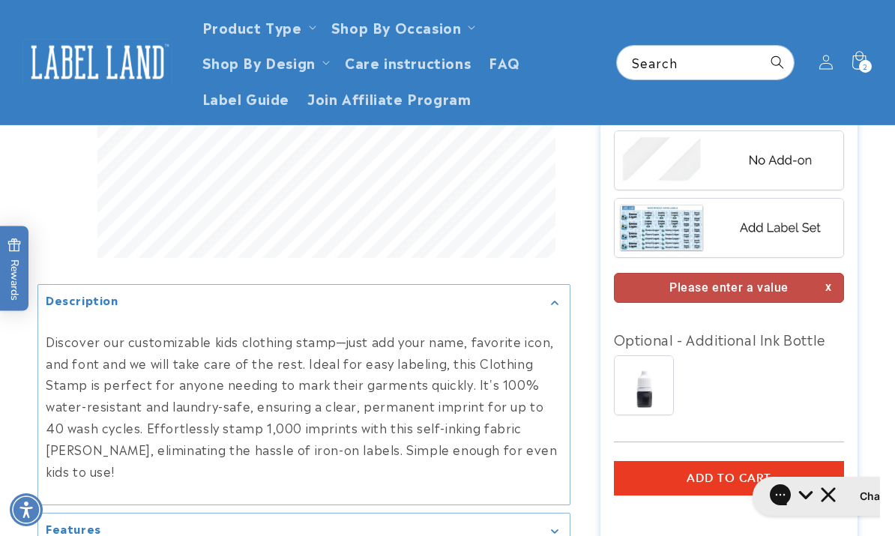
scroll to position [1225, 0]
click at [855, 54] on icon at bounding box center [858, 62] width 35 height 35
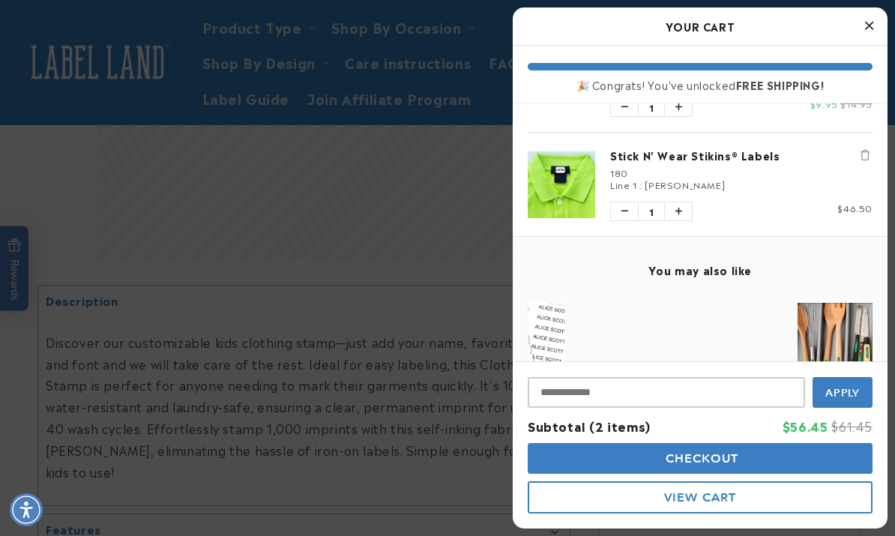
scroll to position [50, 0]
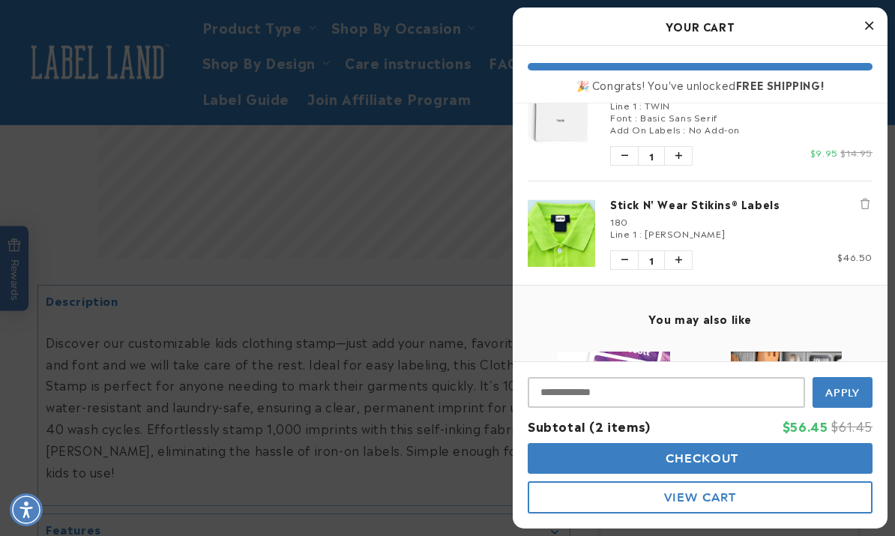
click at [871, 25] on icon "Close Cart" at bounding box center [869, 25] width 8 height 13
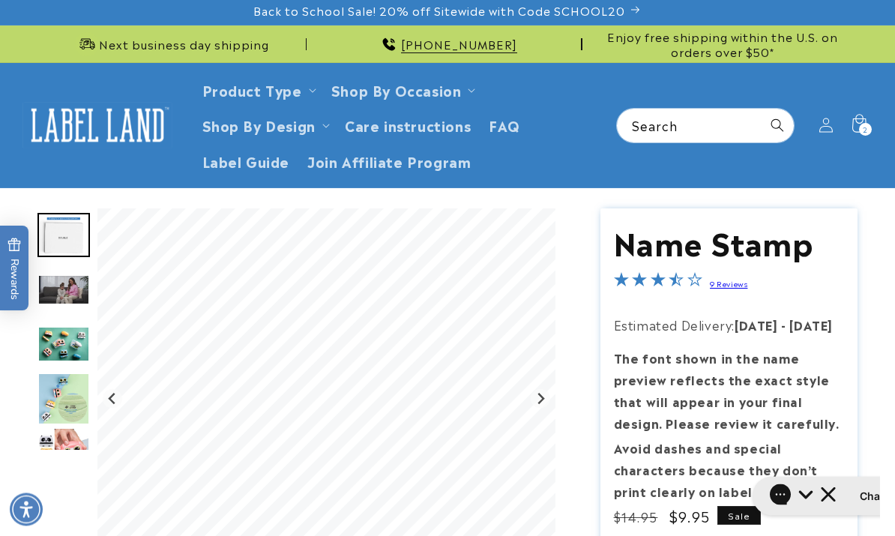
scroll to position [0, 0]
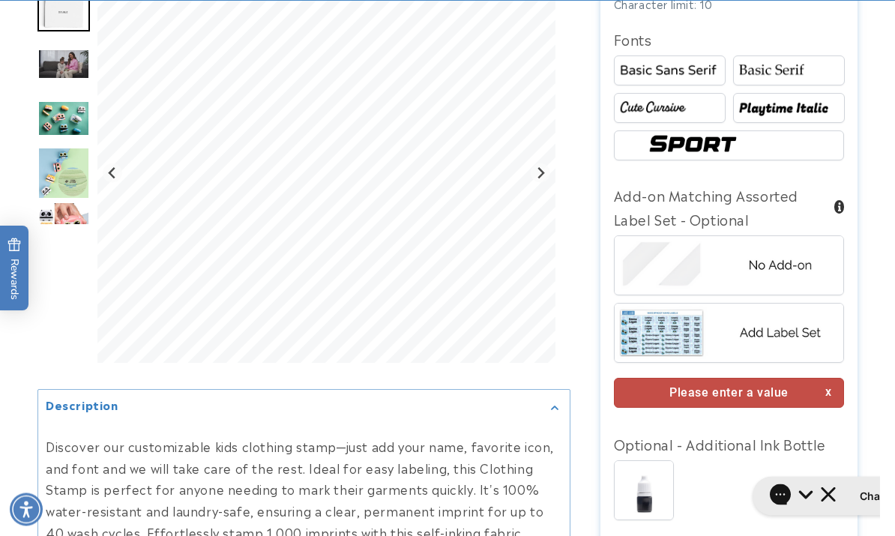
click at [784, 251] on img at bounding box center [728, 265] width 229 height 57
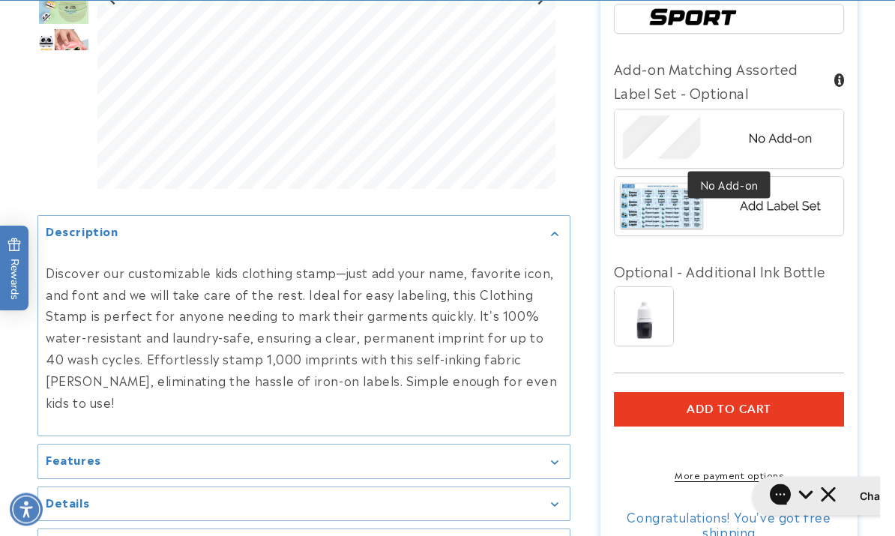
scroll to position [1248, 0]
click at [773, 402] on button "Add to cart" at bounding box center [729, 409] width 231 height 34
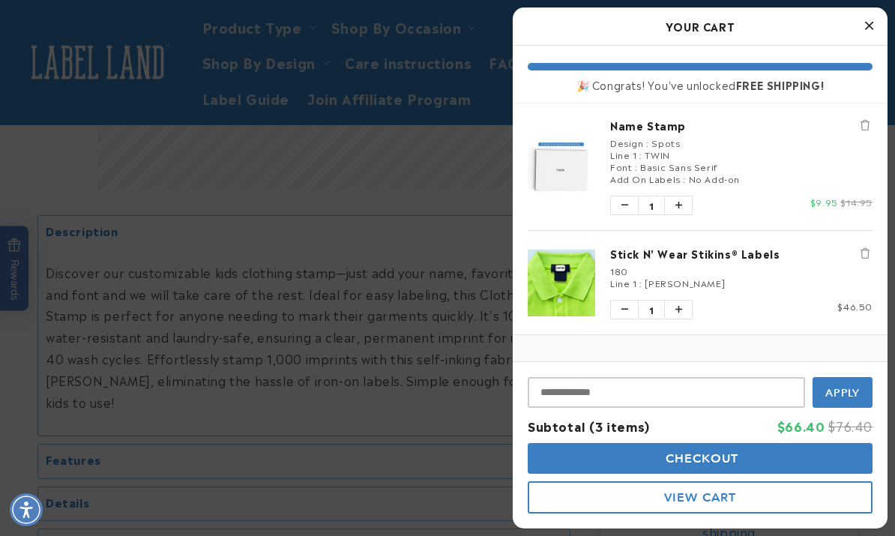
scroll to position [103, 0]
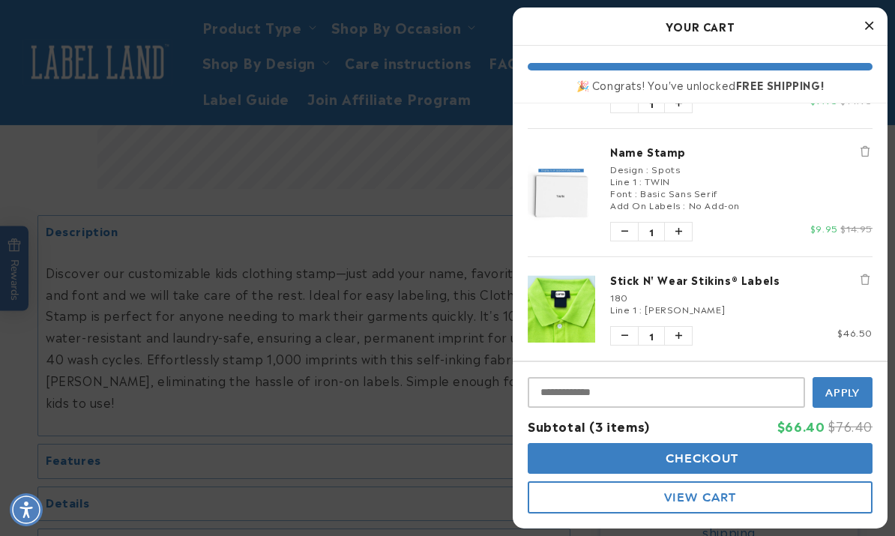
click at [730, 282] on link "Stick N' Wear Stikins® Labels" at bounding box center [741, 279] width 262 height 15
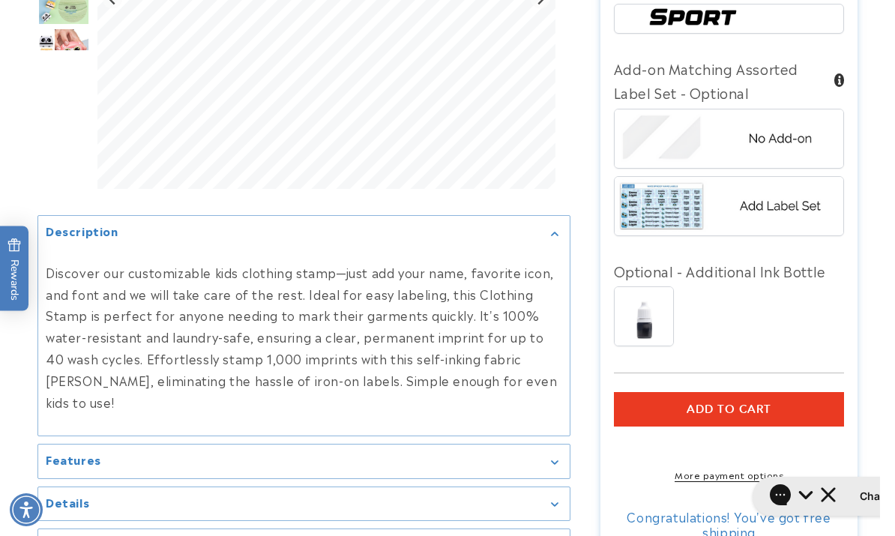
scroll to position [1304, 0]
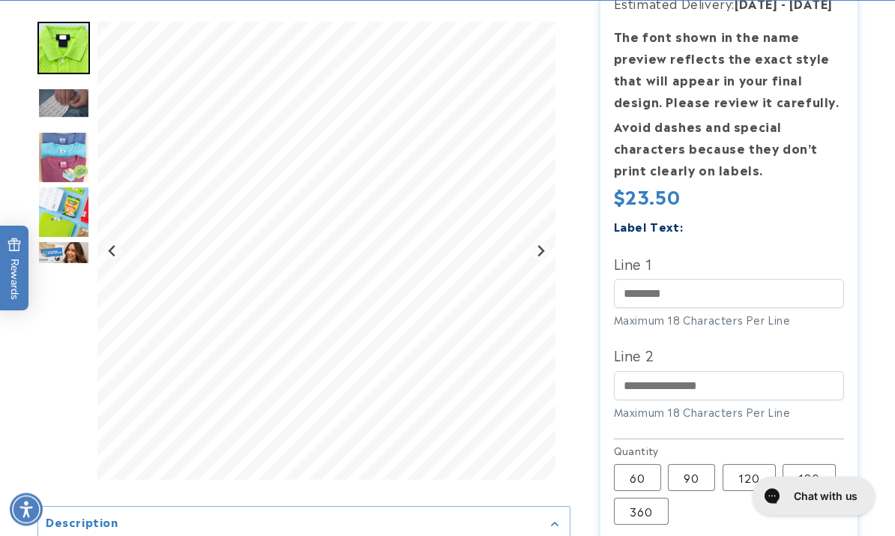
scroll to position [365, 0]
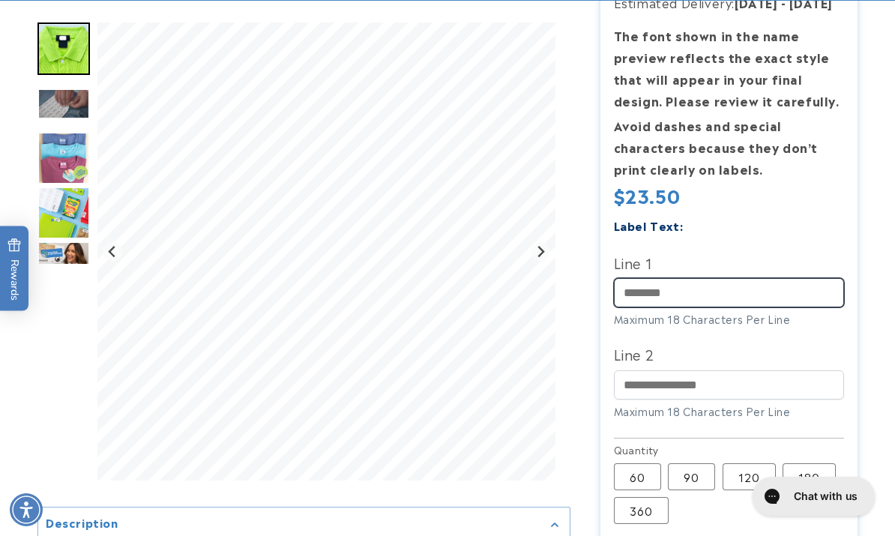
click at [755, 285] on input "Line 1" at bounding box center [729, 292] width 231 height 29
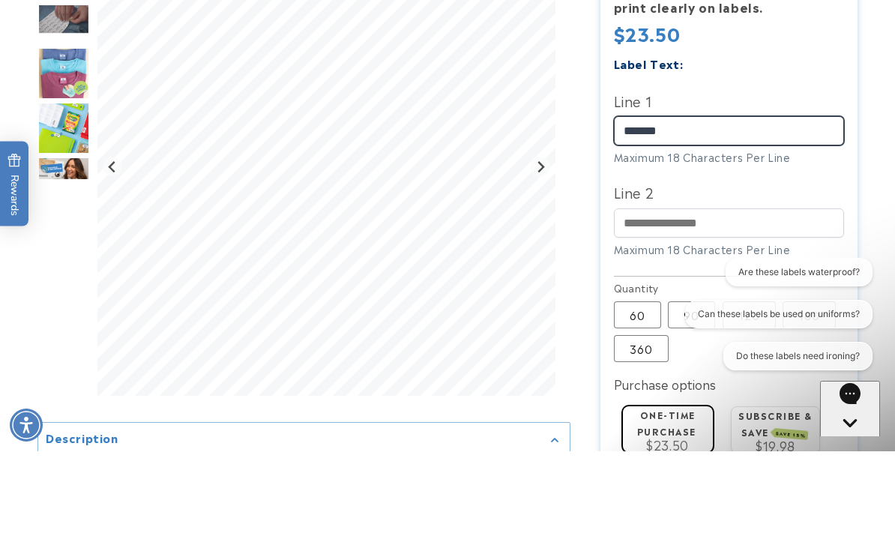
scroll to position [450, 0]
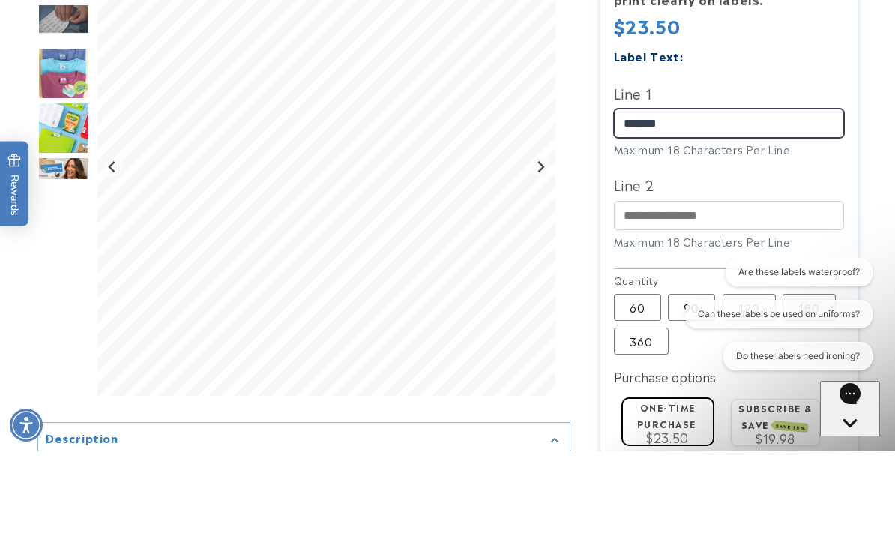
click at [639, 193] on input "*******" at bounding box center [729, 207] width 231 height 29
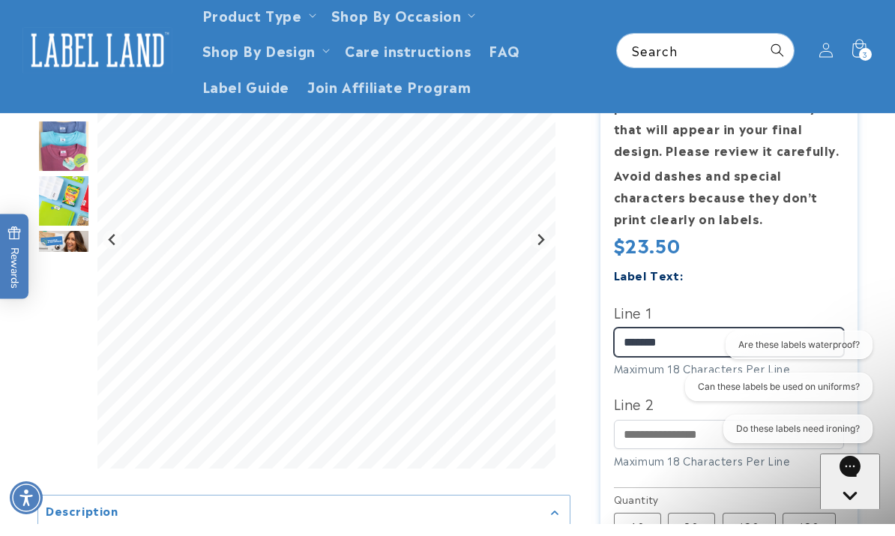
scroll to position [223, 0]
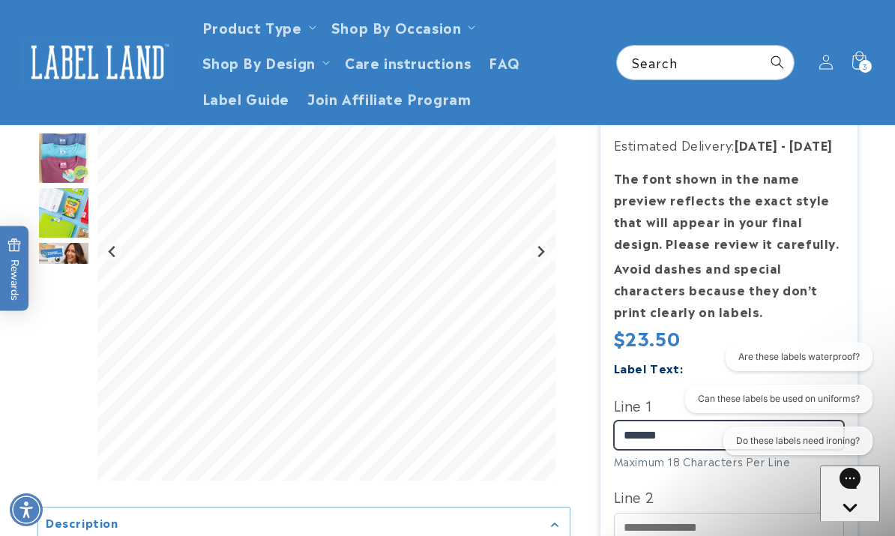
type input "*******"
click at [42, 178] on img "Go to slide 4" at bounding box center [63, 158] width 52 height 52
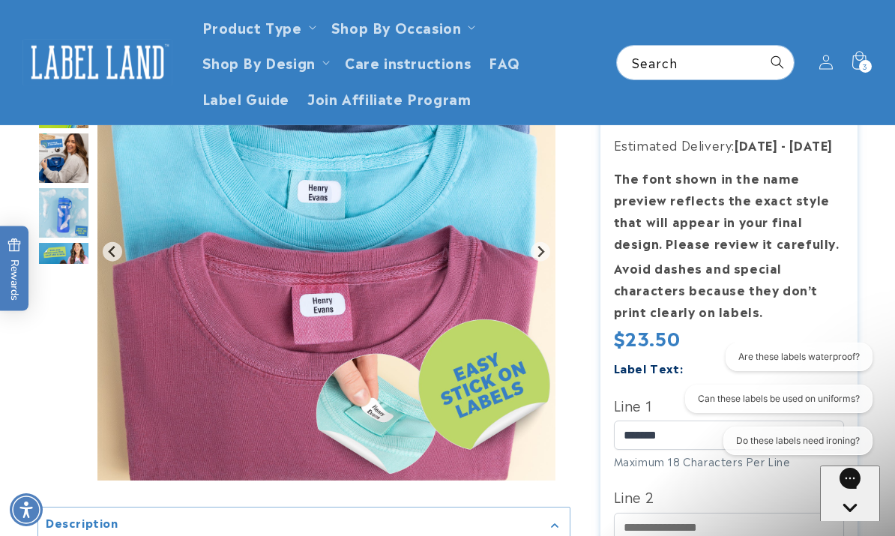
click at [85, 227] on img "Go to slide 7" at bounding box center [63, 213] width 52 height 52
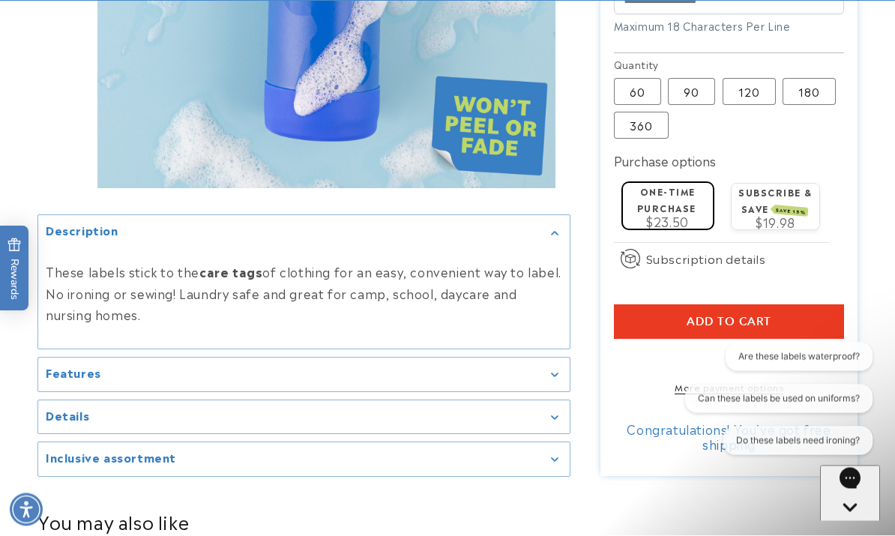
scroll to position [751, 0]
click at [539, 390] on summary "Features" at bounding box center [303, 374] width 531 height 34
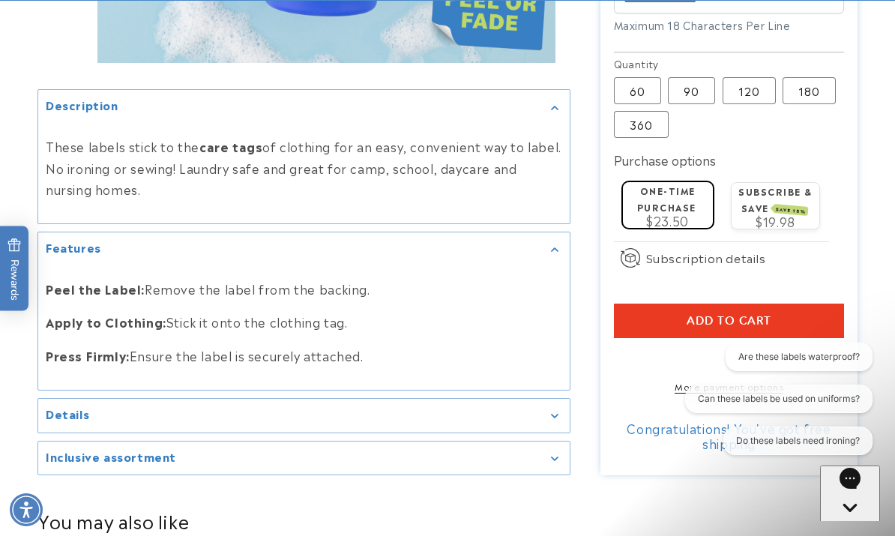
click at [492, 421] on div "Details" at bounding box center [304, 415] width 516 height 11
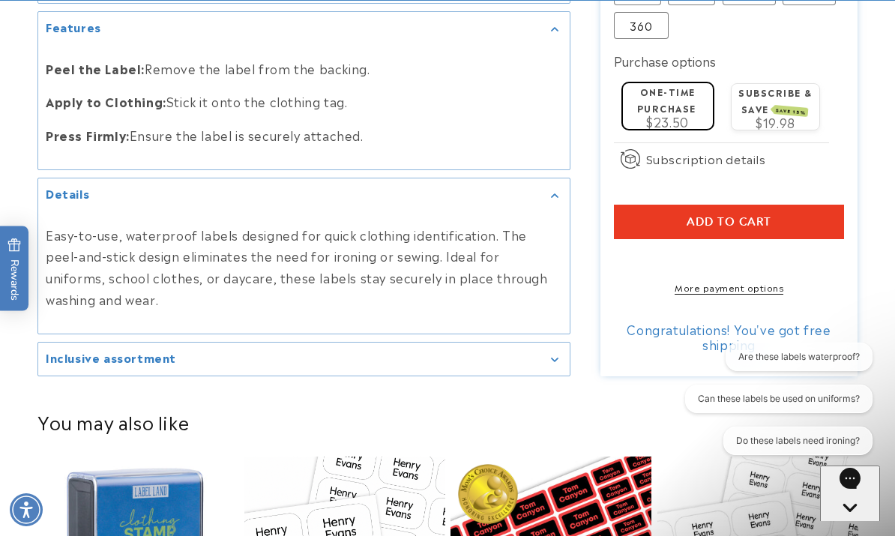
scroll to position [870, 0]
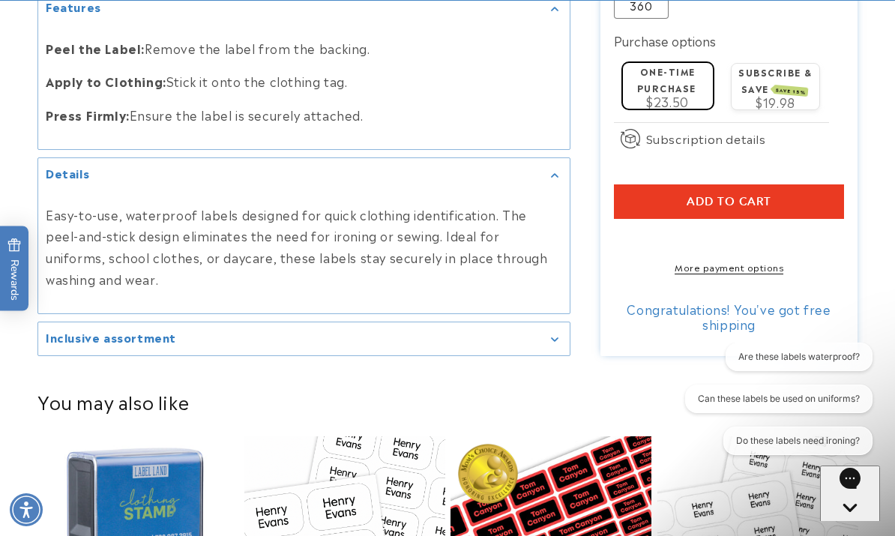
click at [550, 345] on div "Inclusive assortment" at bounding box center [304, 338] width 516 height 11
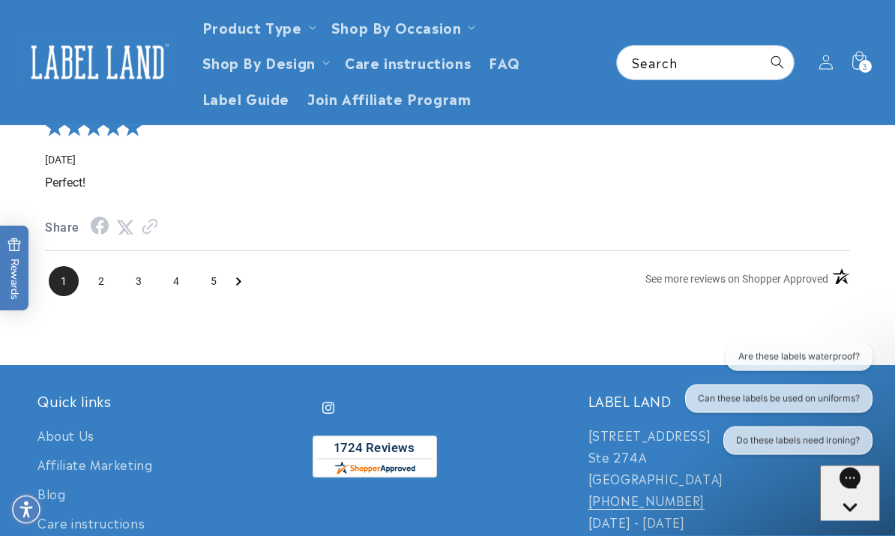
scroll to position [2326, 0]
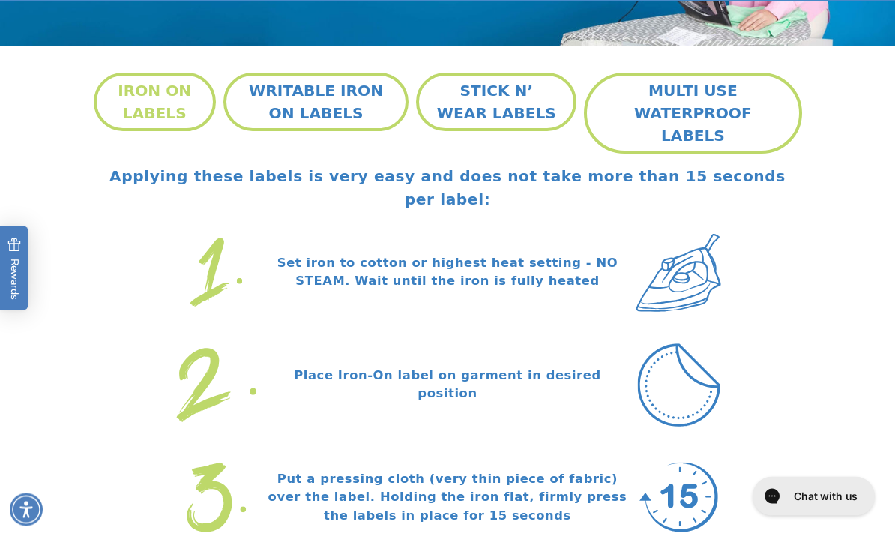
scroll to position [372, 0]
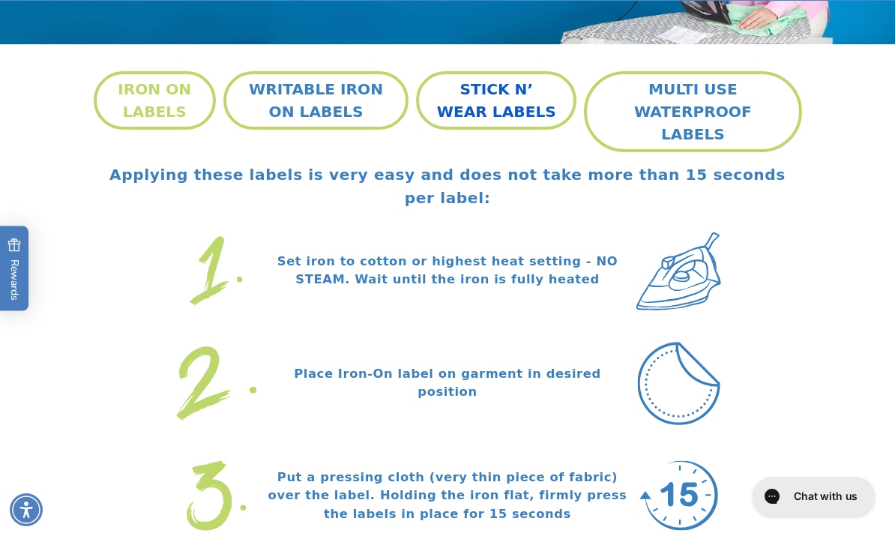
click at [519, 108] on button "STICK N’ WEAR LABELS" at bounding box center [496, 100] width 160 height 58
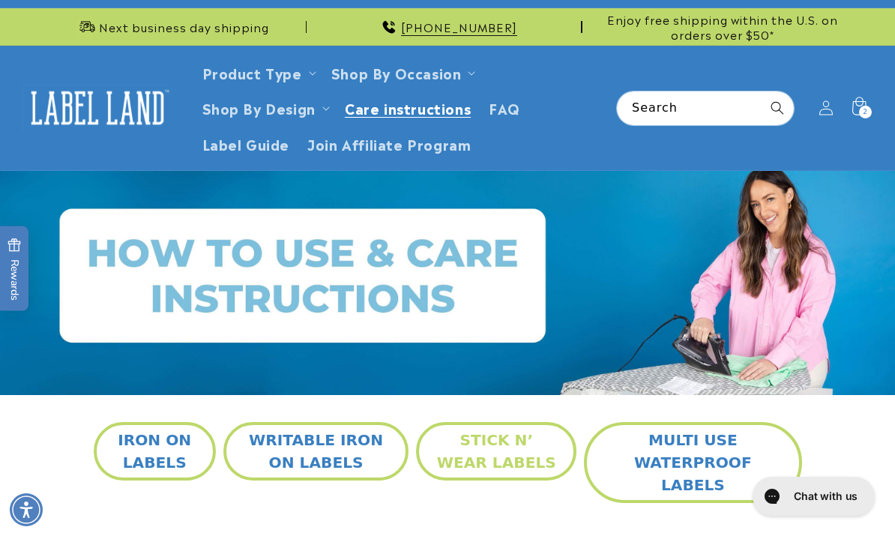
scroll to position [0, 0]
